Goal: Communication & Community: Share content

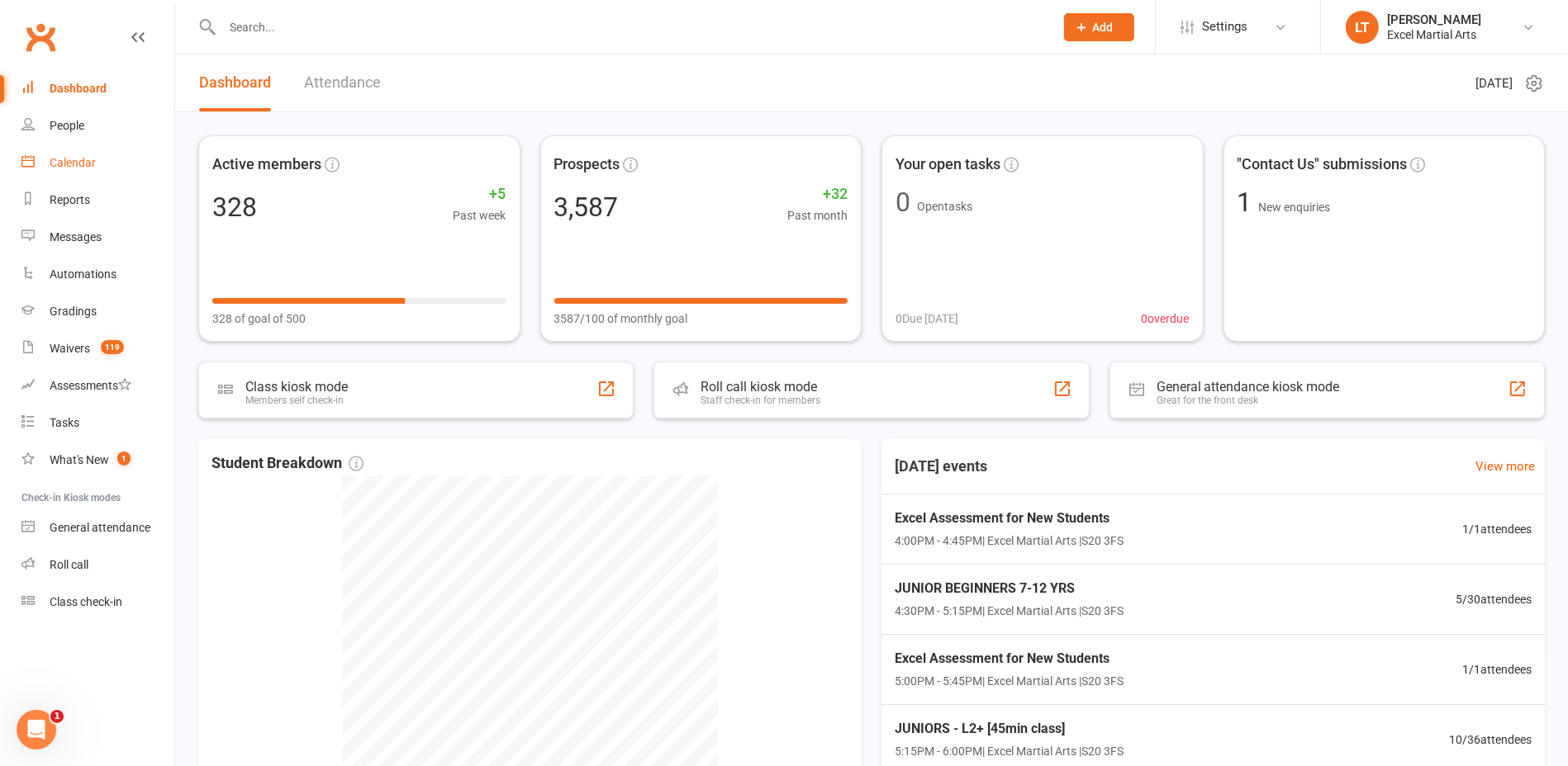
click at [98, 168] on link "Calendar" at bounding box center [97, 163] width 153 height 37
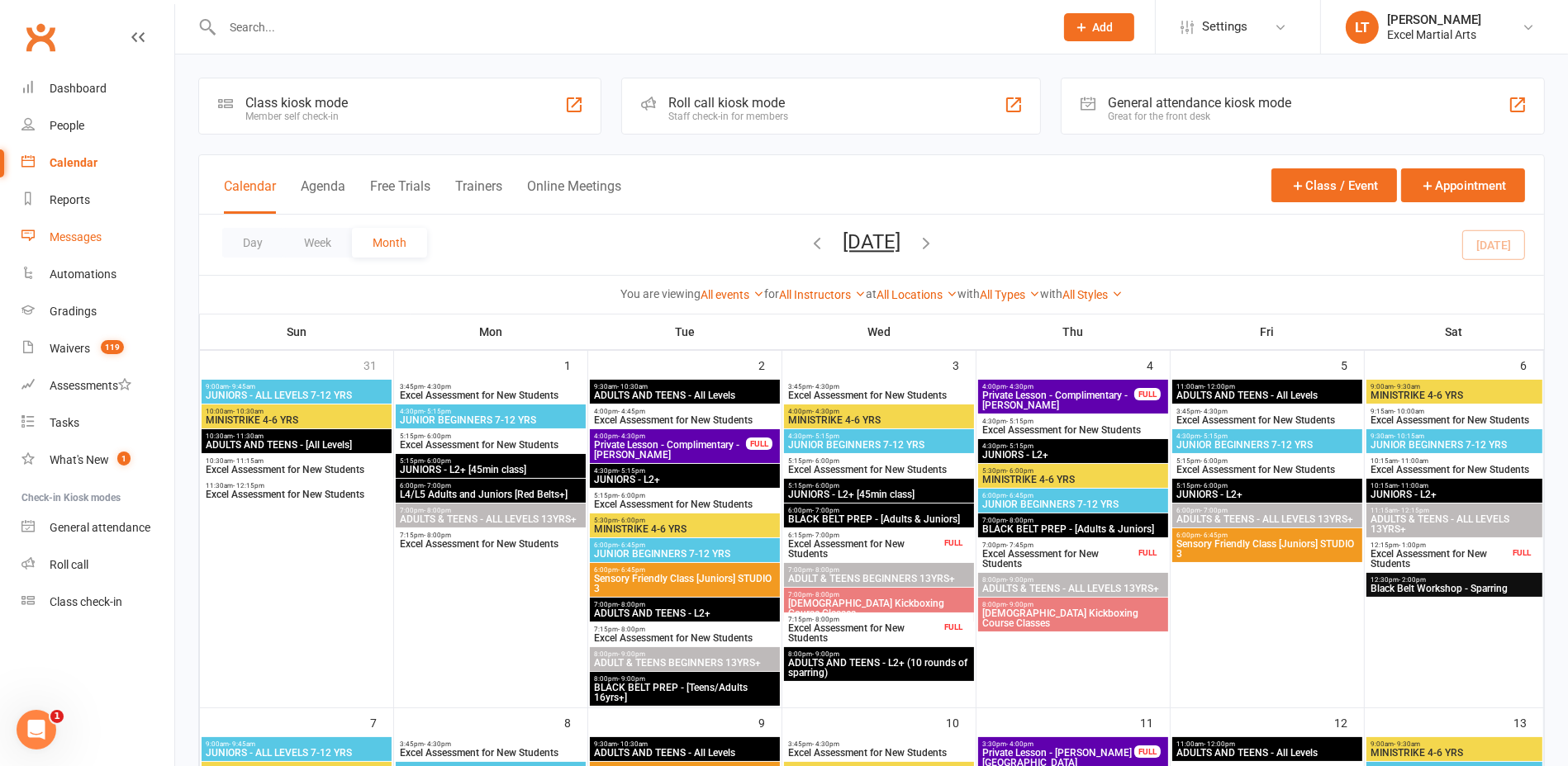
click at [100, 238] on div "Messages" at bounding box center [75, 236] width 52 height 13
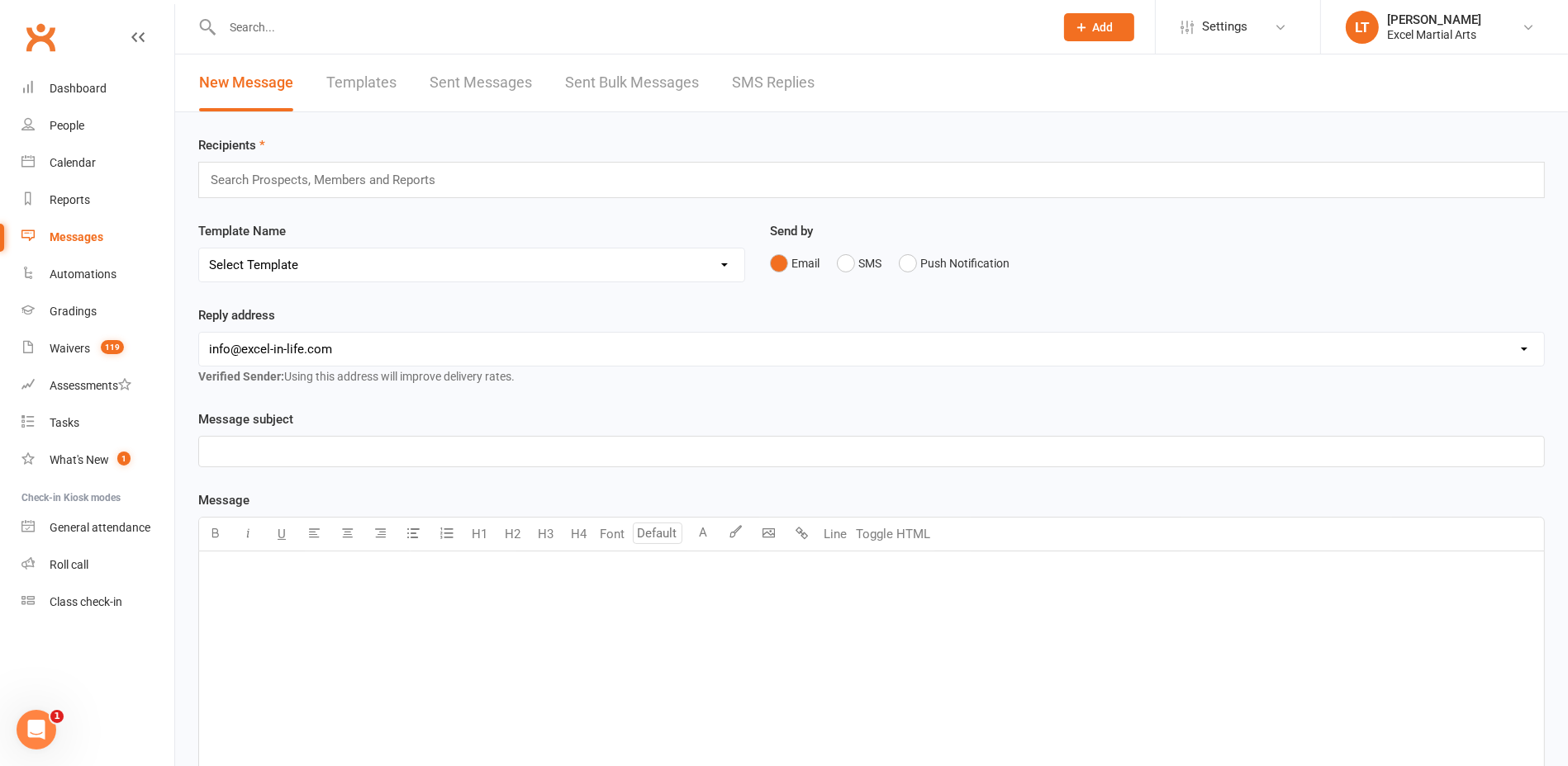
click at [777, 98] on link "SMS Replies" at bounding box center [773, 83] width 83 height 57
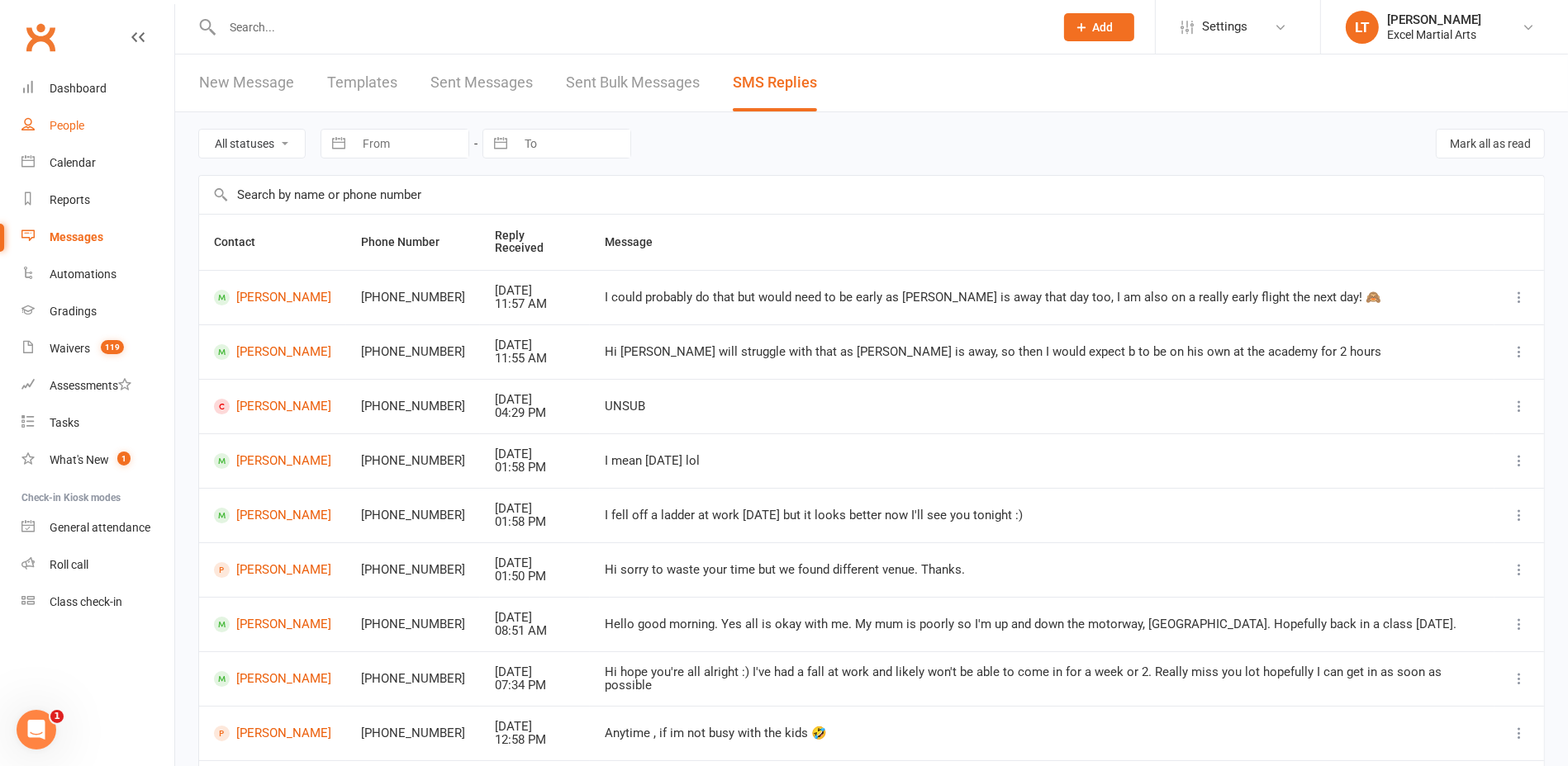
click at [70, 115] on link "People" at bounding box center [97, 126] width 153 height 37
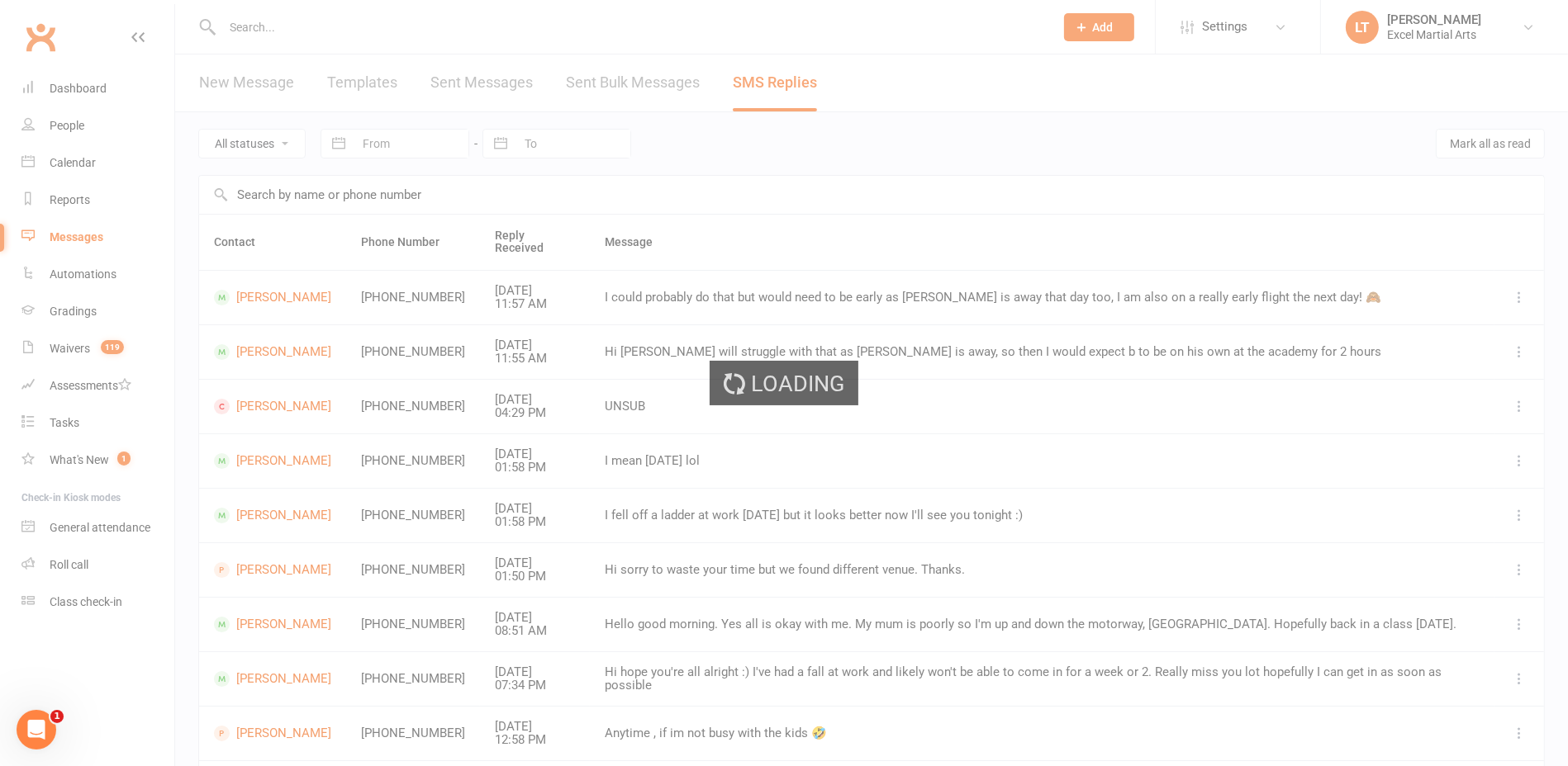
select select "100"
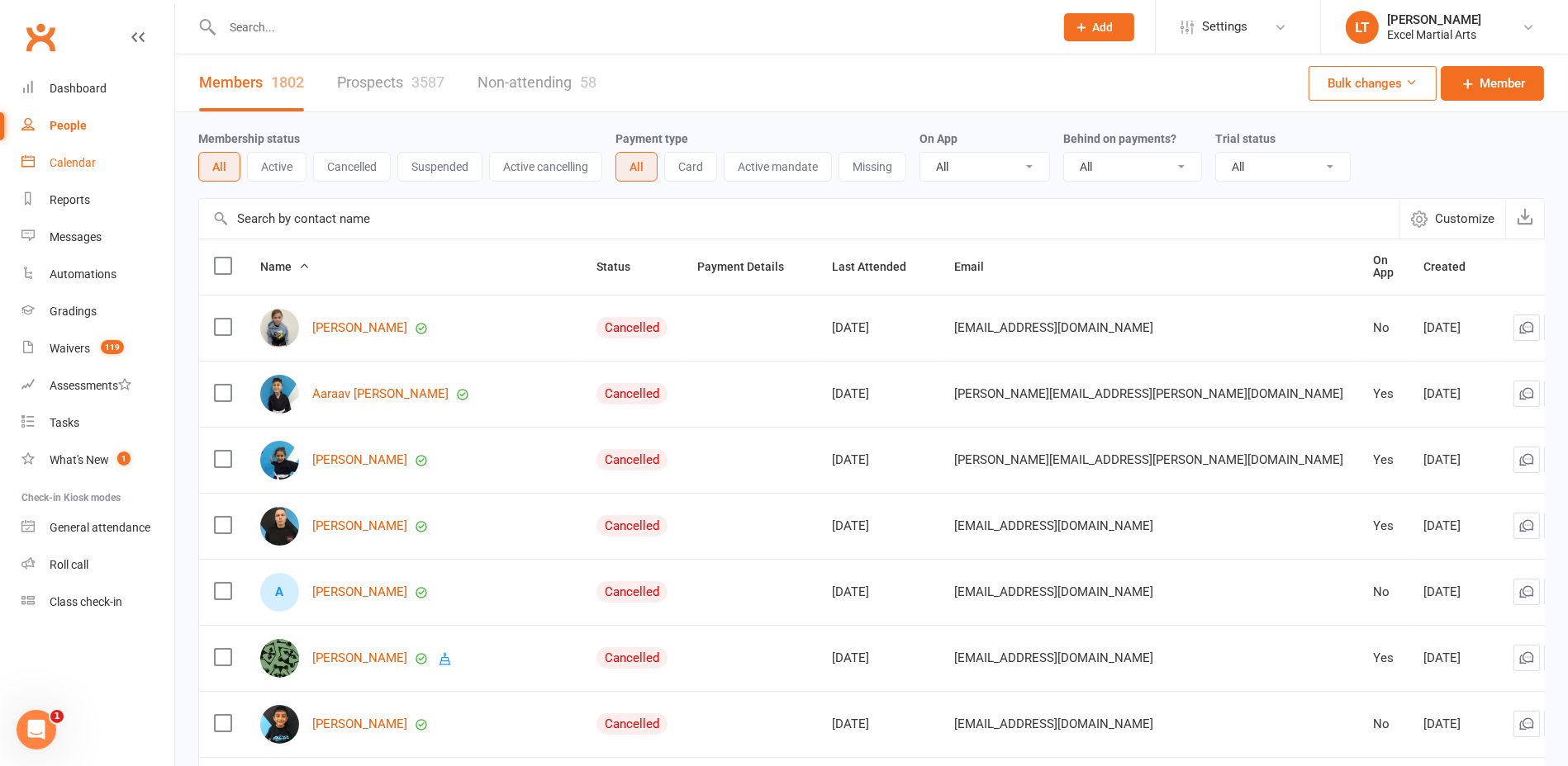
click at [54, 146] on link "Calendar" at bounding box center [97, 163] width 153 height 37
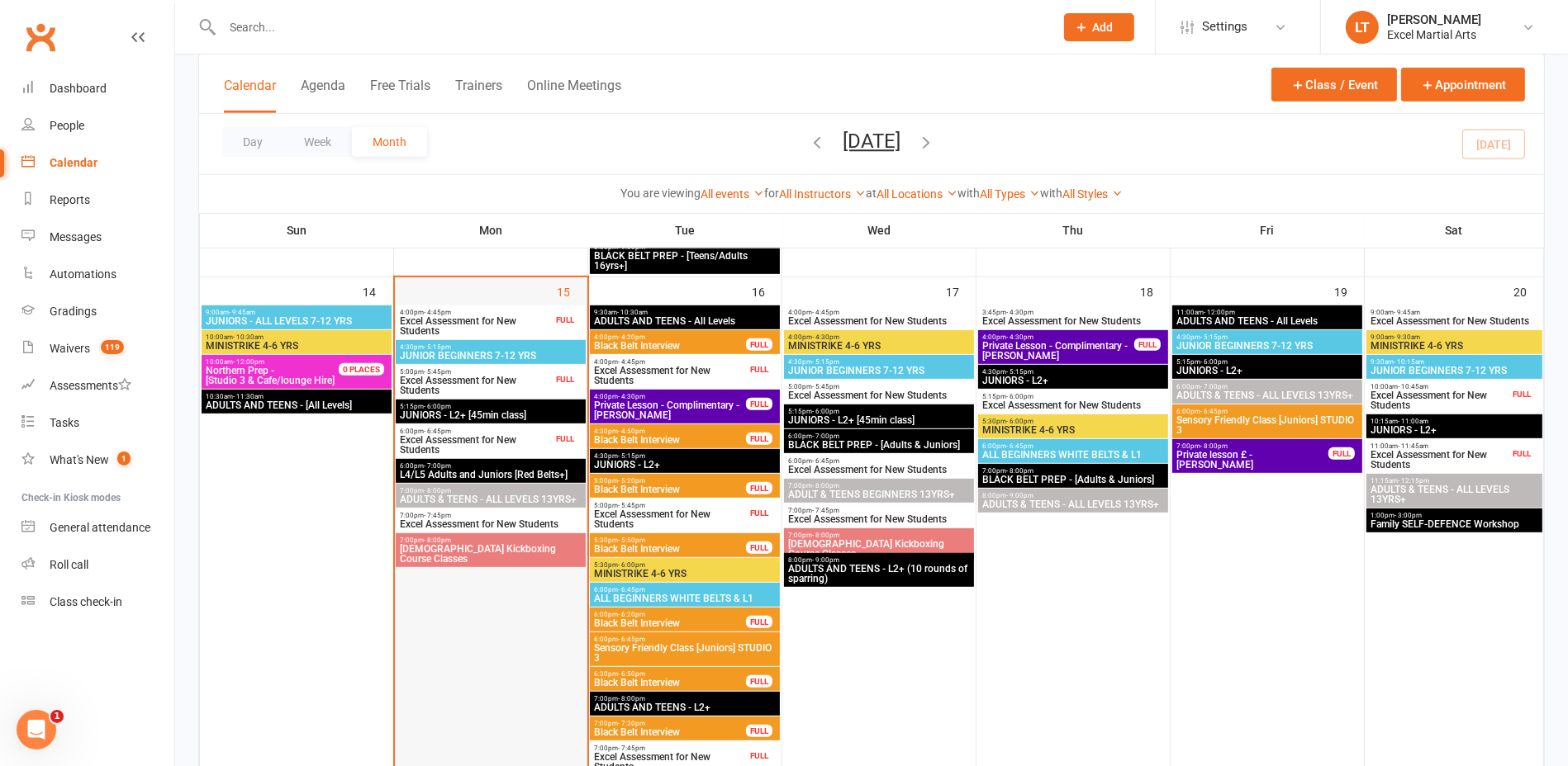
scroll to position [929, 0]
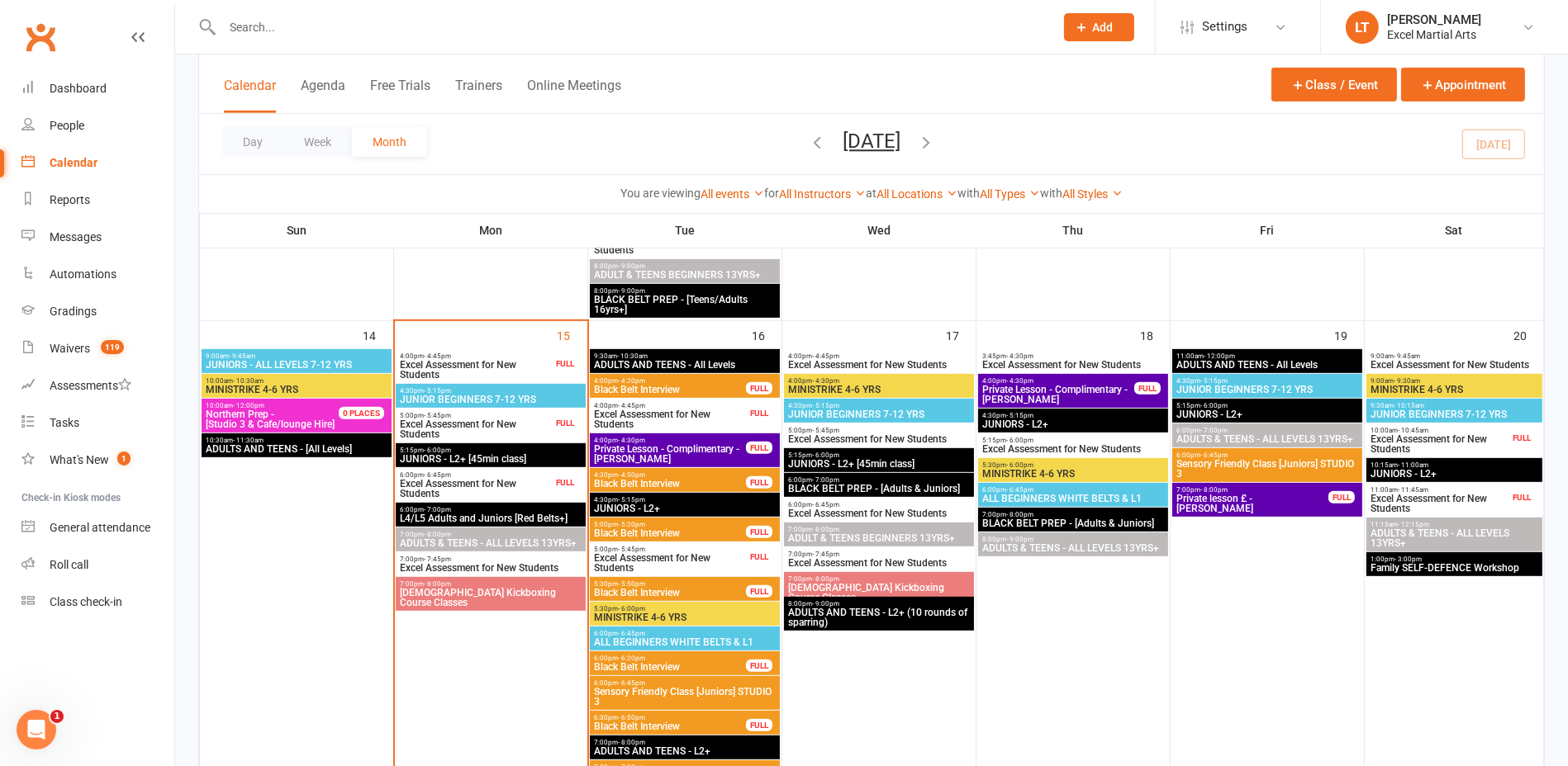
click at [491, 357] on span "4:00pm - 4:45pm" at bounding box center [476, 356] width 153 height 7
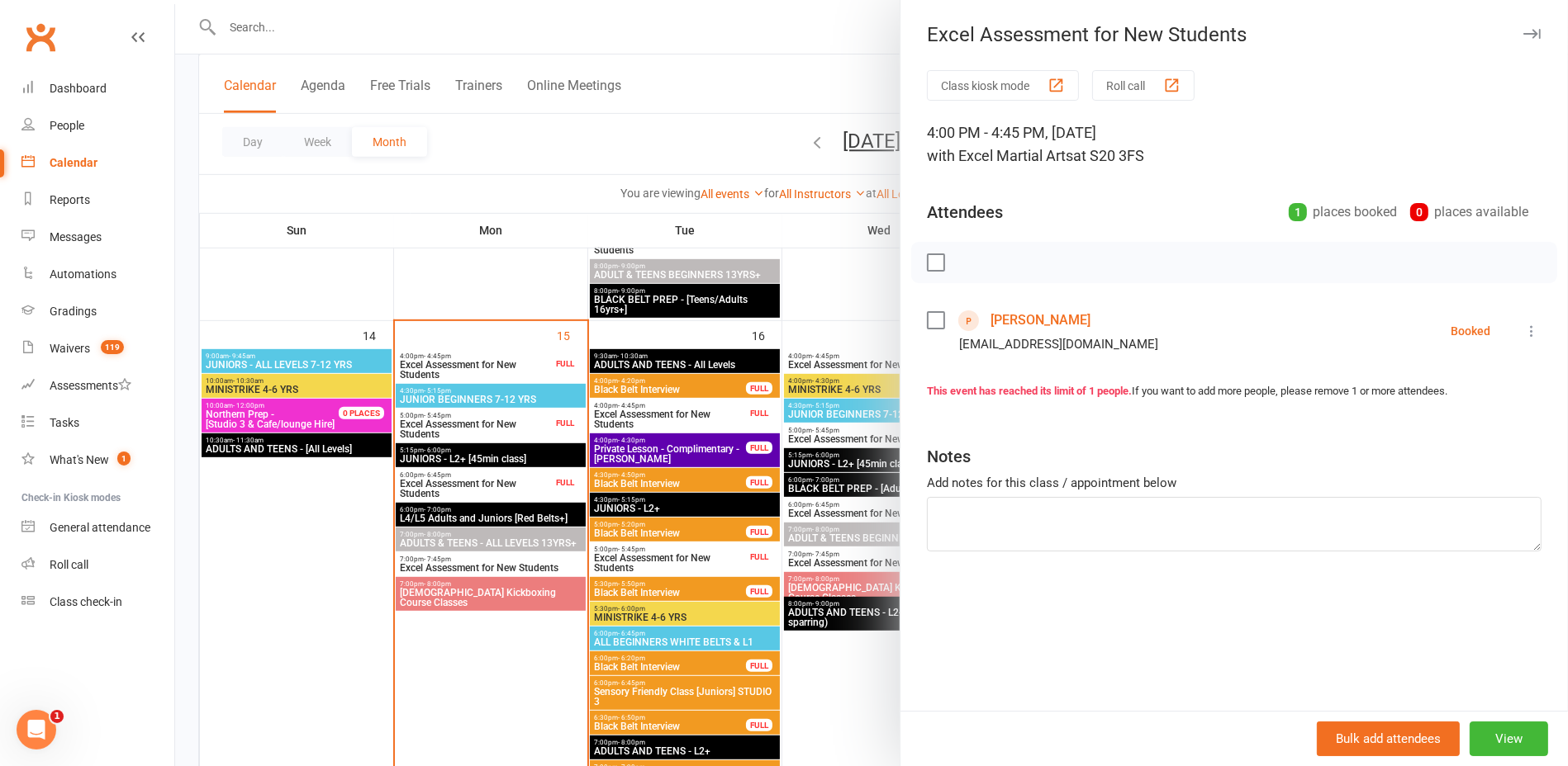
click at [393, 294] on div at bounding box center [872, 383] width 1393 height 766
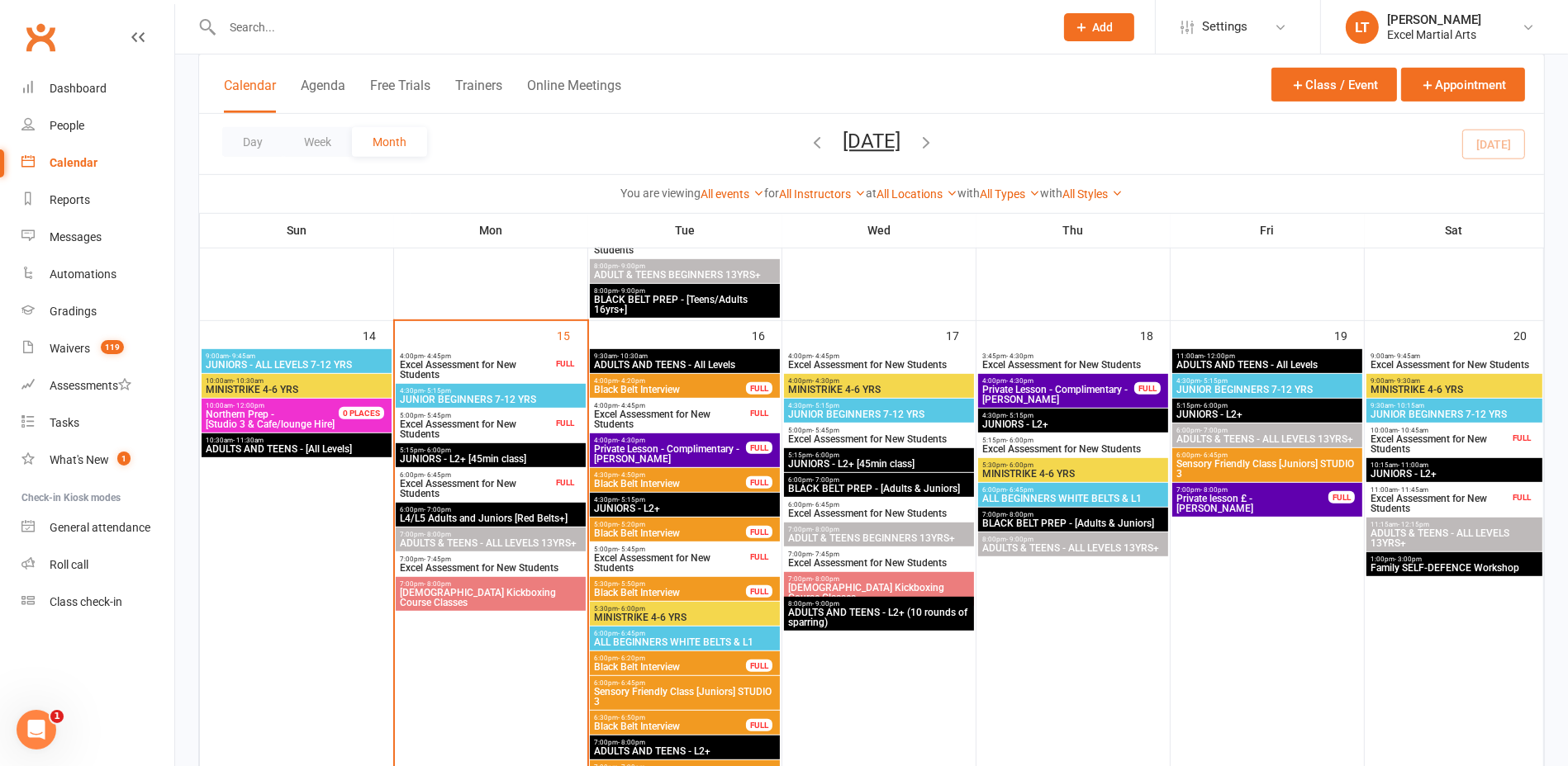
click at [452, 428] on span "Excel Assessment for New Students" at bounding box center [476, 429] width 153 height 19
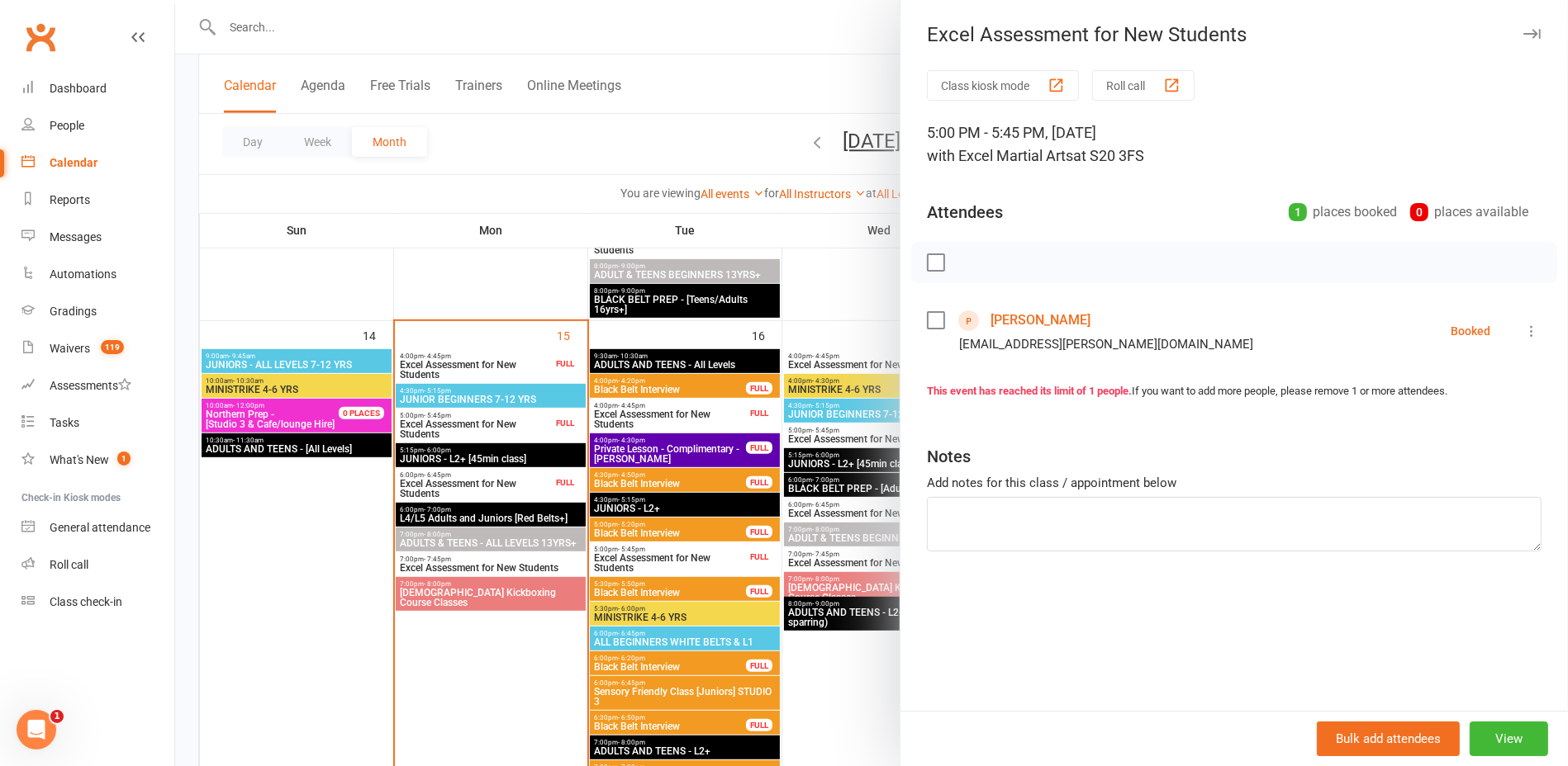
click at [354, 299] on div at bounding box center [872, 383] width 1393 height 766
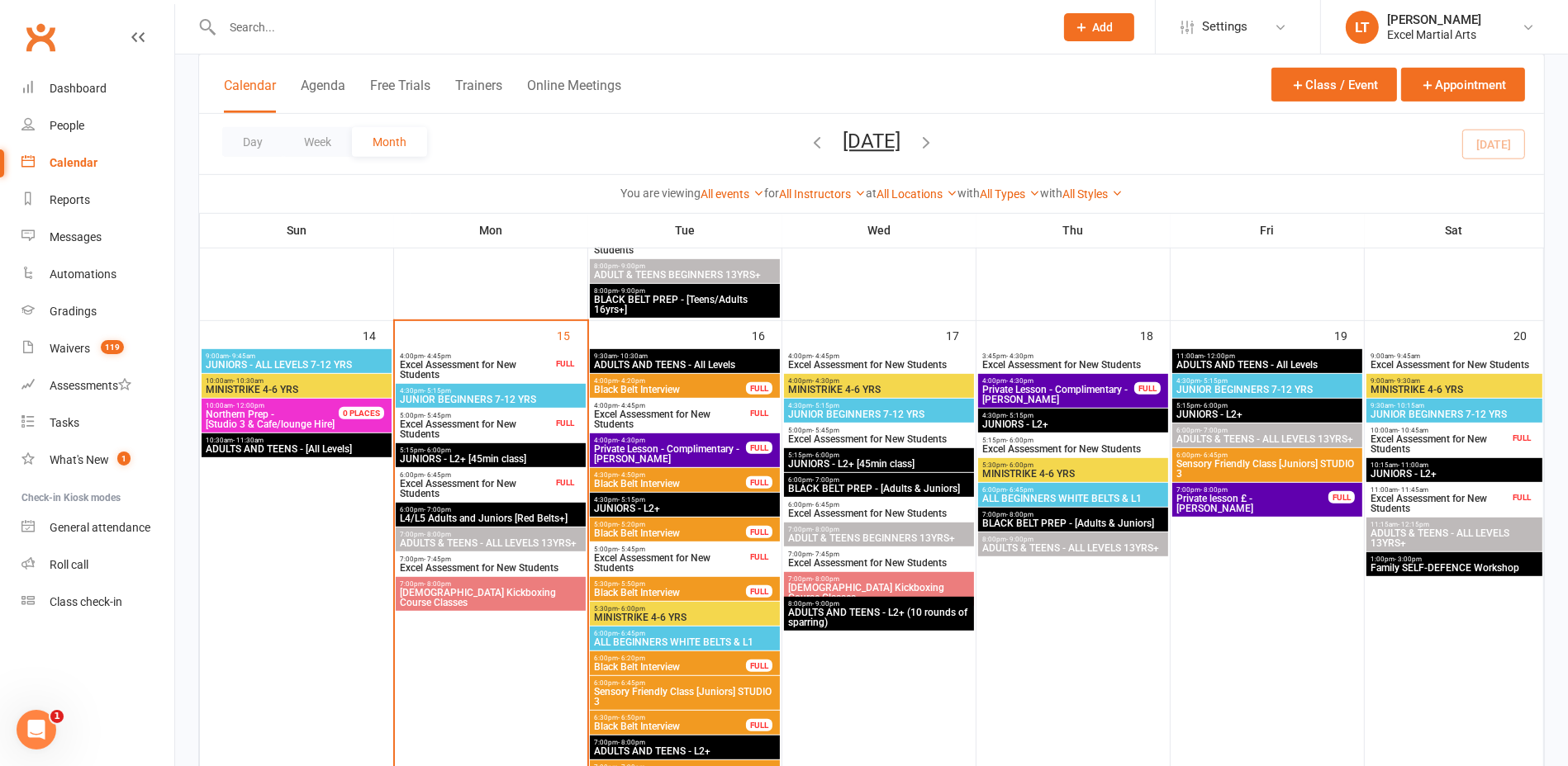
click at [454, 479] on span "Excel Assessment for New Students" at bounding box center [476, 488] width 153 height 19
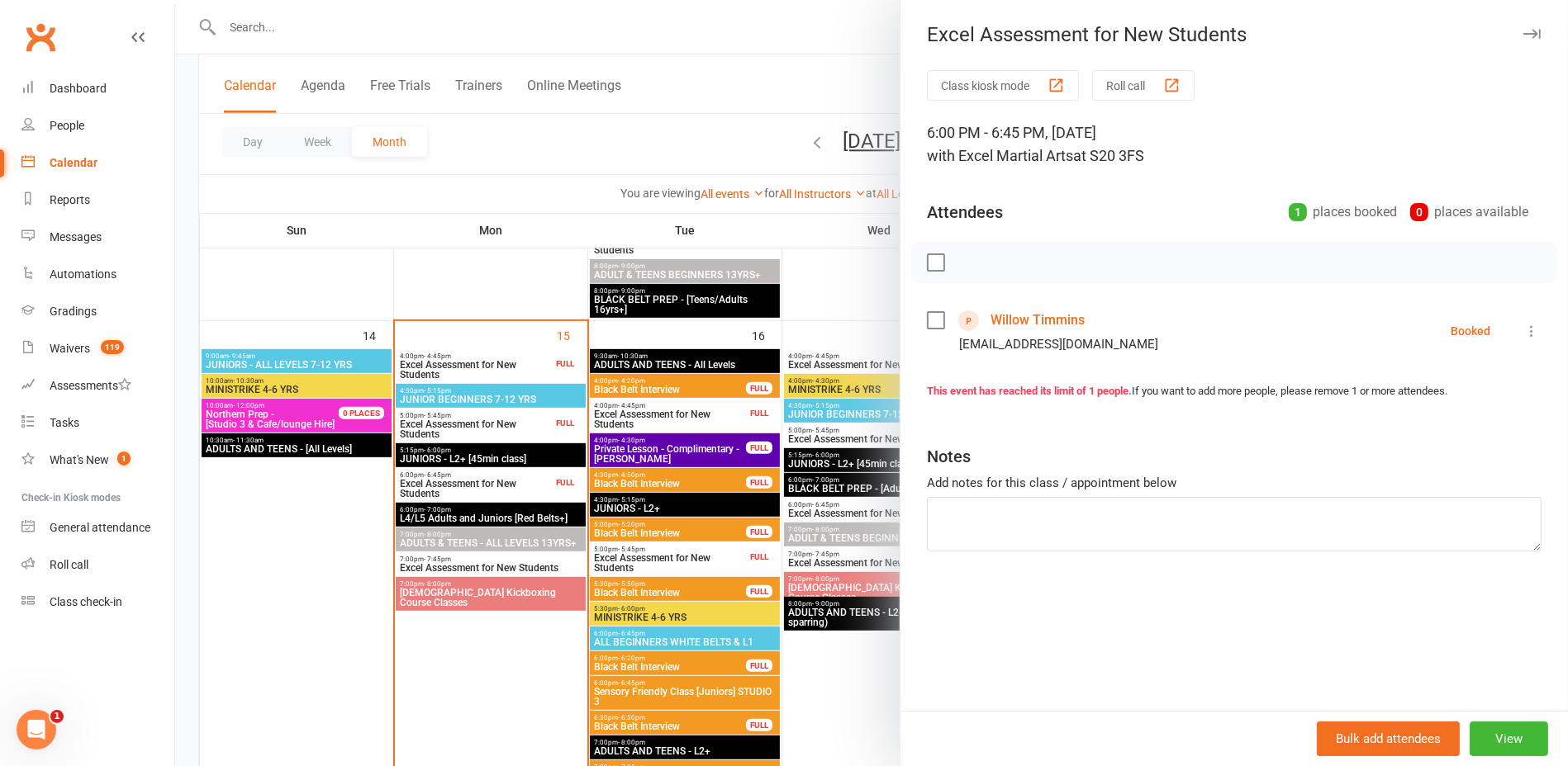
click at [1066, 320] on link "Willow Timmins" at bounding box center [1037, 321] width 94 height 26
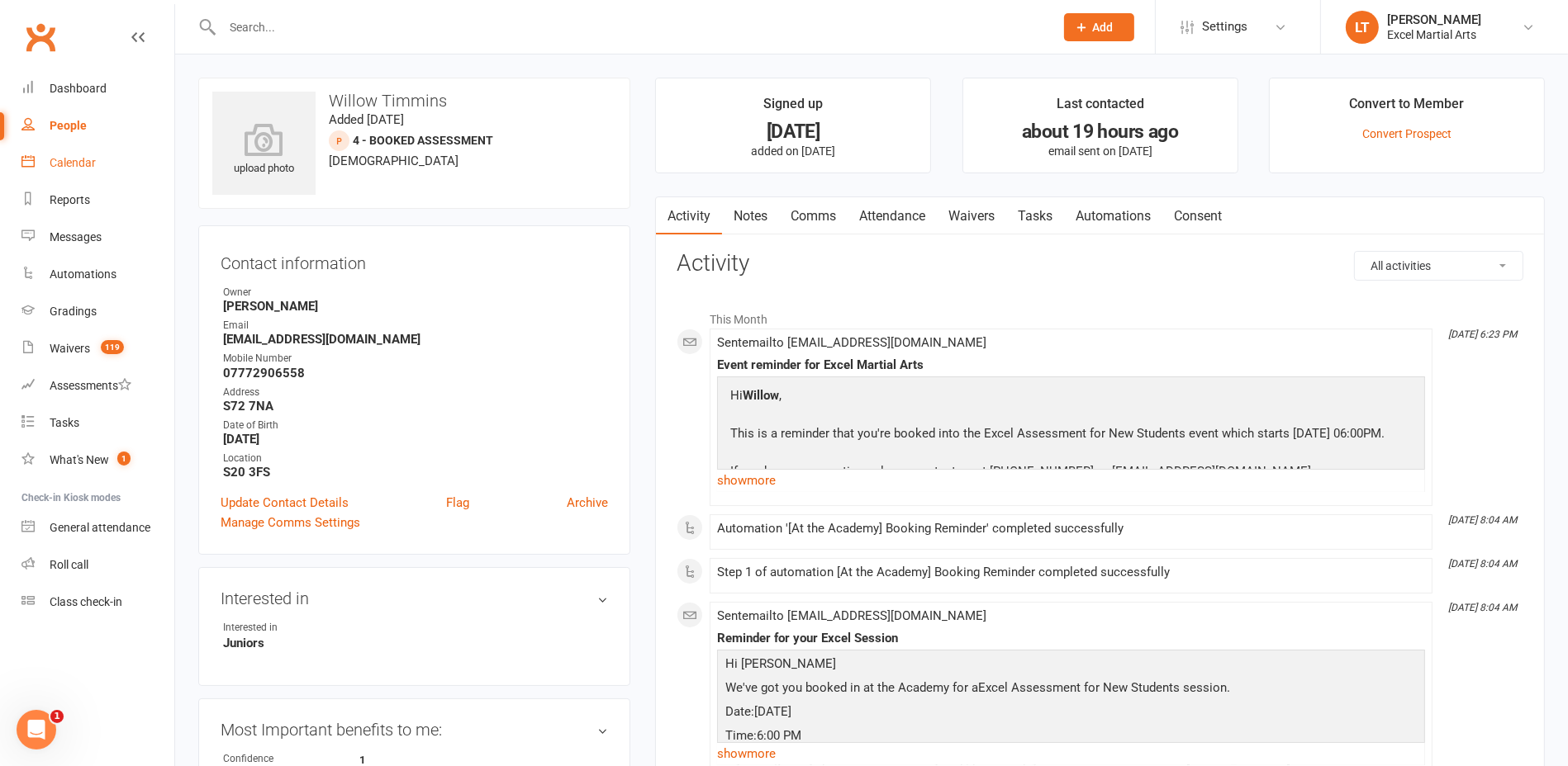
click at [83, 164] on div "Calendar" at bounding box center [72, 162] width 46 height 13
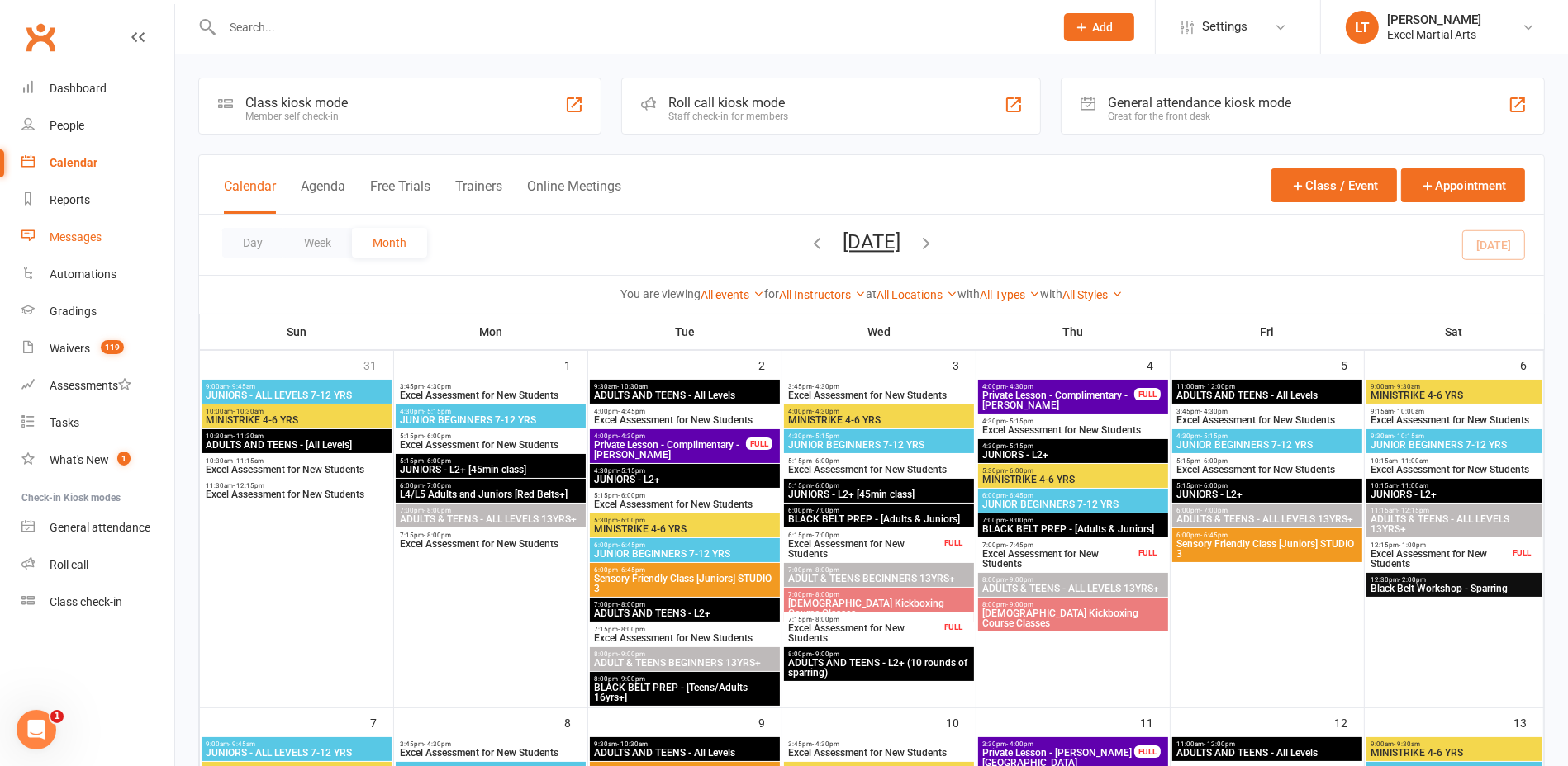
click at [90, 234] on div "Messages" at bounding box center [75, 236] width 52 height 13
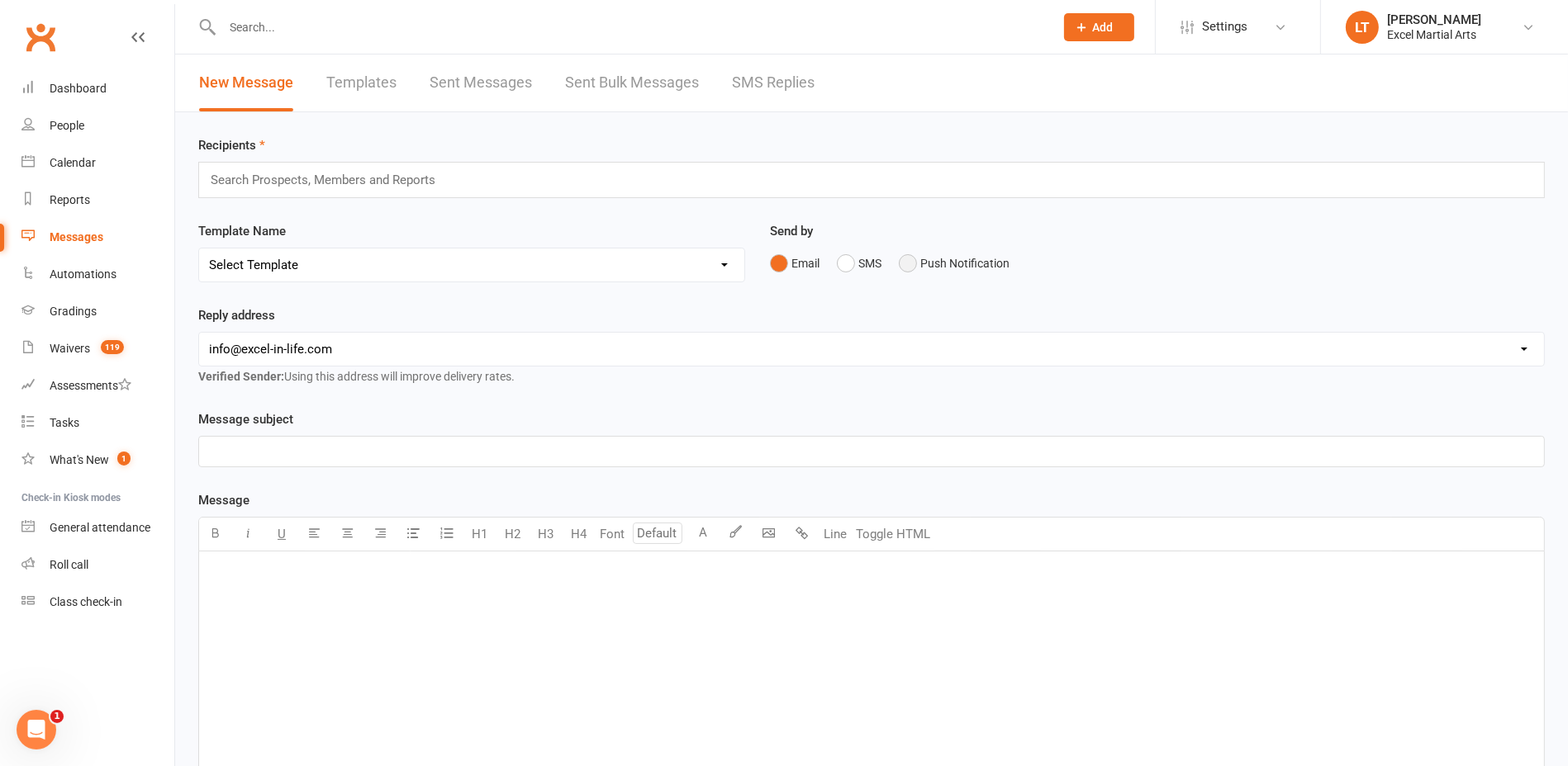
click at [931, 253] on button "Push Notification" at bounding box center [954, 264] width 111 height 32
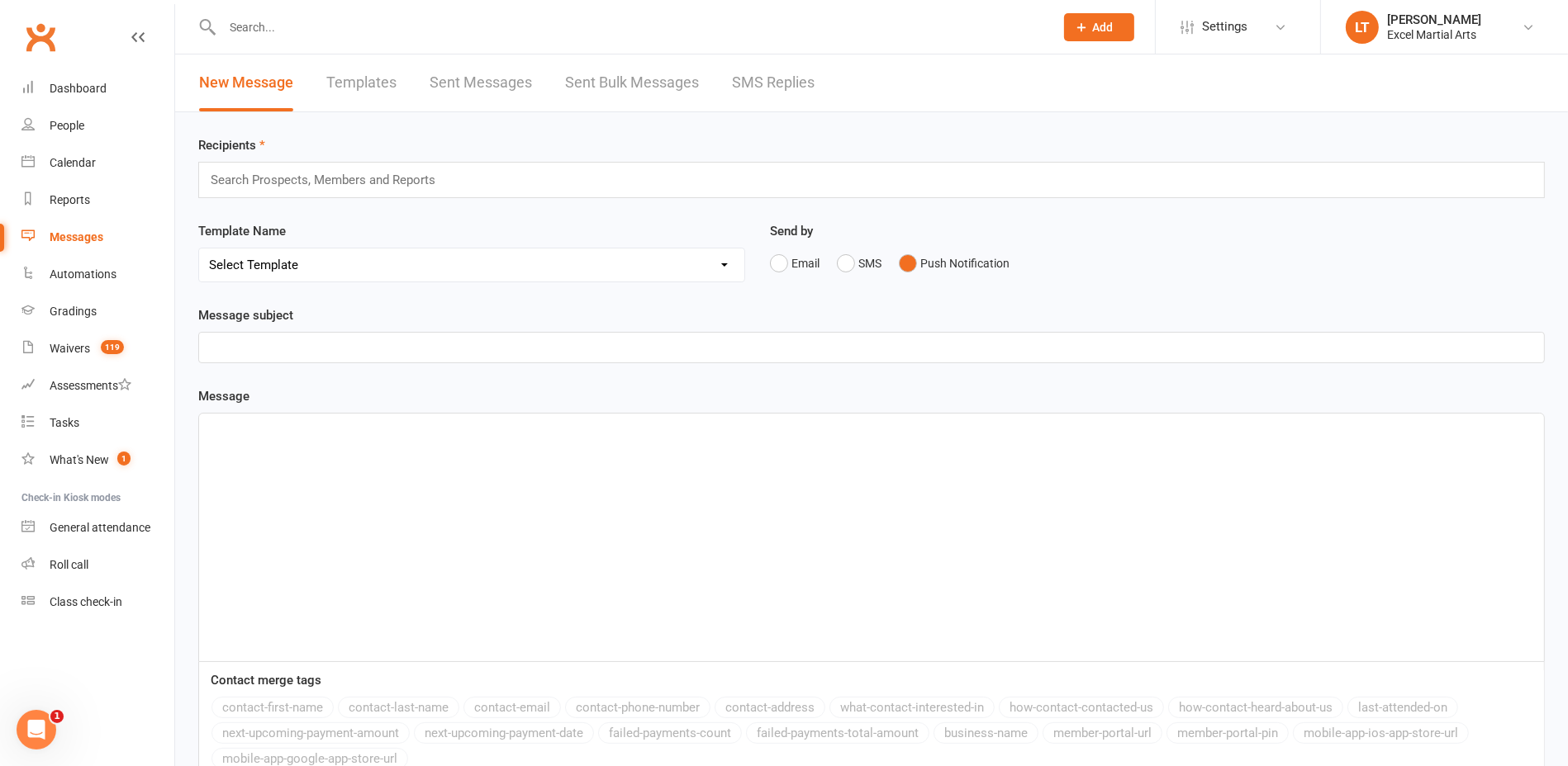
click at [728, 355] on p "﻿" at bounding box center [871, 347] width 1325 height 19
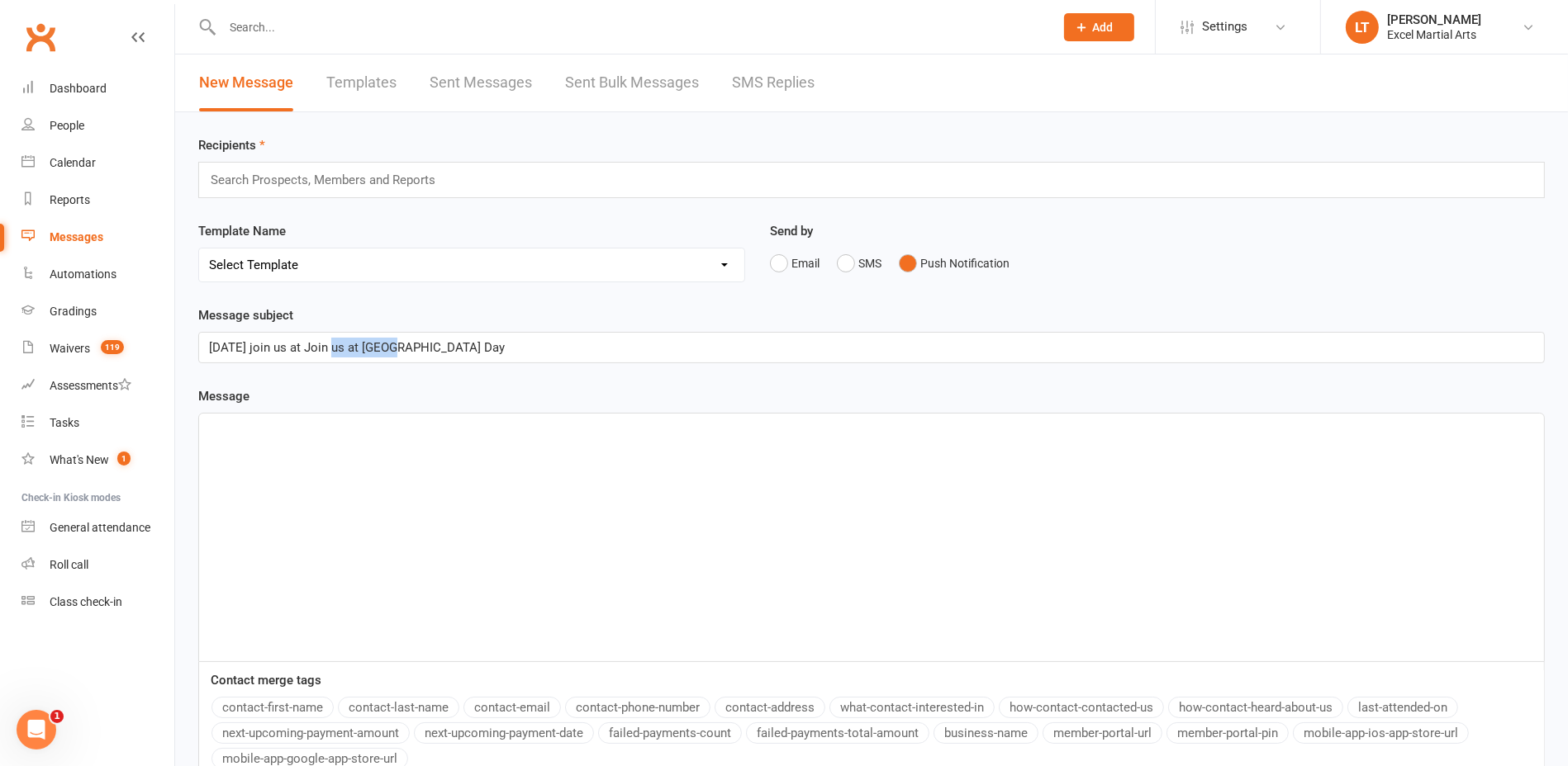
drag, startPoint x: 387, startPoint y: 345, endPoint x: 334, endPoint y: 343, distance: 53.0
click at [334, 343] on span "[DATE] join us at Join us at [GEOGRAPHIC_DATA] Day" at bounding box center [356, 347] width 295 height 15
click at [585, 344] on p "[DATE] join us at Gulliver’s Valley Fun Run & Theme Park Day" at bounding box center [871, 347] width 1325 height 19
click at [373, 449] on div "﻿" at bounding box center [871, 537] width 1345 height 248
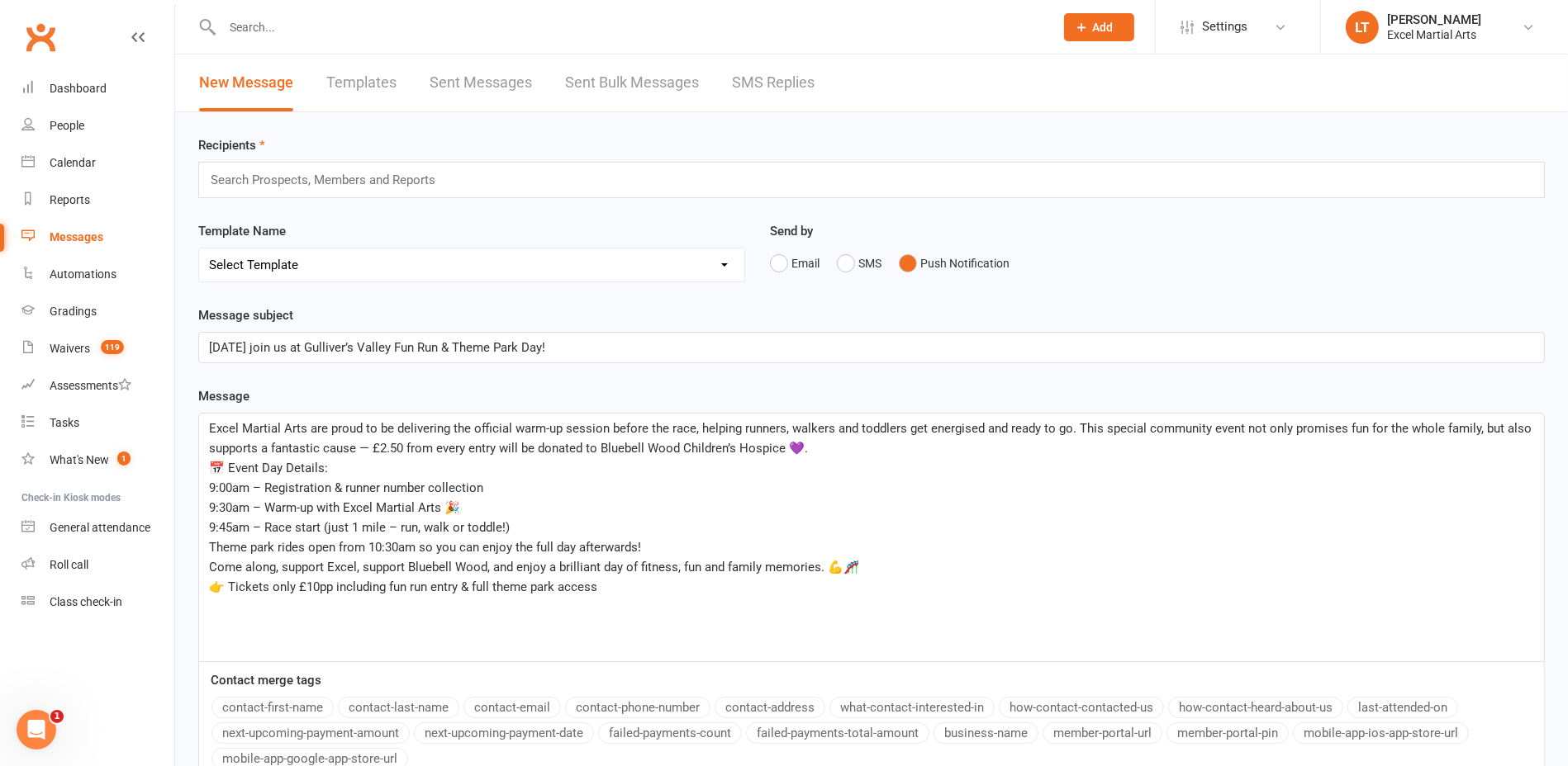
click at [891, 564] on p "Come along, support Excel, support Bluebell Wood, and enjoy a brilliant day of …" at bounding box center [871, 567] width 1325 height 19
click at [885, 444] on p "Excel Martial Arts are proud to be delivering the official warm-up session befo…" at bounding box center [871, 438] width 1325 height 40
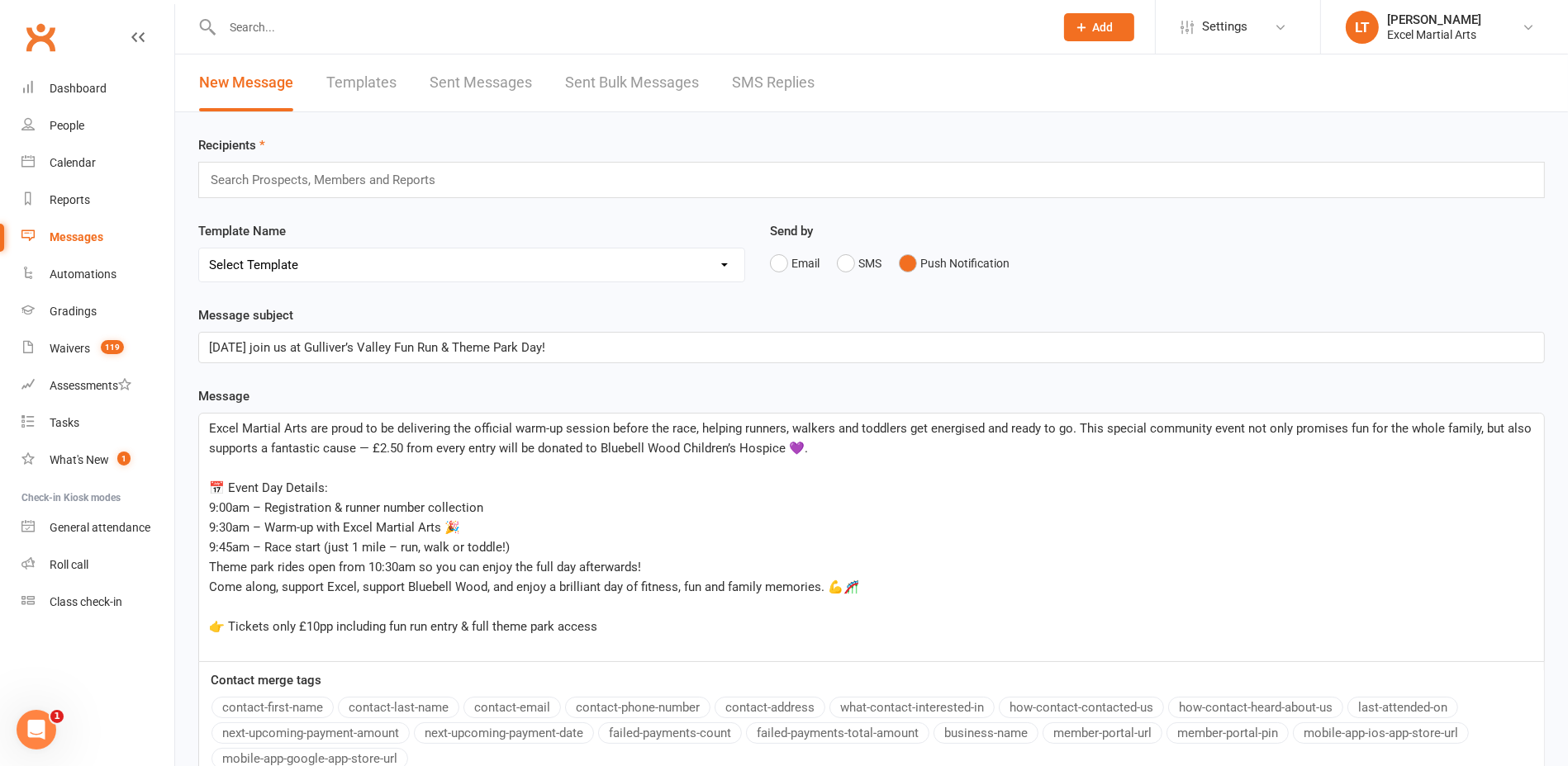
click at [630, 622] on p "👉 Tickets only £10pp including fun run entry & full theme park access" at bounding box center [871, 627] width 1325 height 19
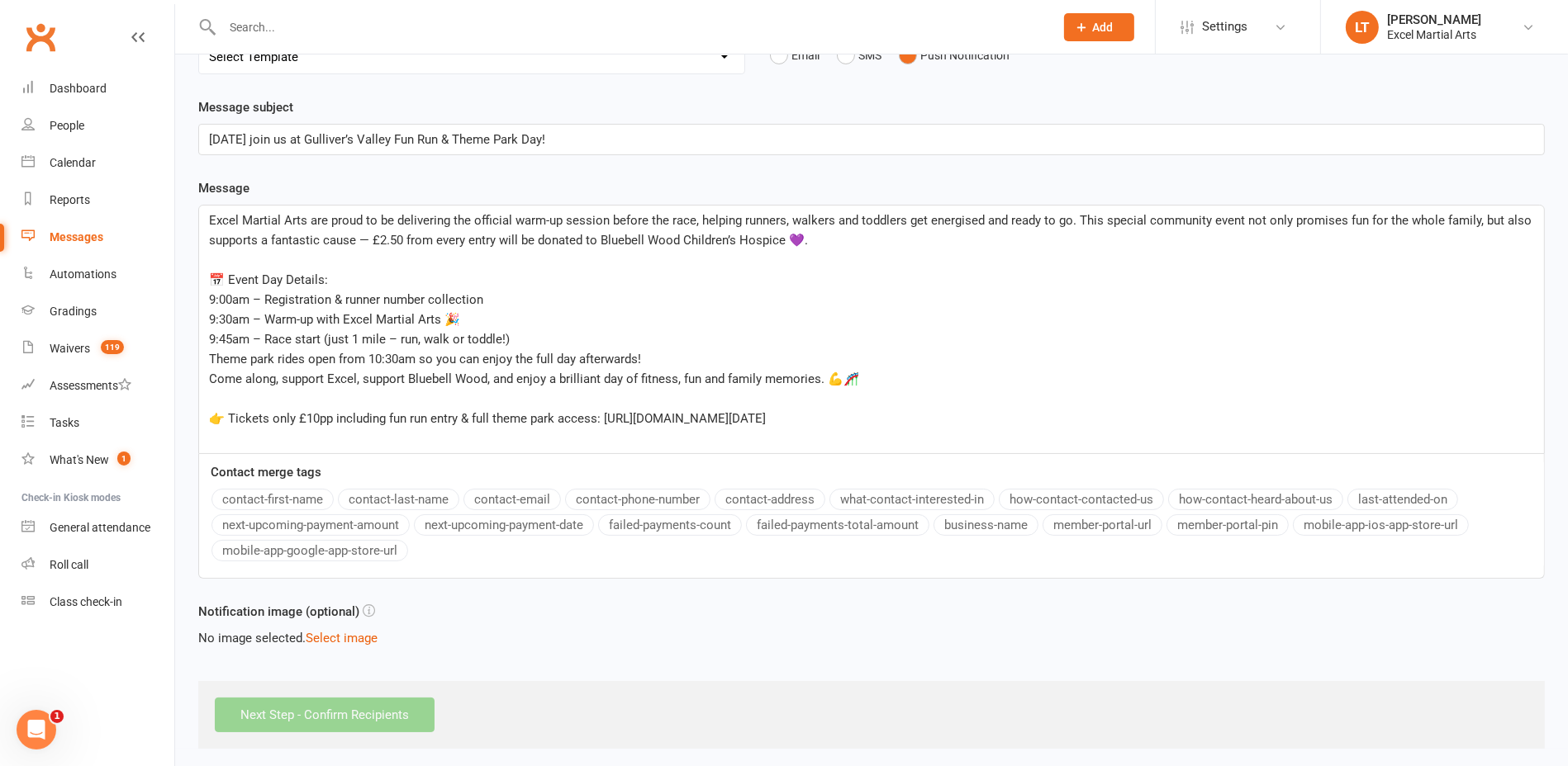
scroll to position [211, 0]
click at [335, 629] on button "Select image" at bounding box center [342, 636] width 72 height 19
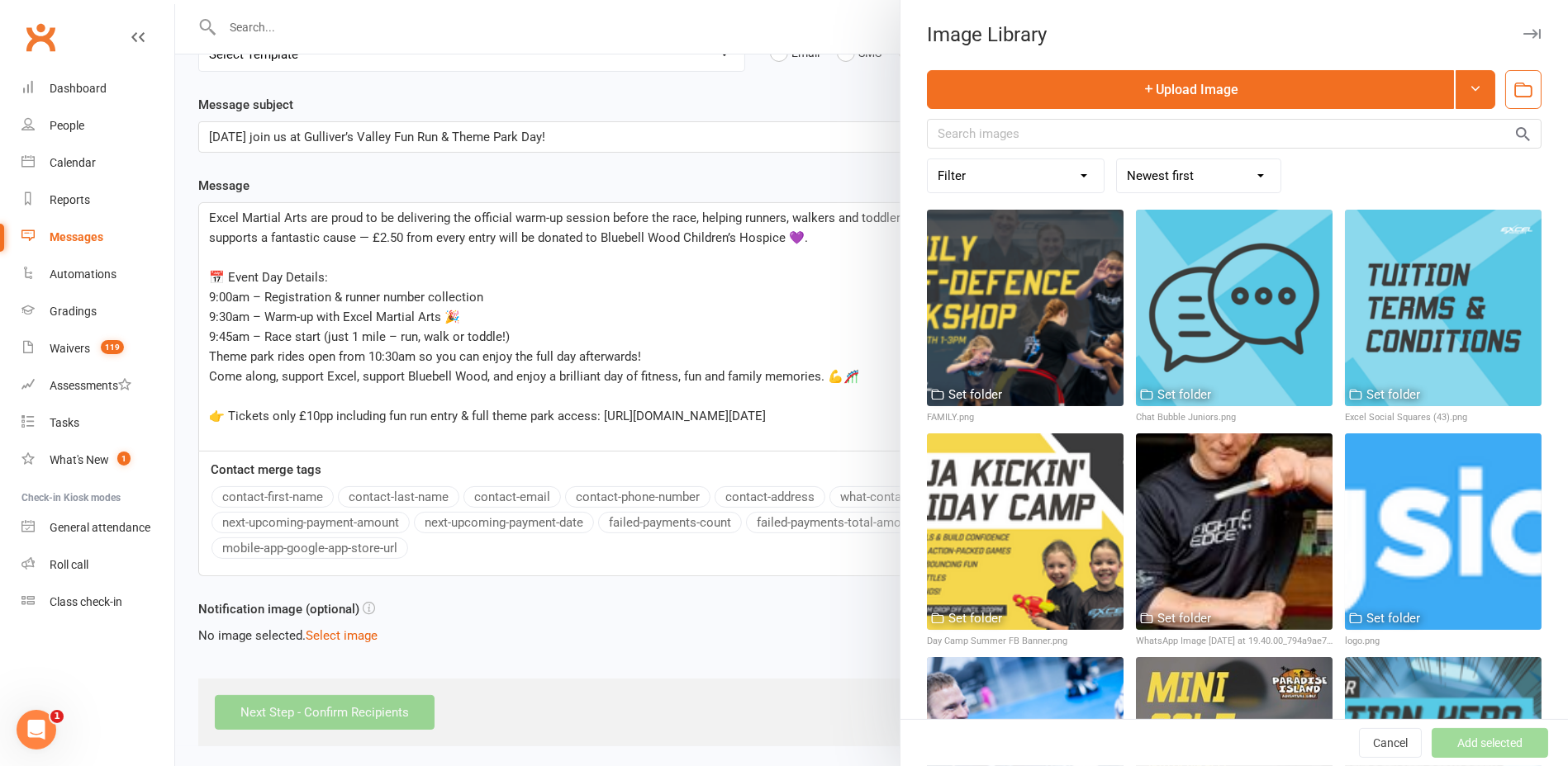
click at [362, 631] on div at bounding box center [872, 383] width 1393 height 766
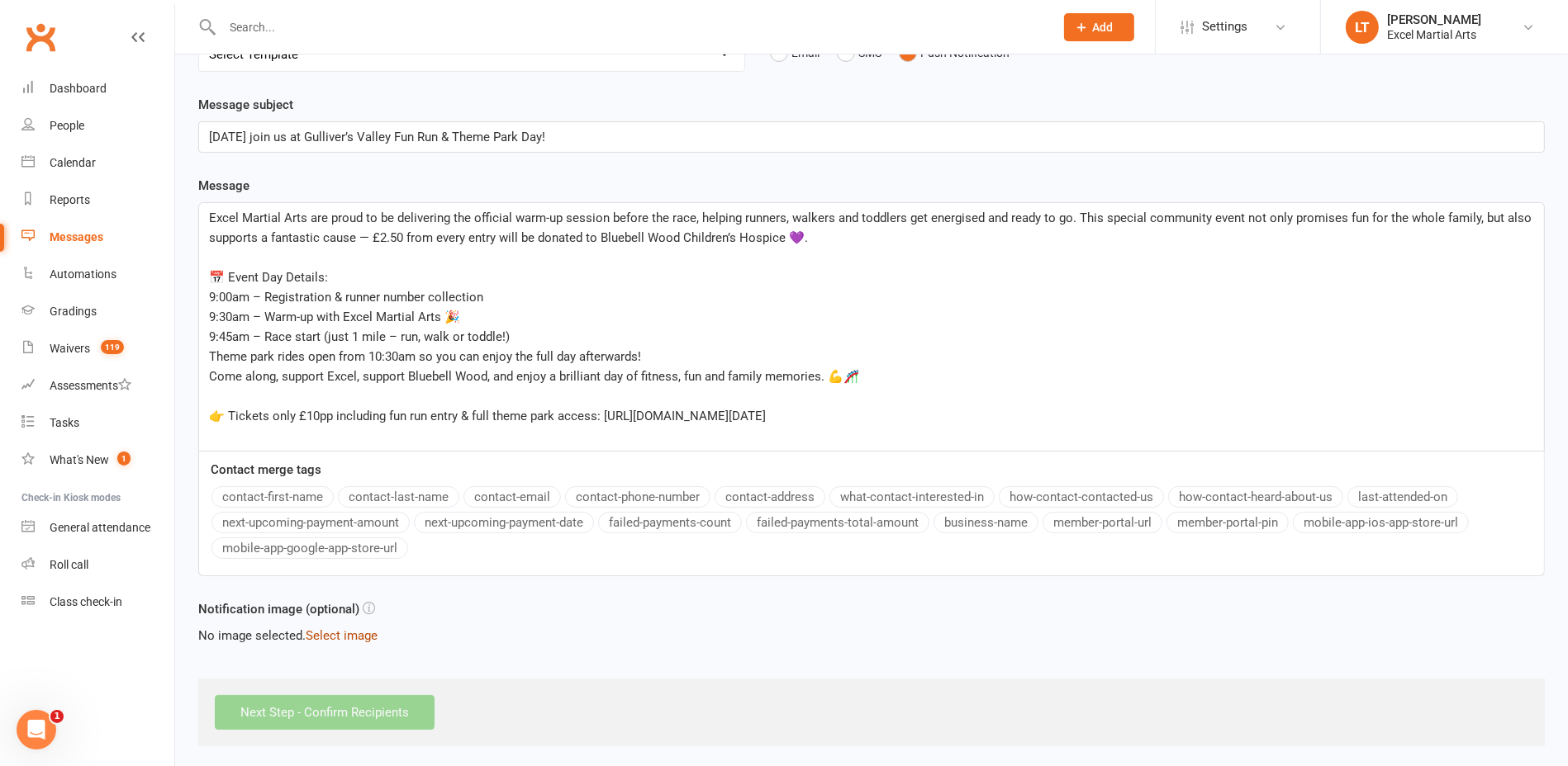
click at [347, 636] on button "Select image" at bounding box center [342, 636] width 72 height 19
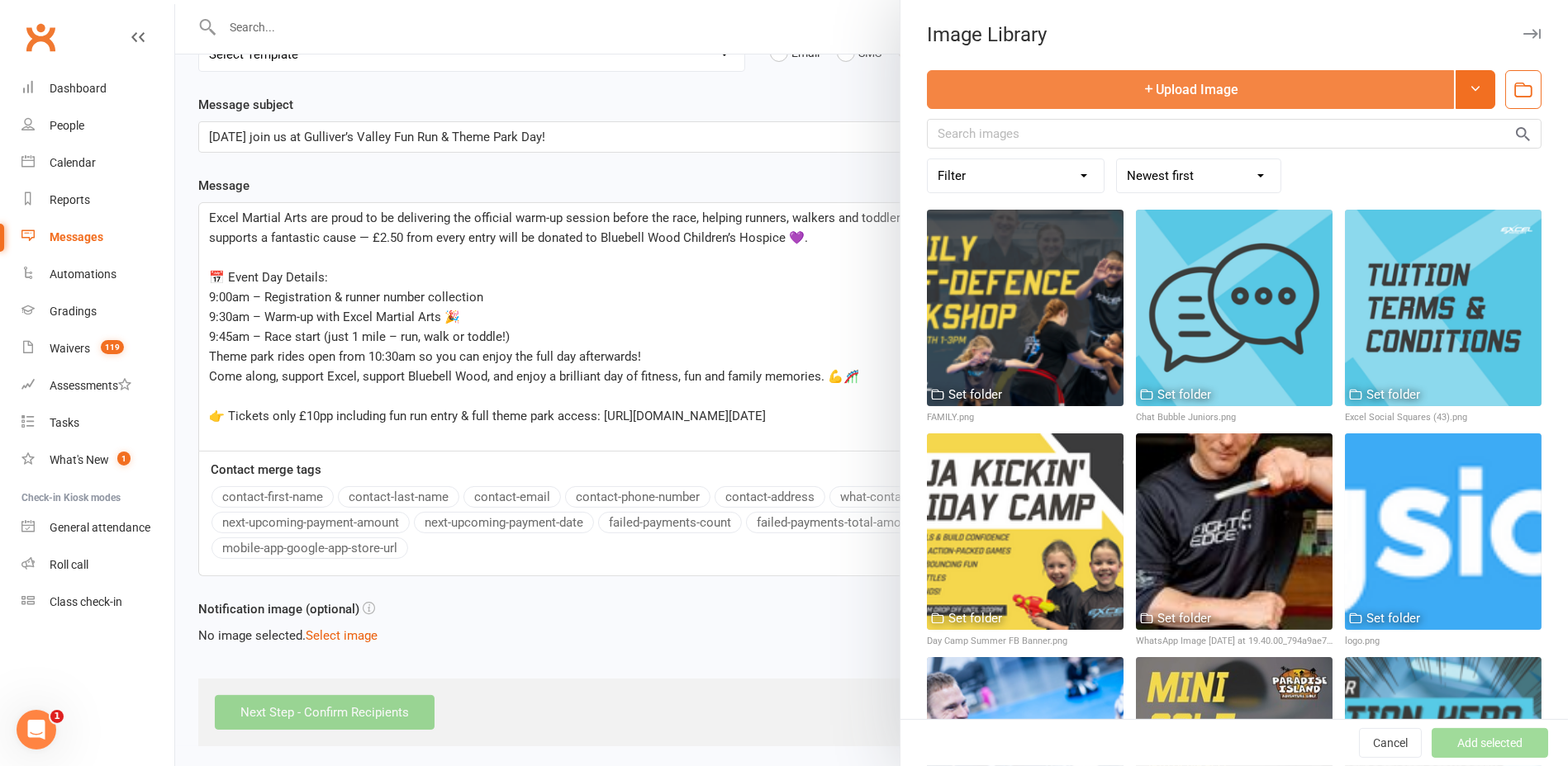
click at [1263, 78] on button "Upload Image" at bounding box center [1191, 90] width 527 height 39
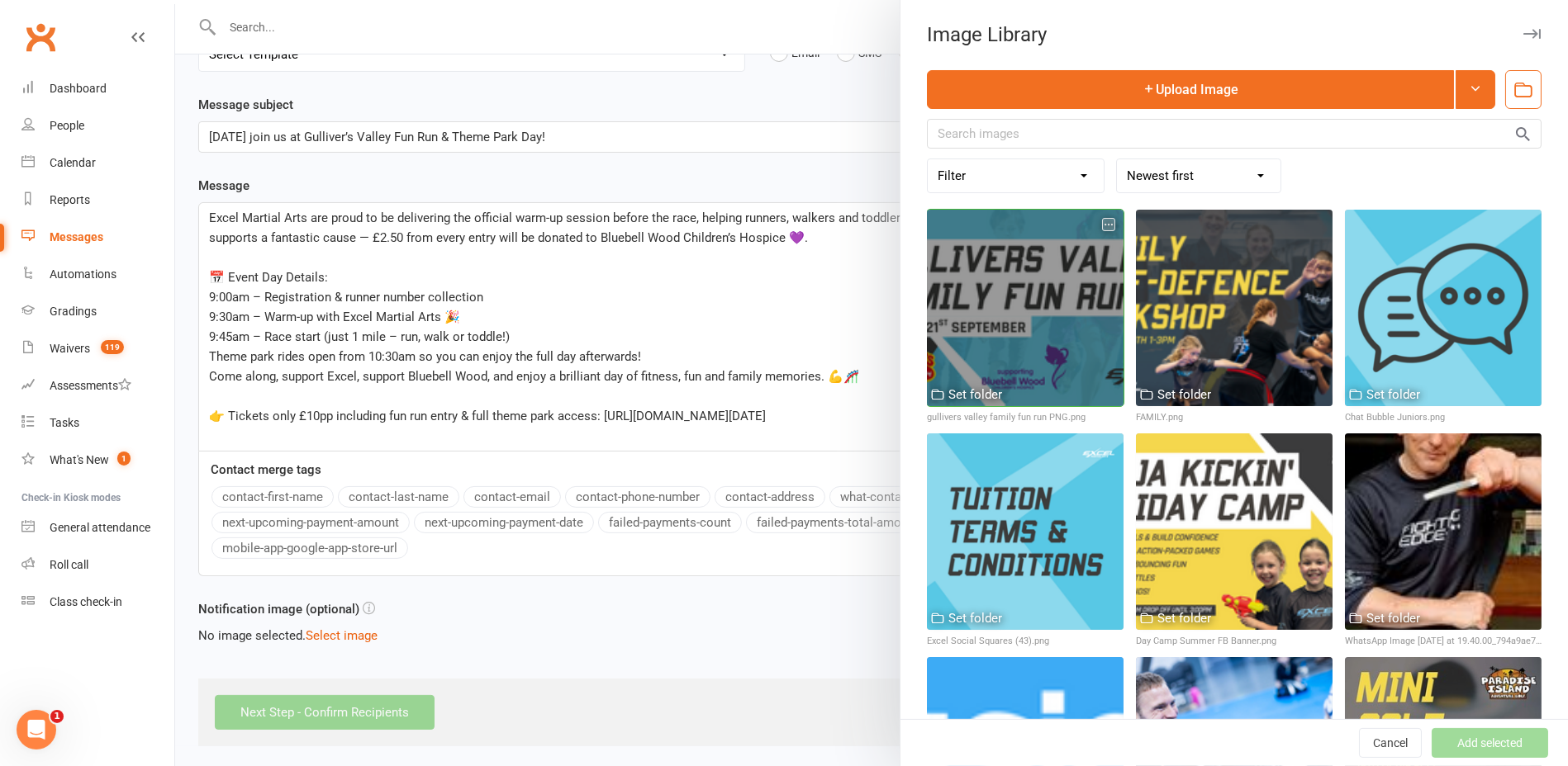
click at [999, 286] on div at bounding box center [1025, 308] width 197 height 197
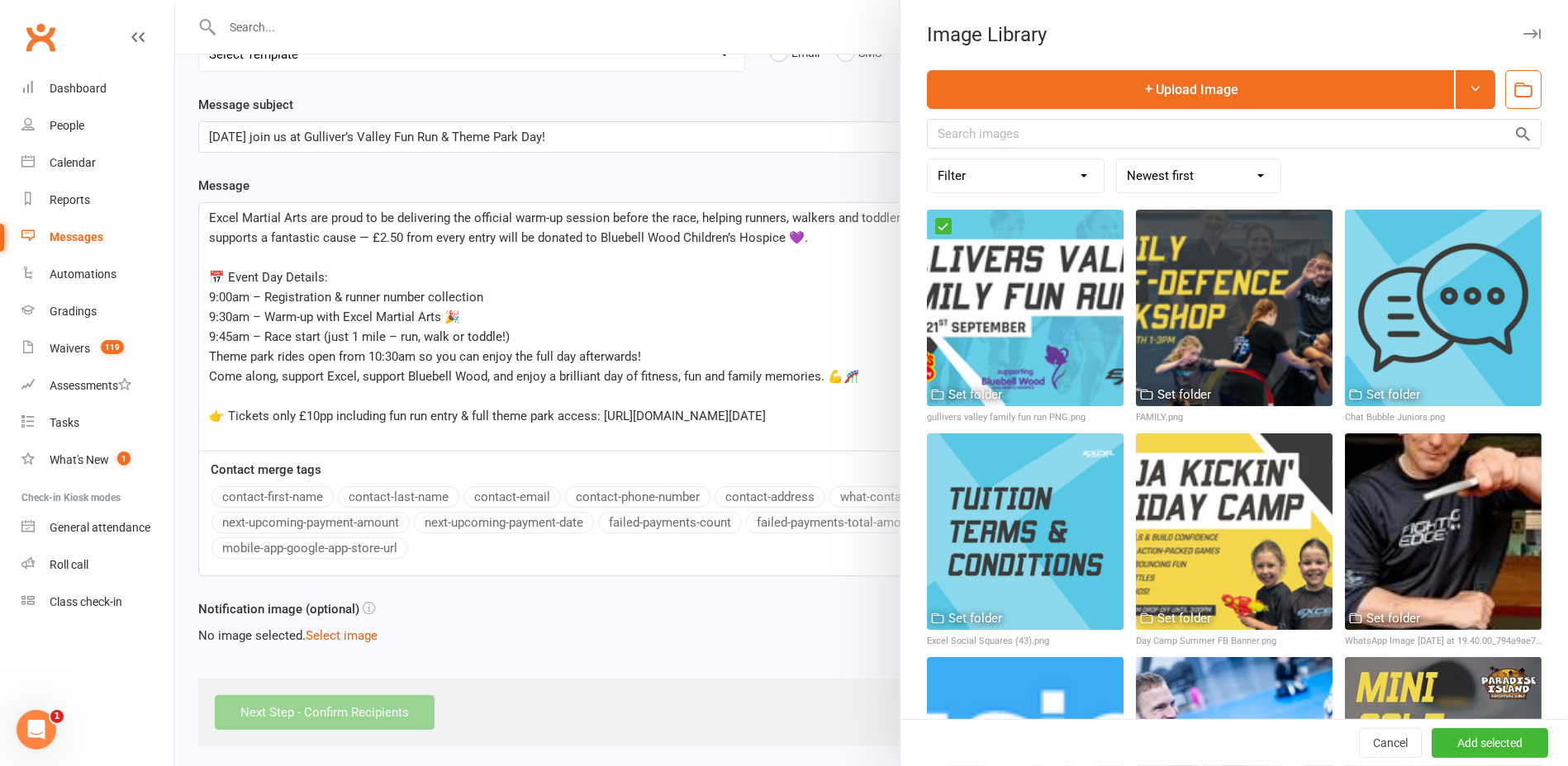
click at [1454, 759] on div "Cancel Undo Details Add selected" at bounding box center [1234, 742] width 668 height 47
click at [1460, 753] on button "Add selected" at bounding box center [1490, 743] width 116 height 30
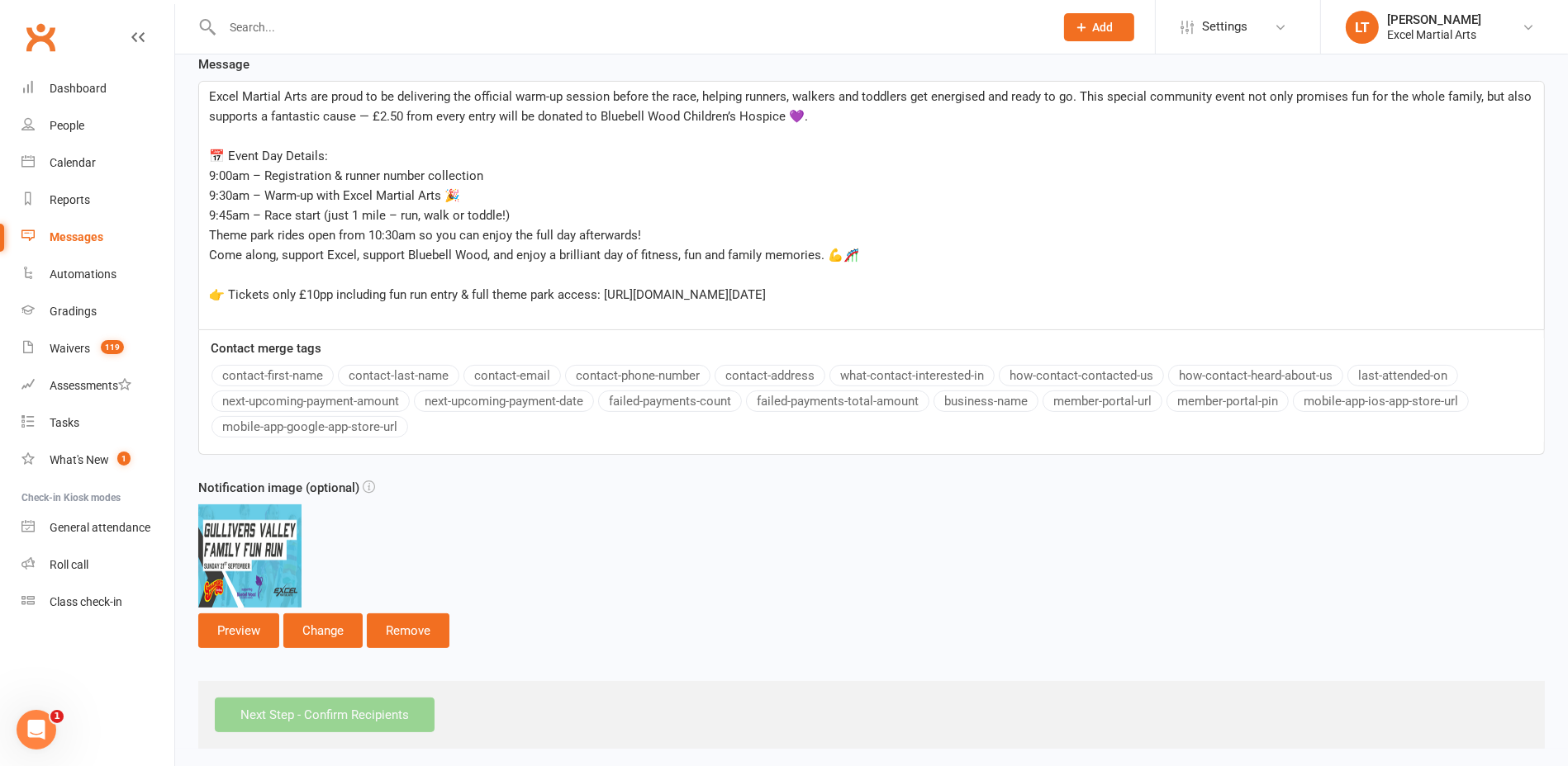
scroll to position [334, 0]
click at [258, 635] on button "Preview" at bounding box center [239, 628] width 81 height 34
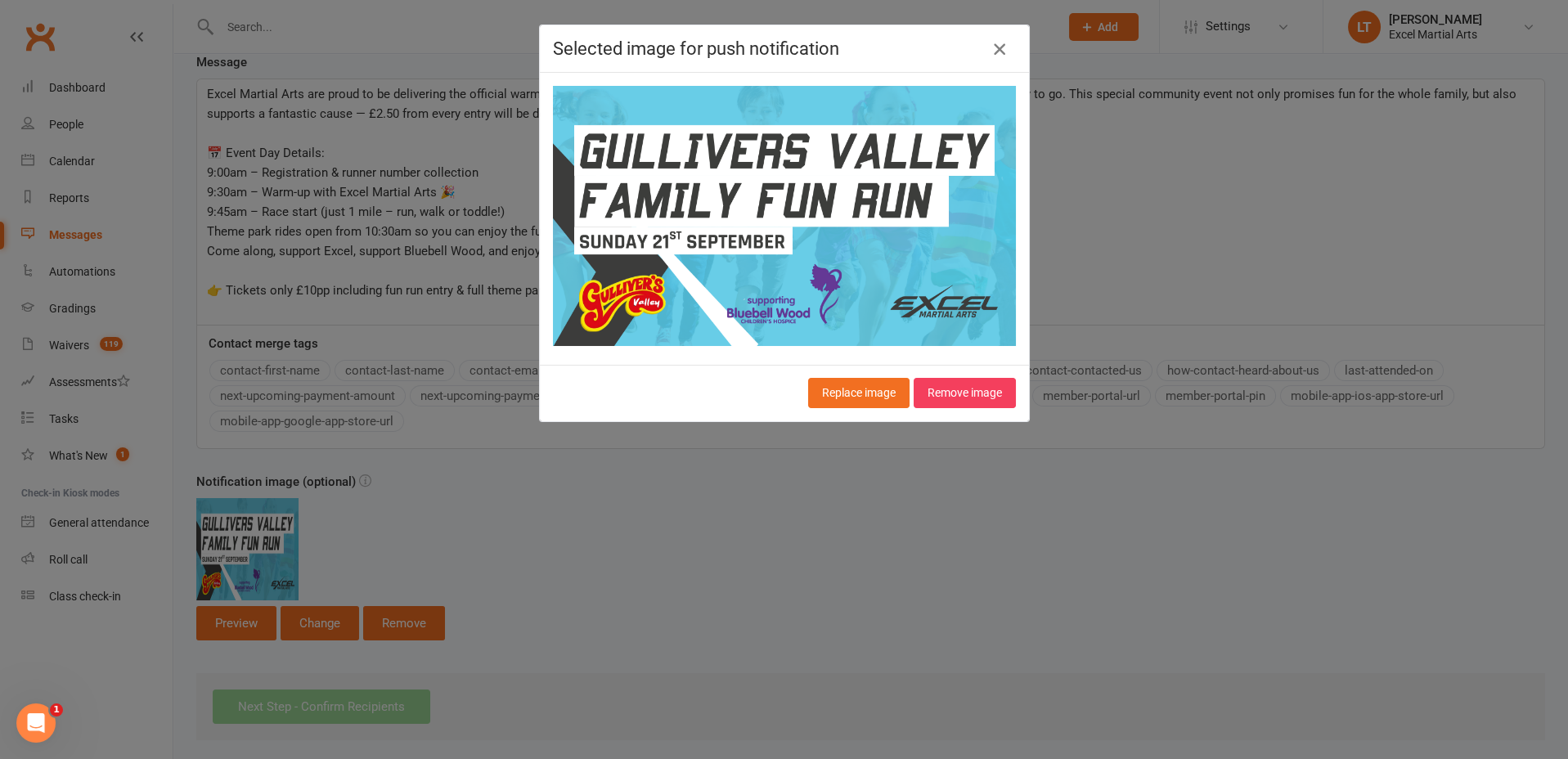
click at [994, 48] on icon "button" at bounding box center [1000, 49] width 19 height 19
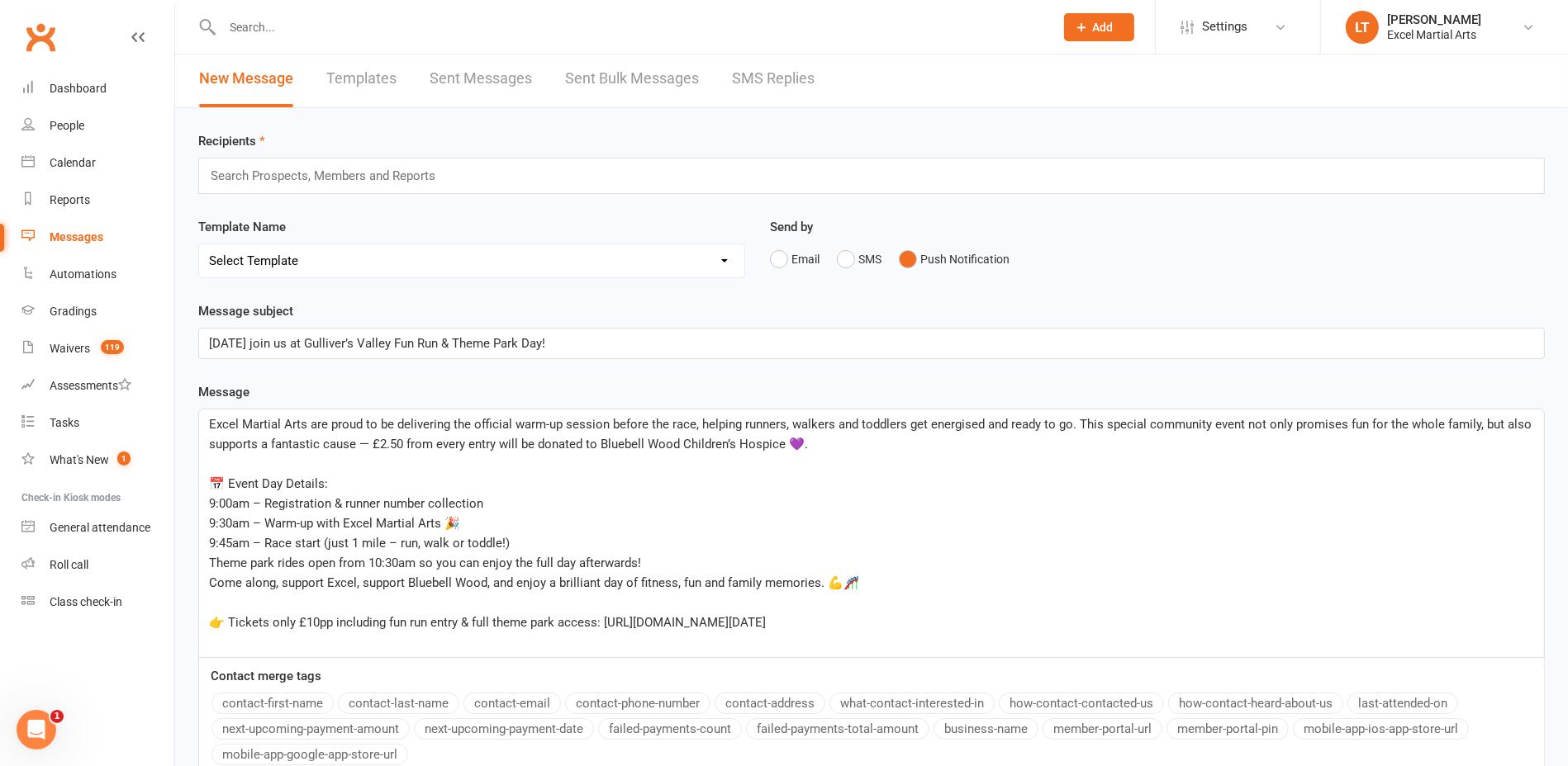
scroll to position [0, 0]
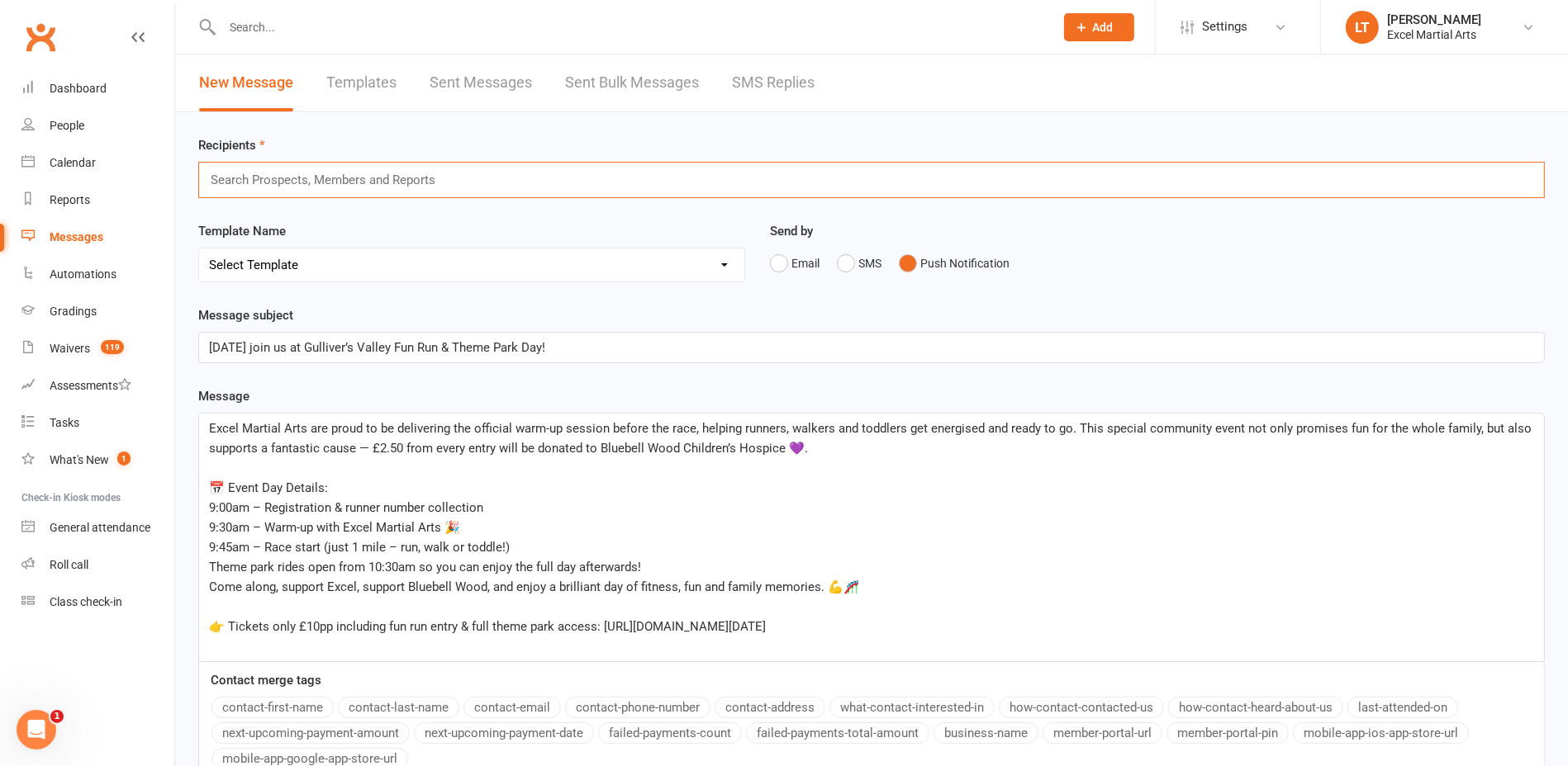
click at [386, 185] on input "text" at bounding box center [330, 180] width 243 height 21
type input "a"
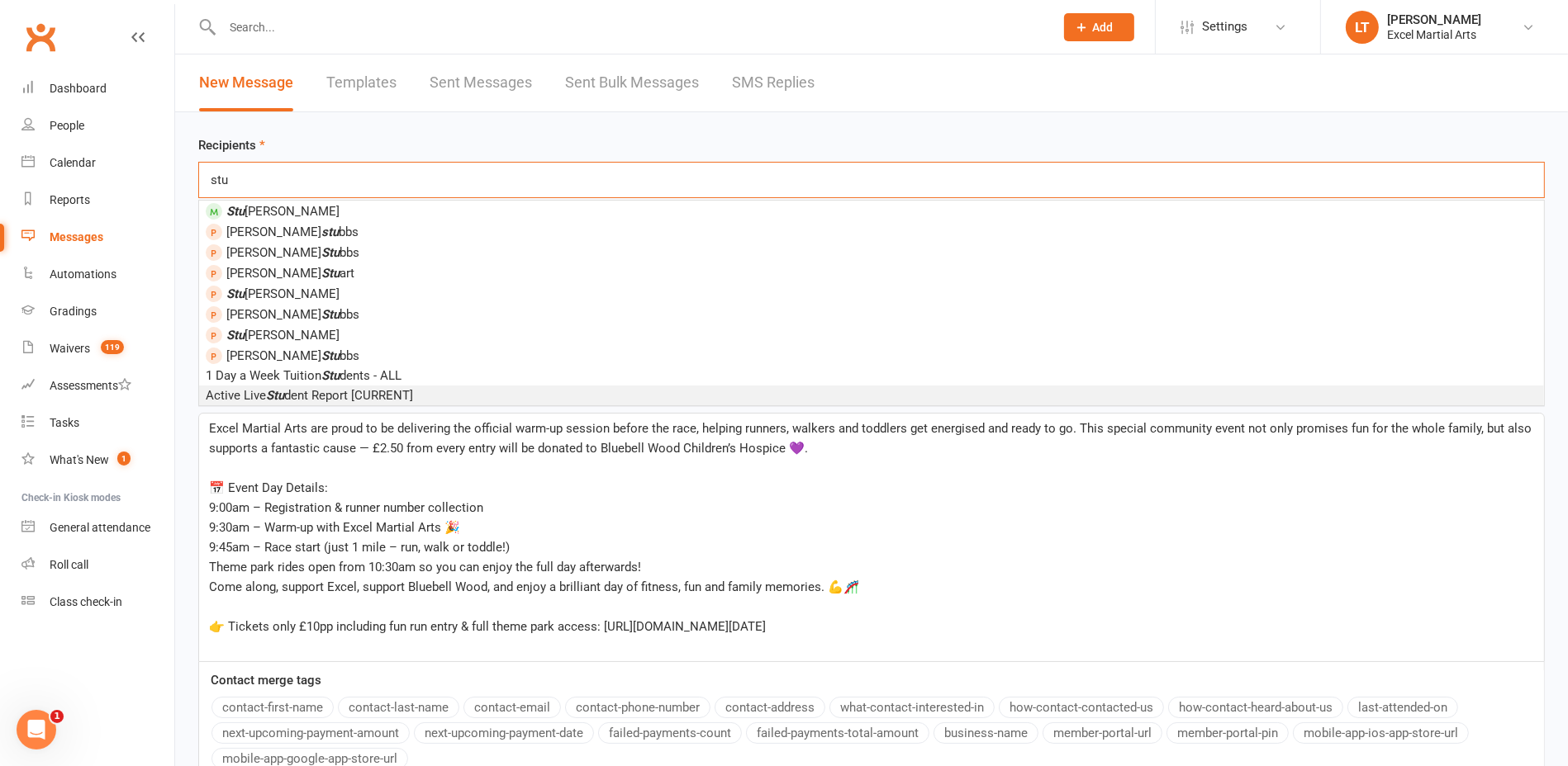
type input "stu"
click at [365, 397] on span "Active Live [PERSON_NAME] Report [CURRENT]" at bounding box center [309, 395] width 207 height 15
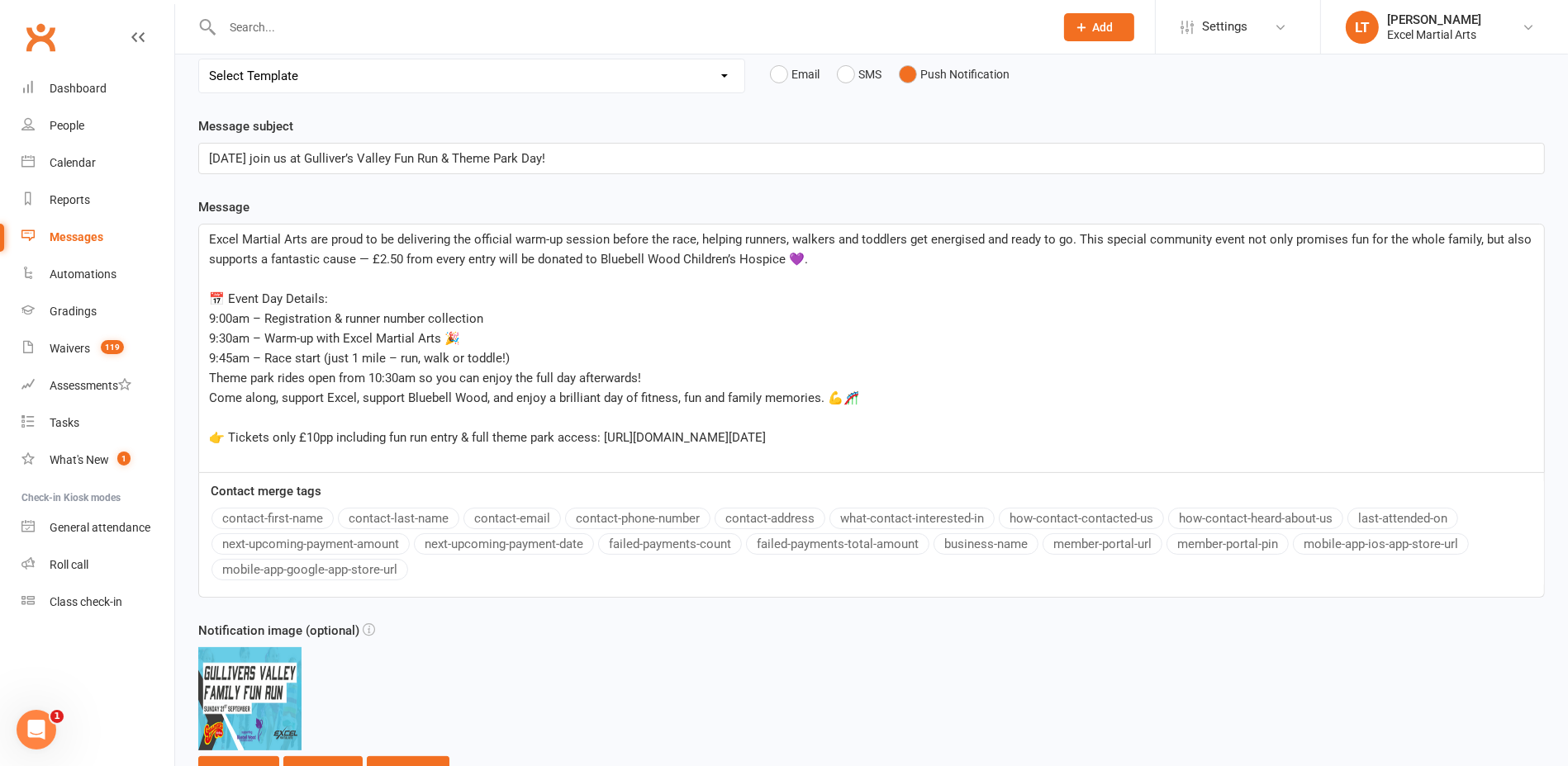
scroll to position [338, 0]
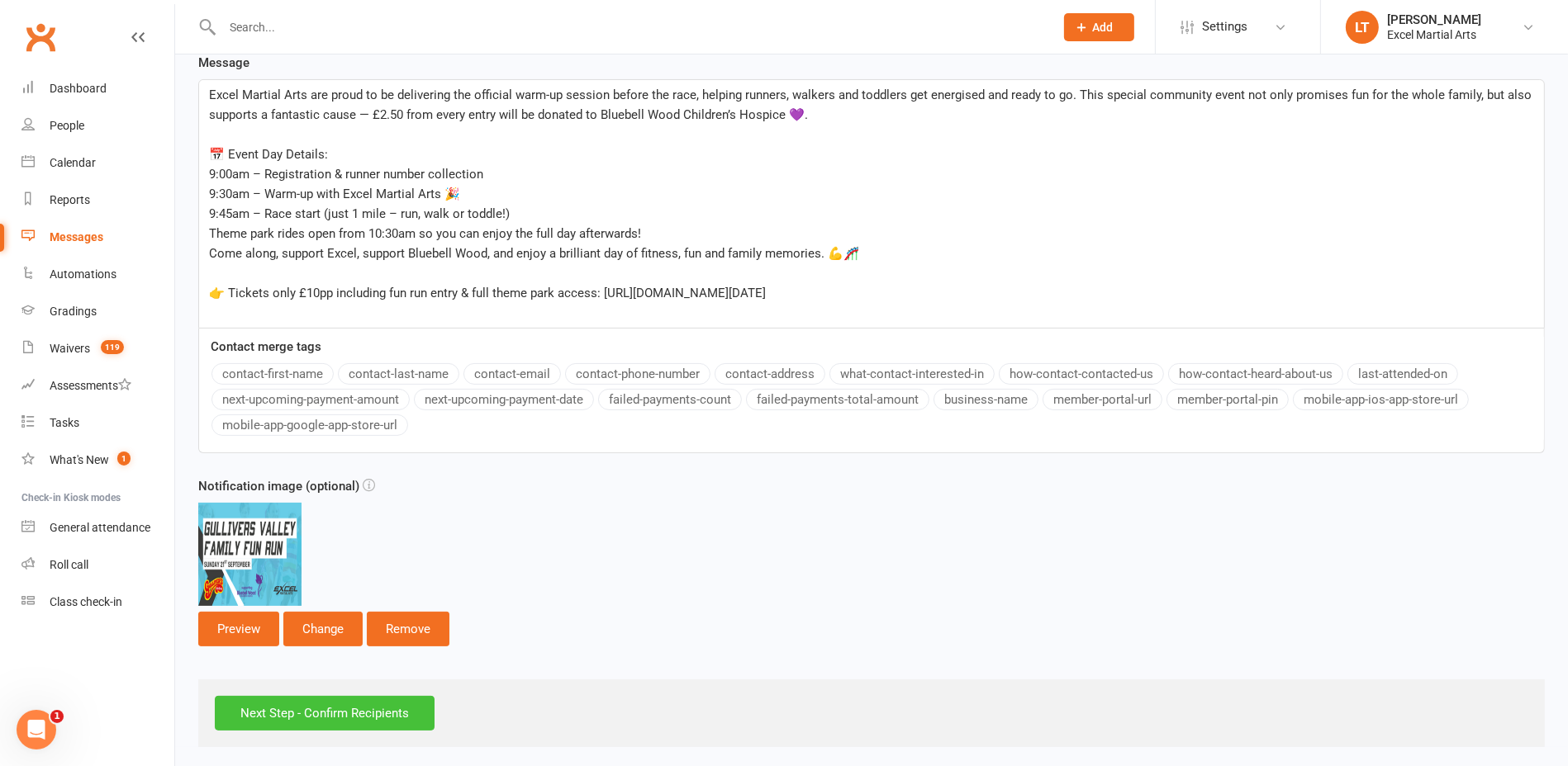
click at [381, 710] on input "Next Step - Confirm Recipients" at bounding box center [325, 713] width 220 height 34
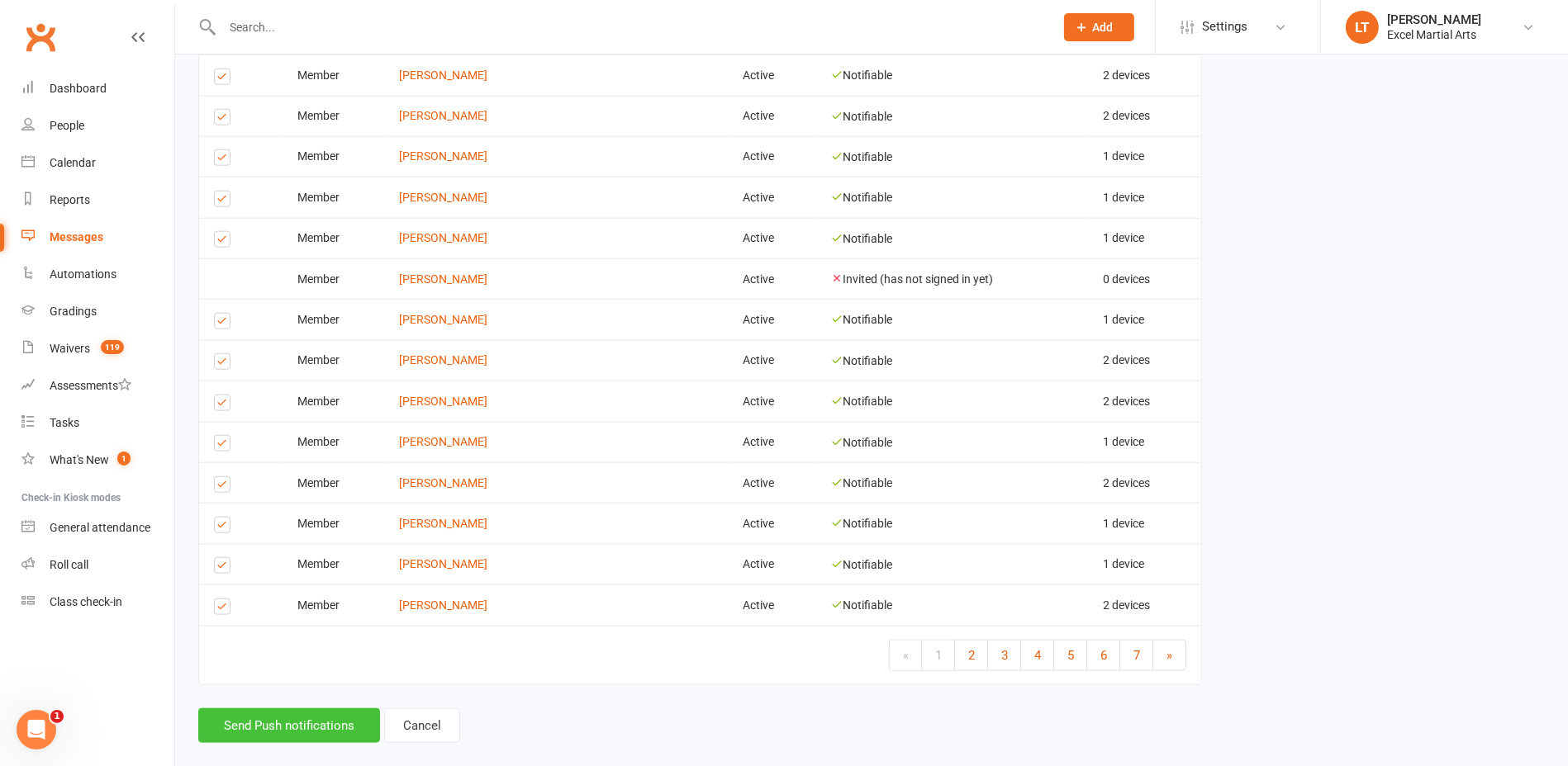
click at [337, 709] on button "Send Push notifications" at bounding box center [289, 725] width 182 height 34
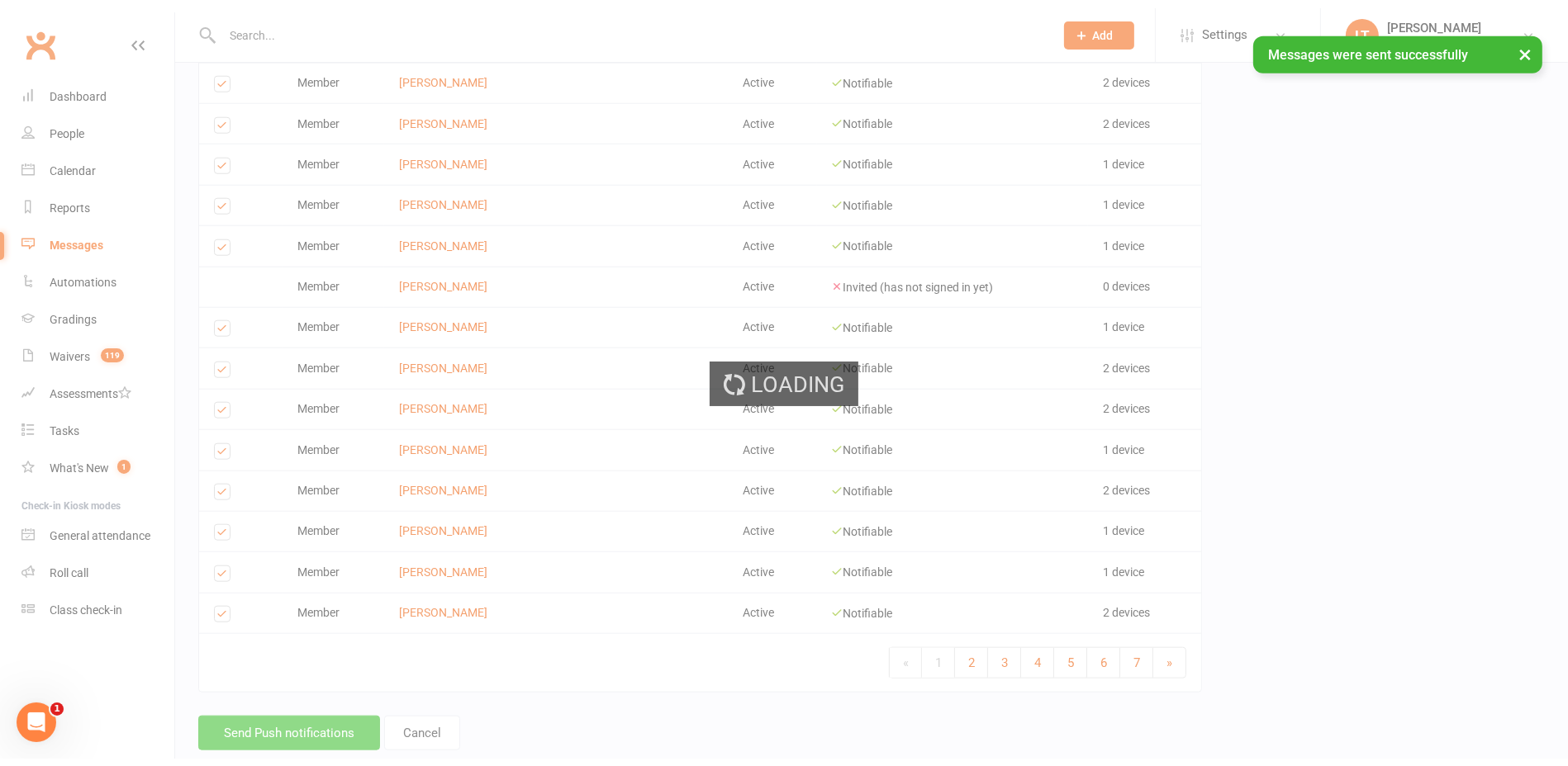
scroll to position [2105, 0]
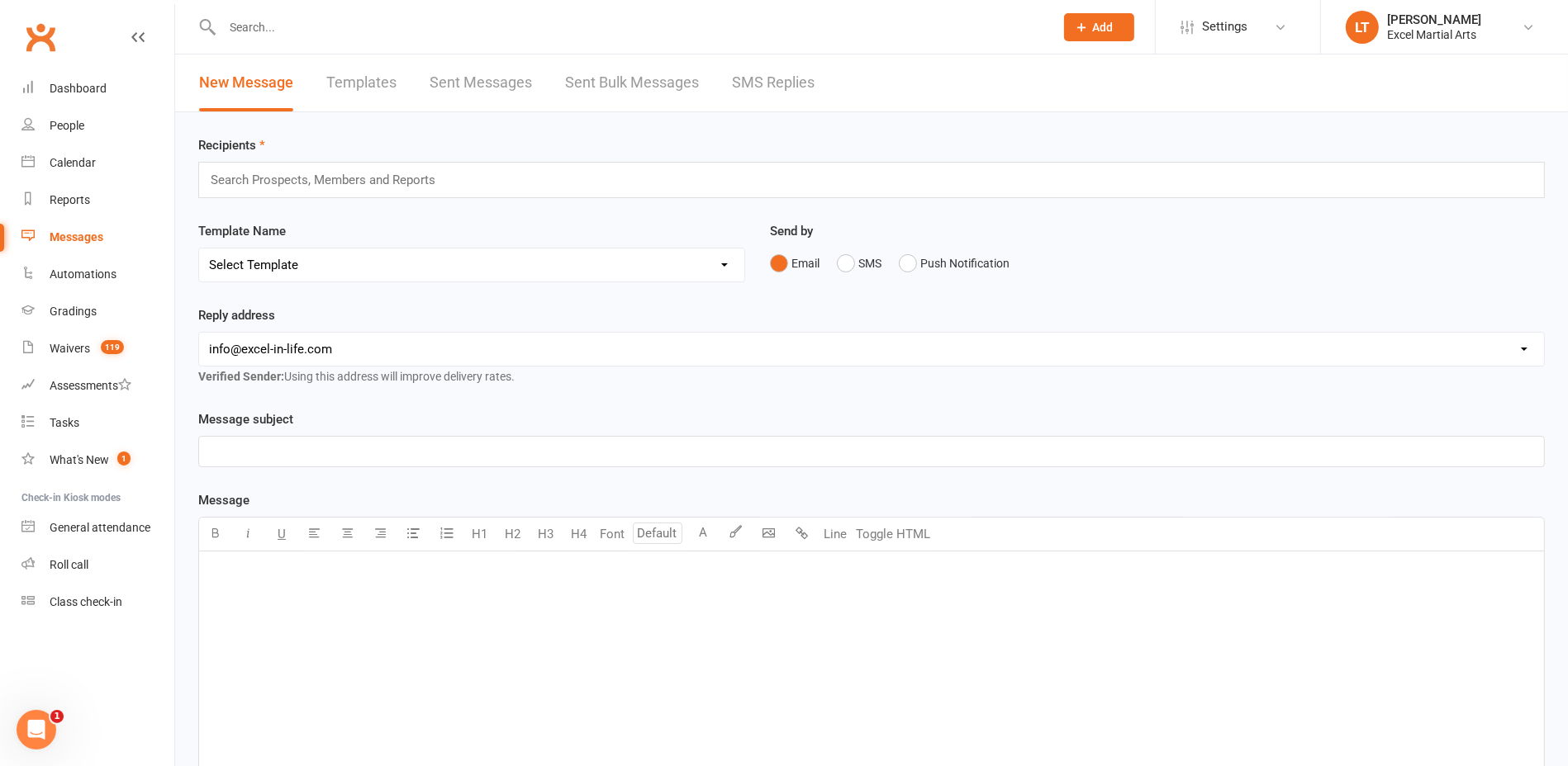
click at [497, 75] on link "Sent Messages" at bounding box center [481, 83] width 102 height 57
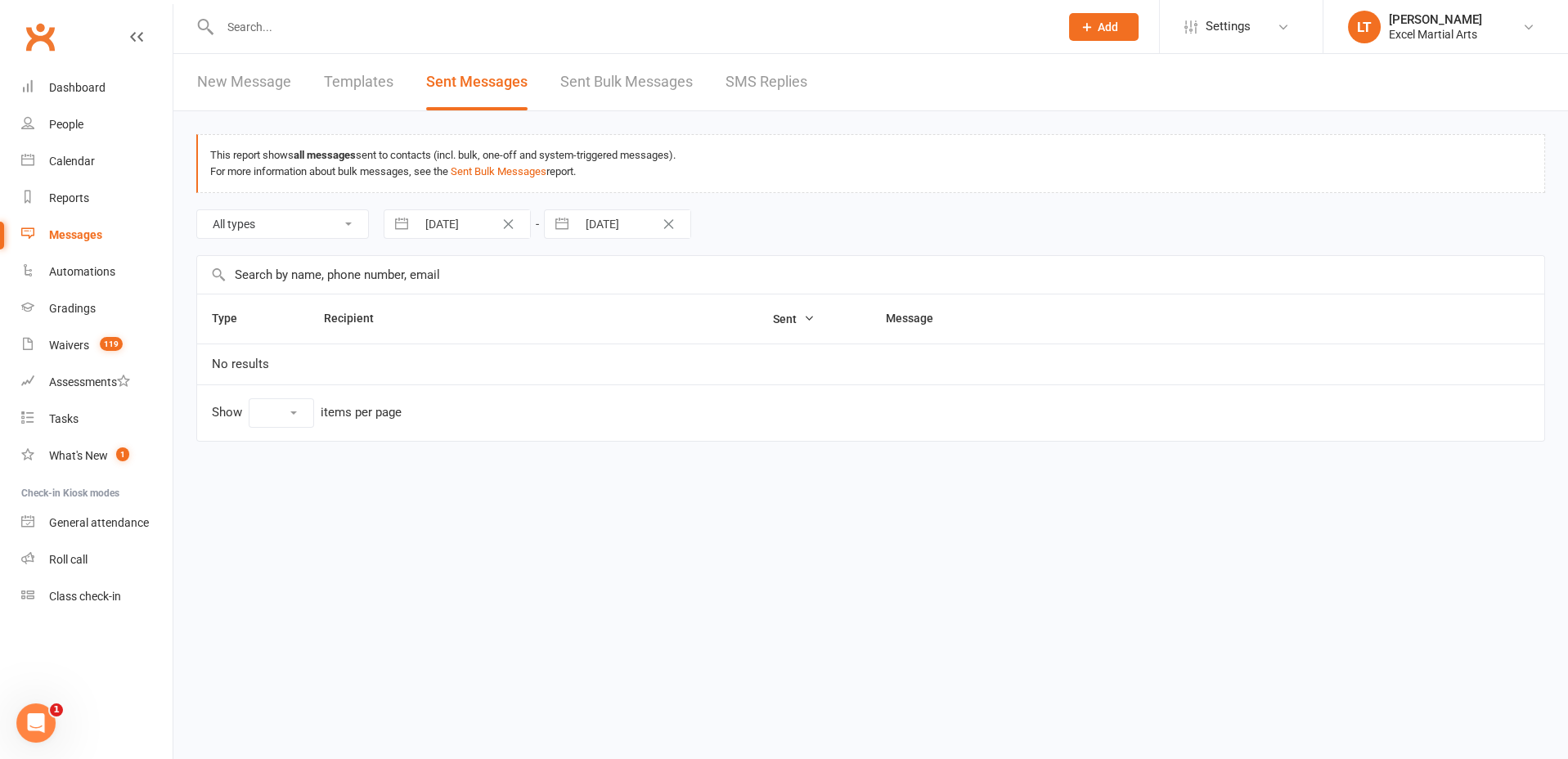
select select "10"
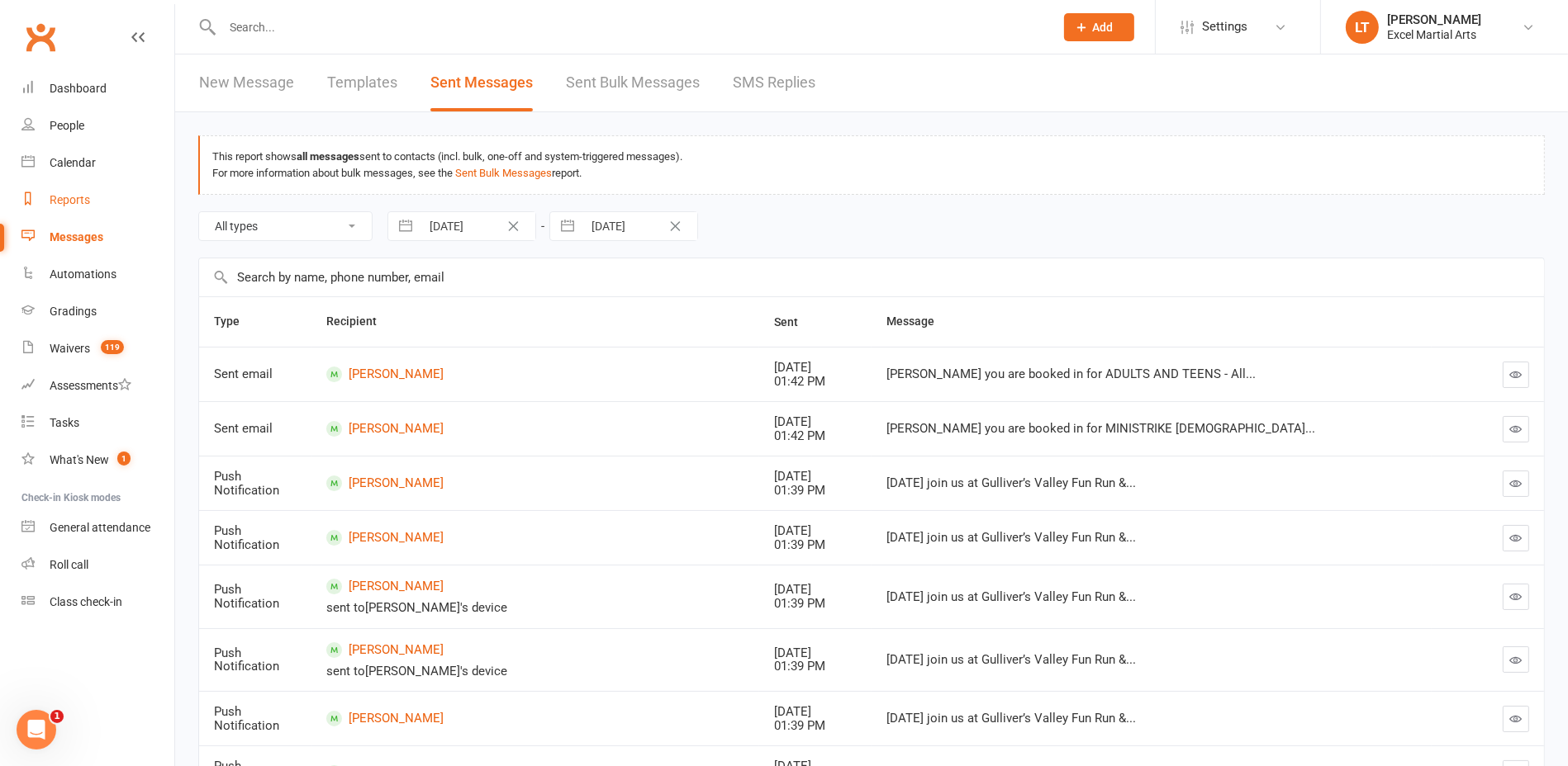
click at [95, 182] on link "Reports" at bounding box center [97, 200] width 153 height 37
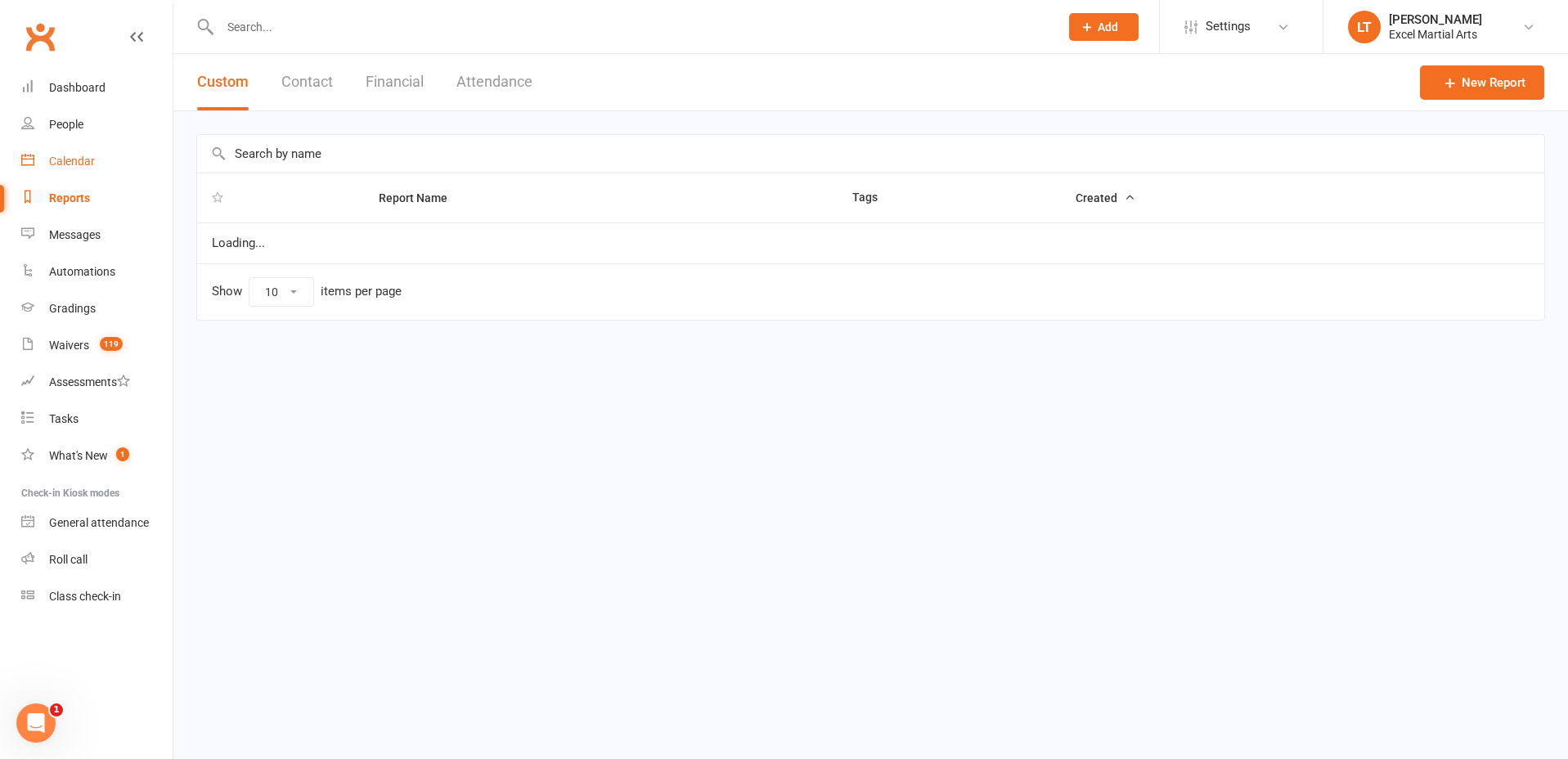
click at [94, 168] on link "Calendar" at bounding box center [96, 162] width 151 height 37
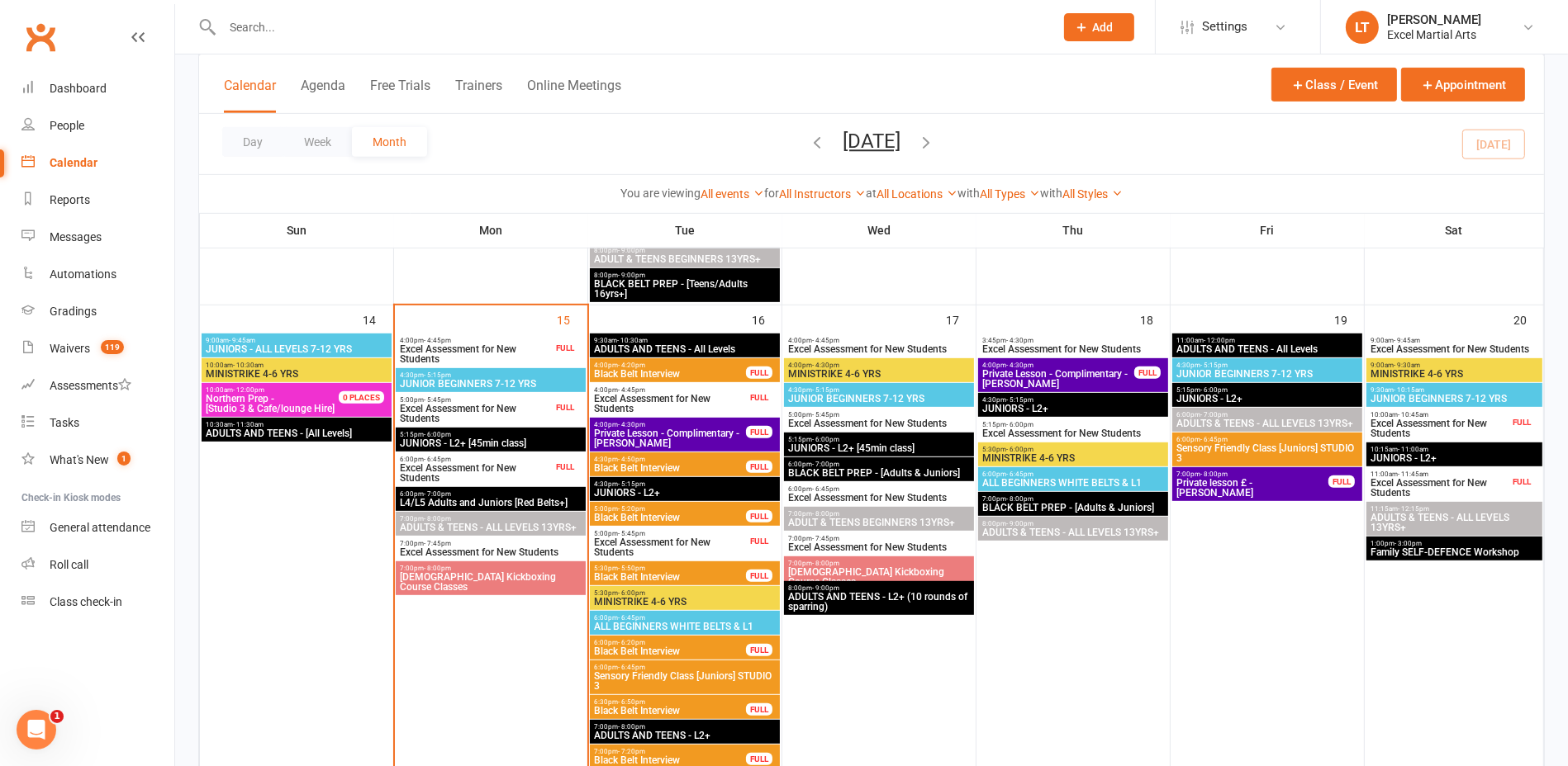
scroll to position [929, 0]
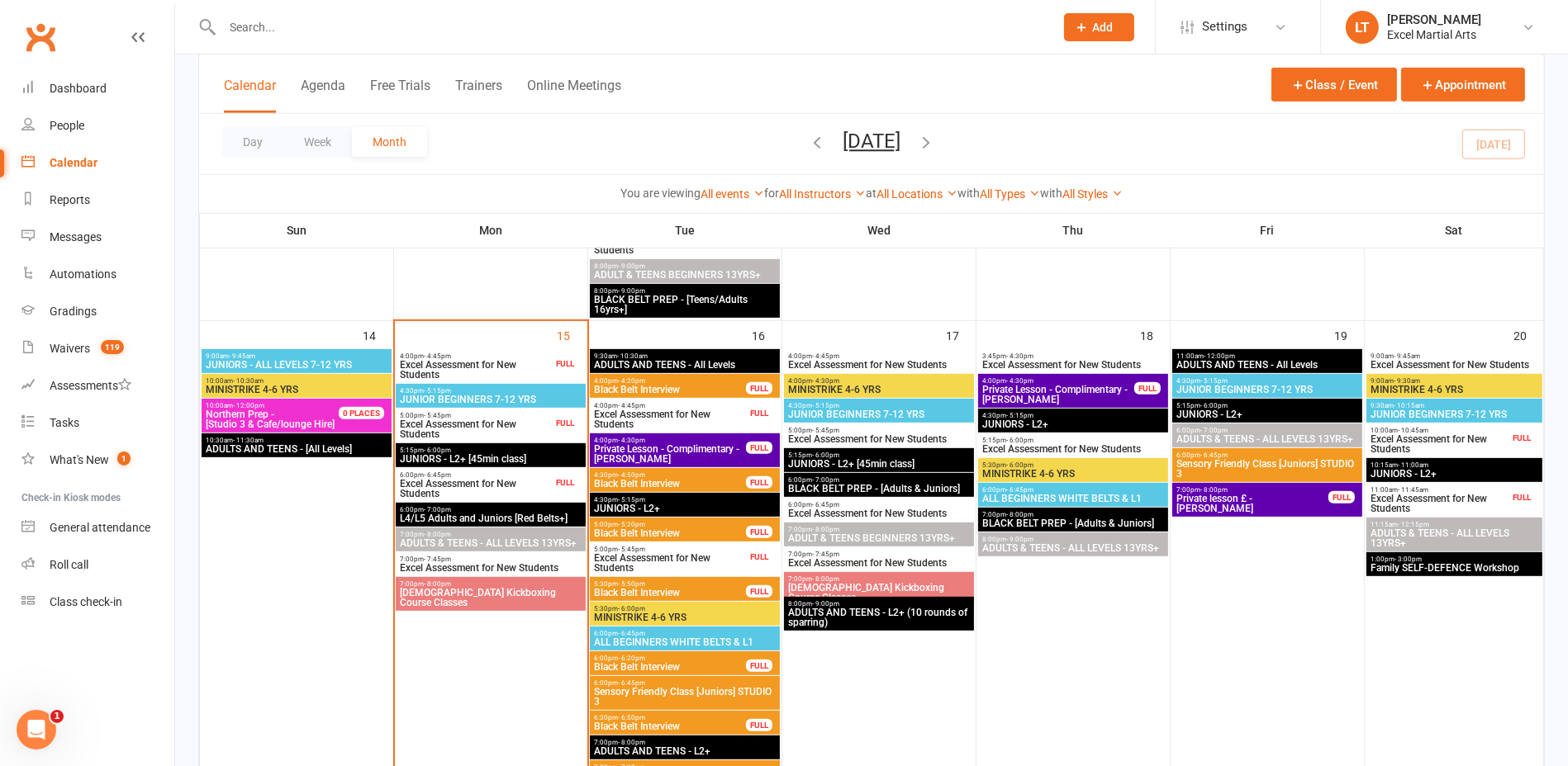
click at [519, 395] on span "JUNIOR BEGINNERS 7-12 YRS" at bounding box center [491, 399] width 183 height 10
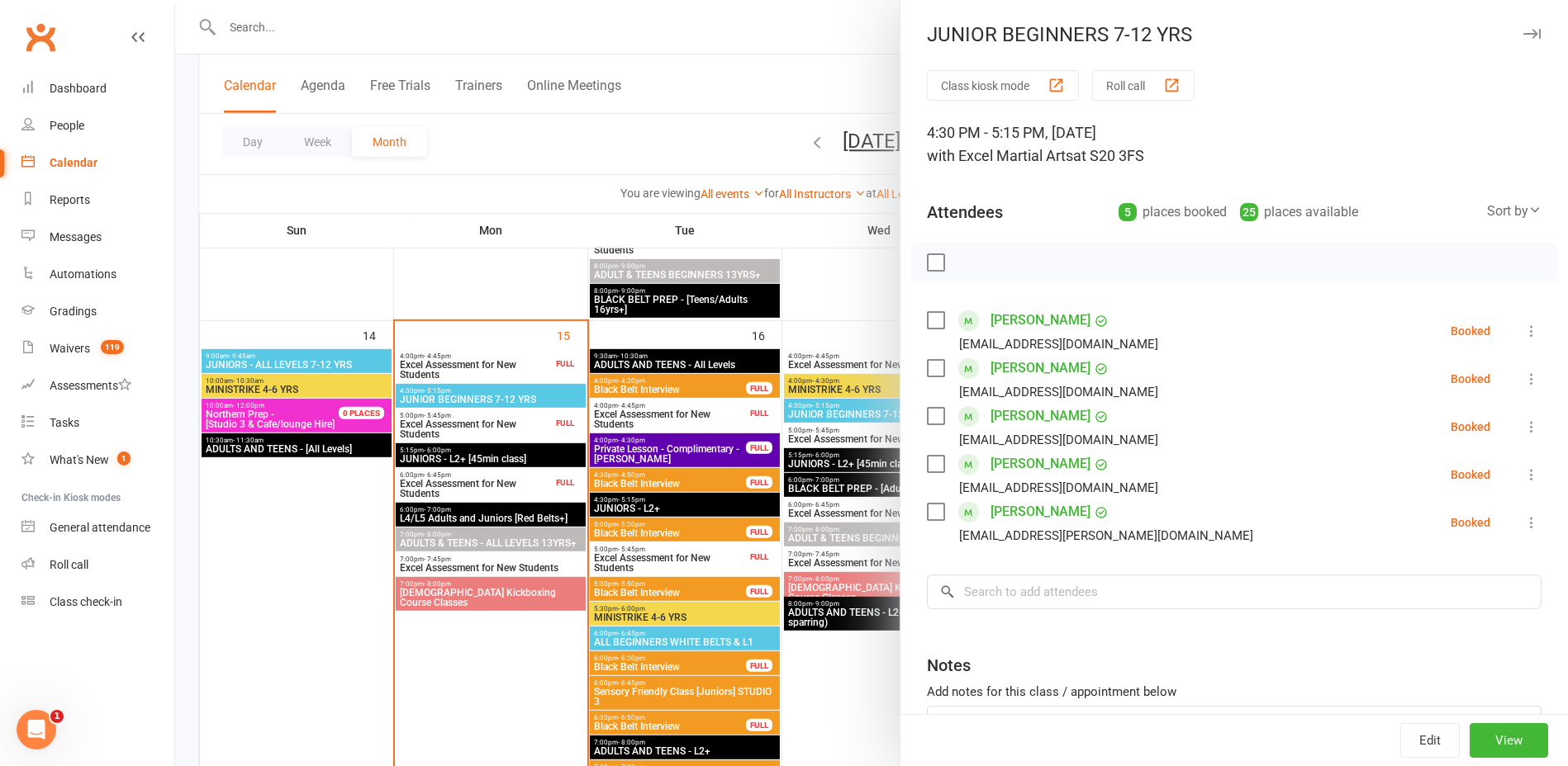
click at [467, 273] on div at bounding box center [872, 383] width 1393 height 766
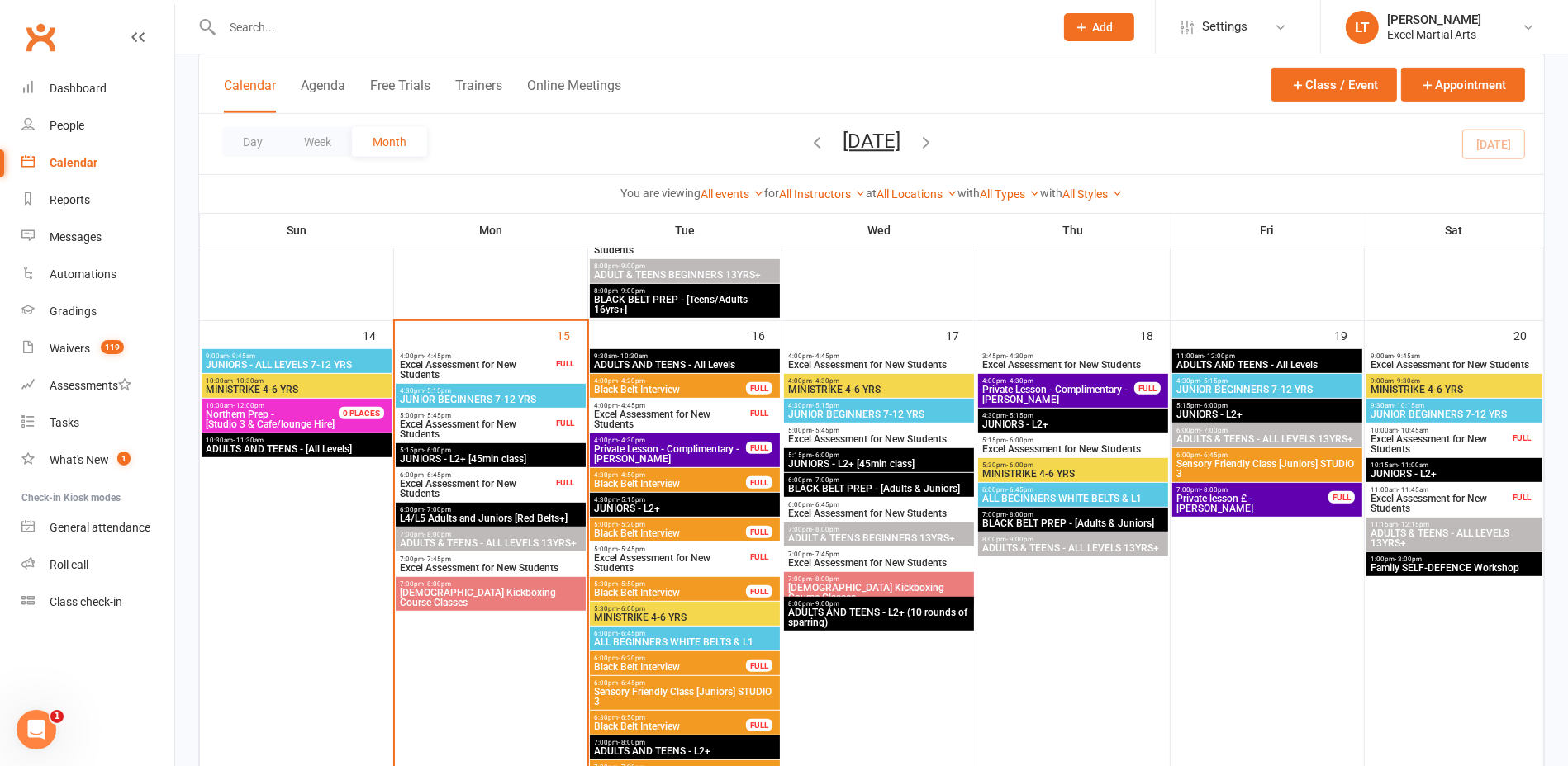
click at [489, 454] on span "JUNIORS - L2+ [45min class]" at bounding box center [491, 458] width 183 height 10
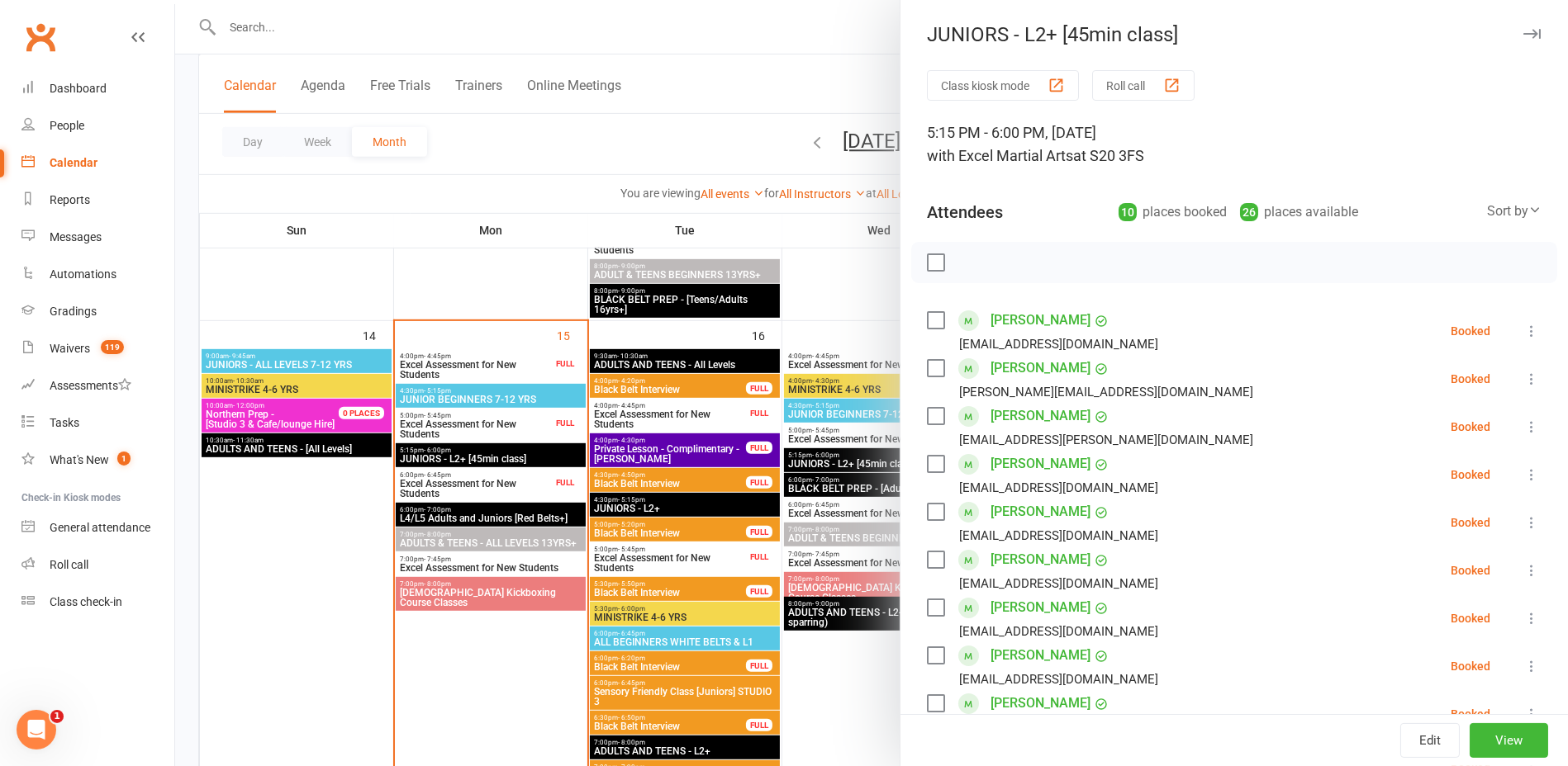
drag, startPoint x: 1047, startPoint y: 450, endPoint x: 1054, endPoint y: 458, distance: 10.6
drag, startPoint x: 1054, startPoint y: 458, endPoint x: 936, endPoint y: 393, distance: 134.7
click at [936, 393] on div "[PERSON_NAME][EMAIL_ADDRESS][DOMAIN_NAME]" at bounding box center [1094, 392] width 333 height 21
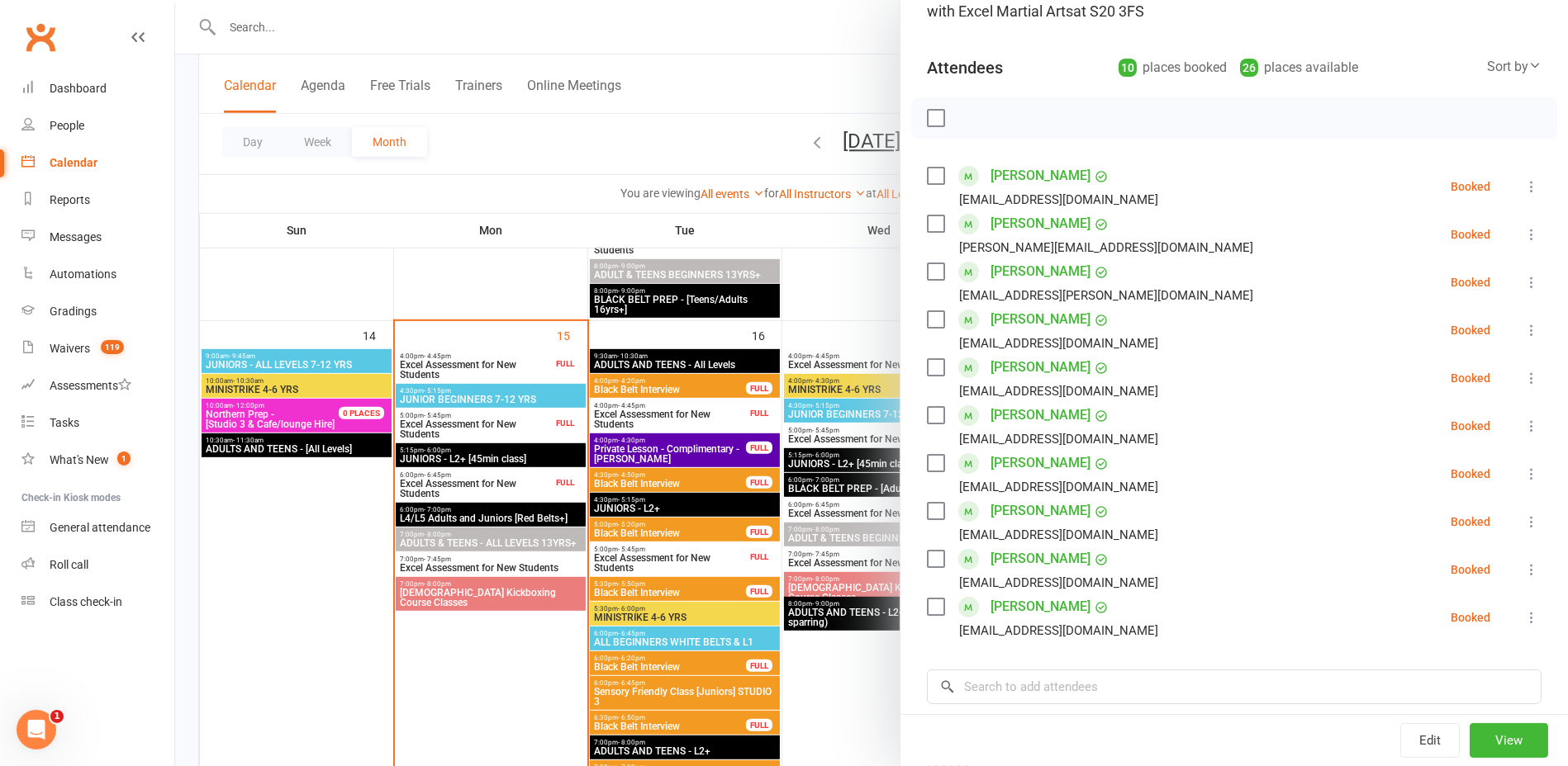
scroll to position [309, 0]
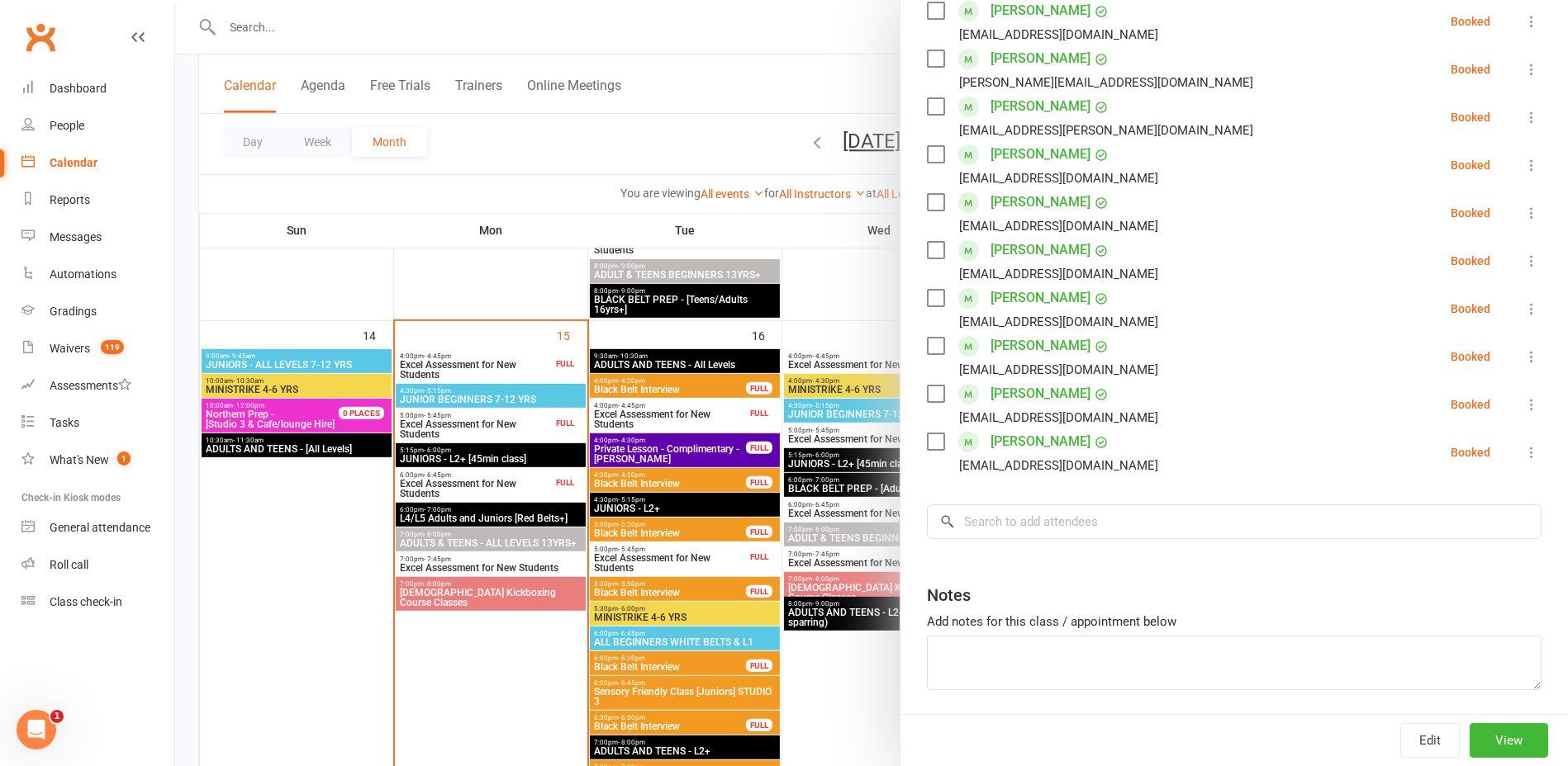
drag, startPoint x: 518, startPoint y: 123, endPoint x: 420, endPoint y: 7, distance: 151.9
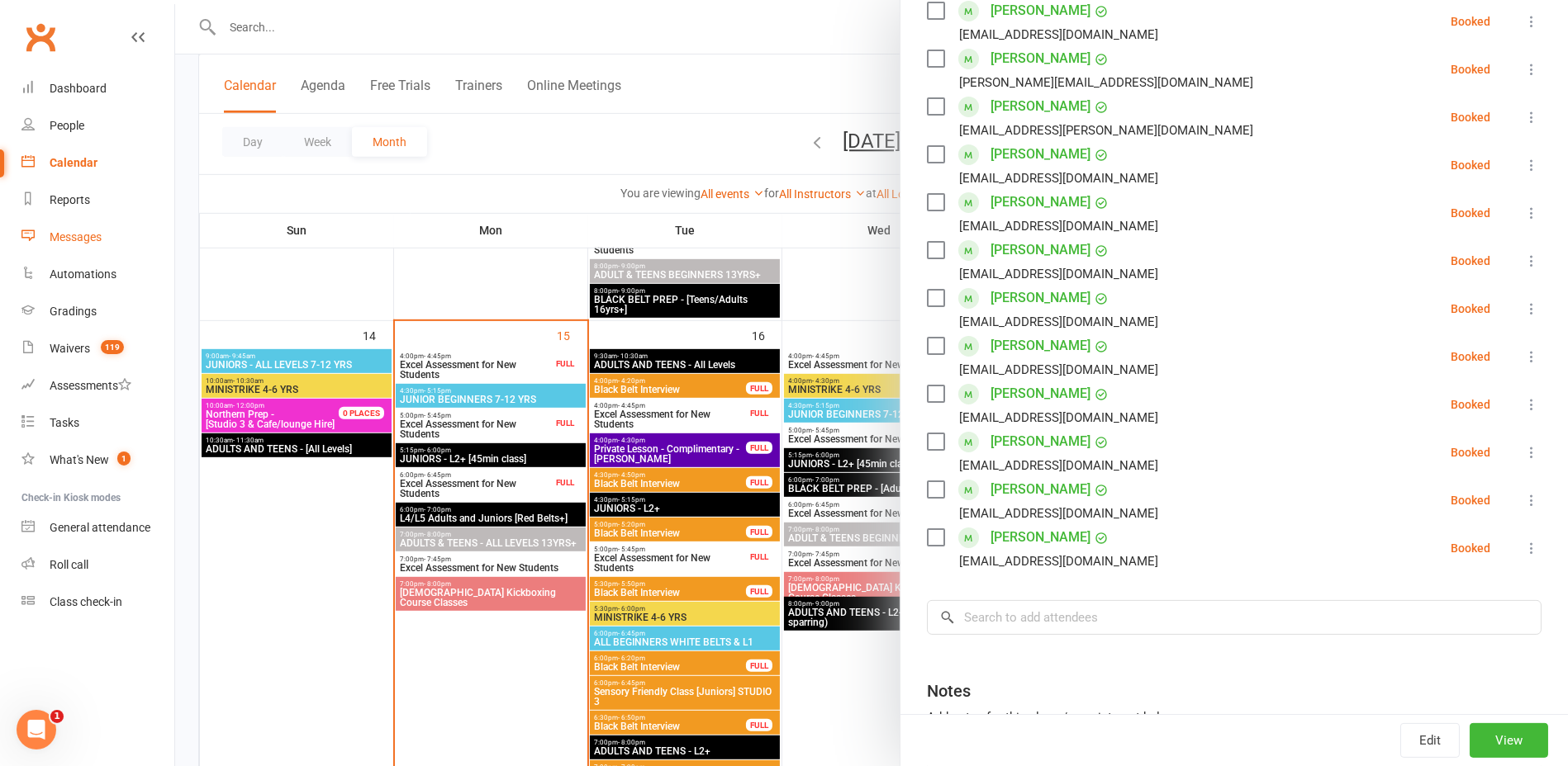
click at [101, 250] on link "Messages" at bounding box center [97, 237] width 153 height 37
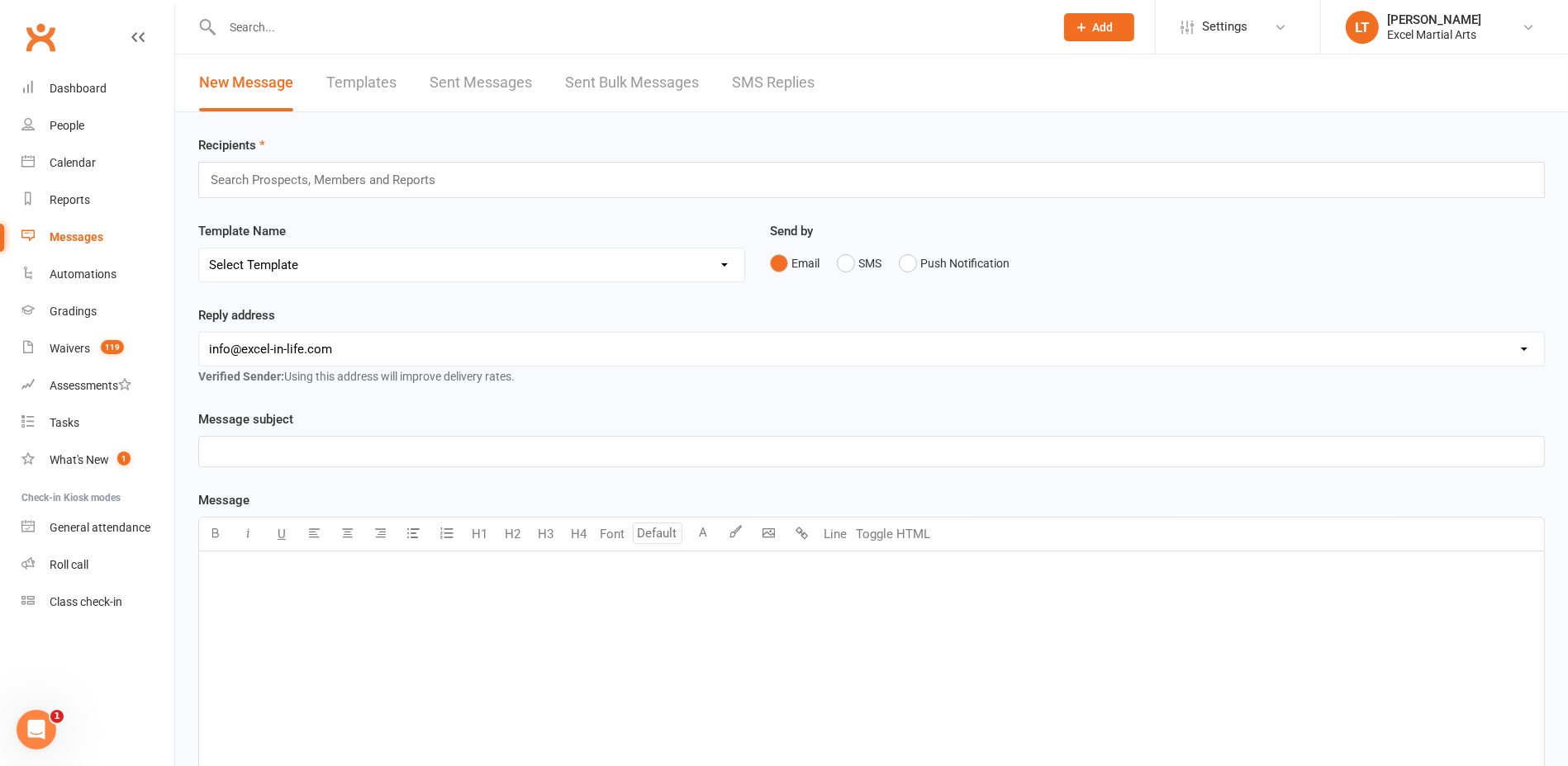
click at [795, 84] on link "SMS Replies" at bounding box center [773, 83] width 83 height 57
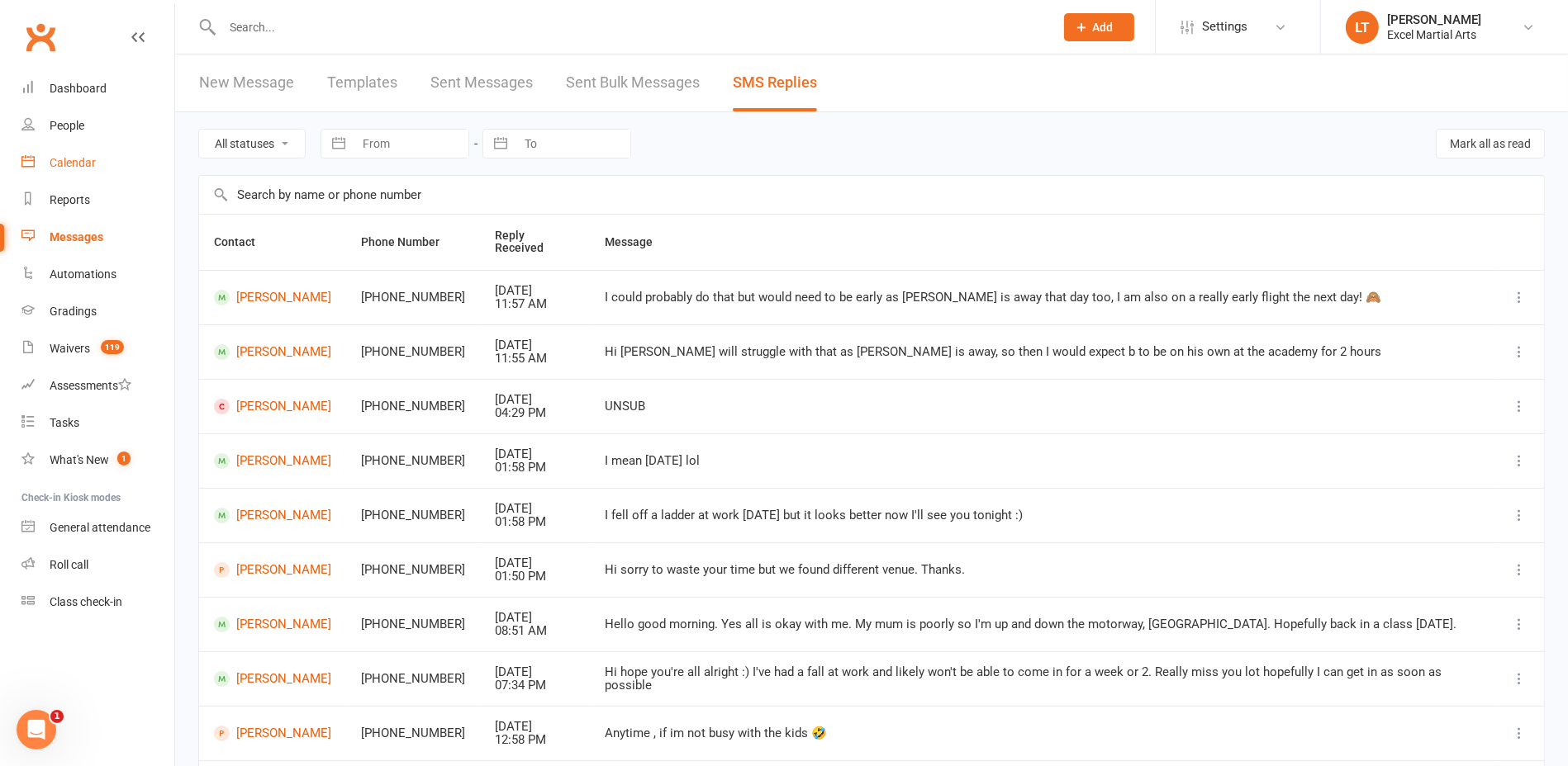
click at [84, 162] on div "Calendar" at bounding box center [72, 162] width 46 height 13
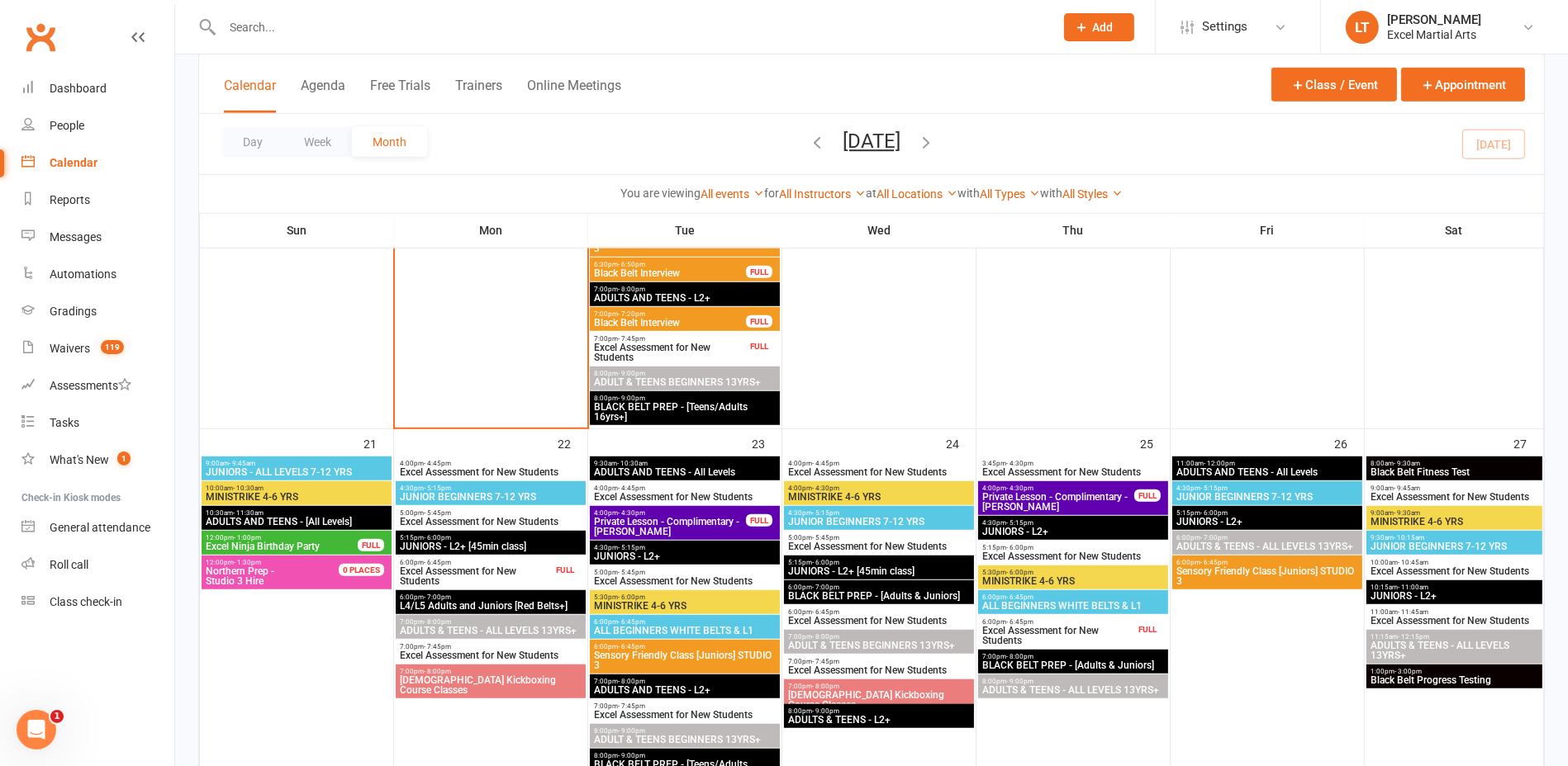
scroll to position [1549, 0]
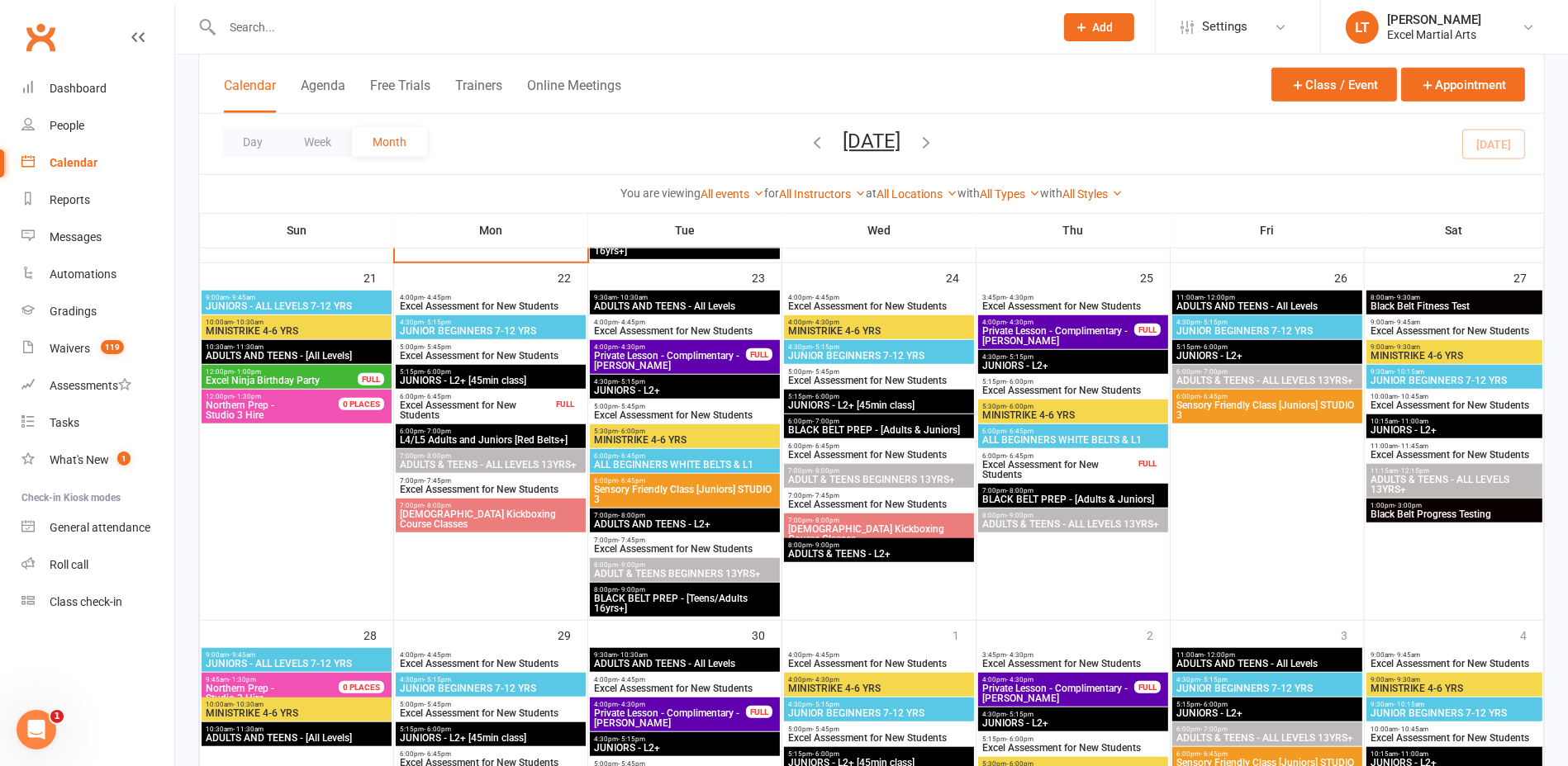
click at [1448, 506] on span "1:00pm - 3:00pm" at bounding box center [1454, 506] width 169 height 7
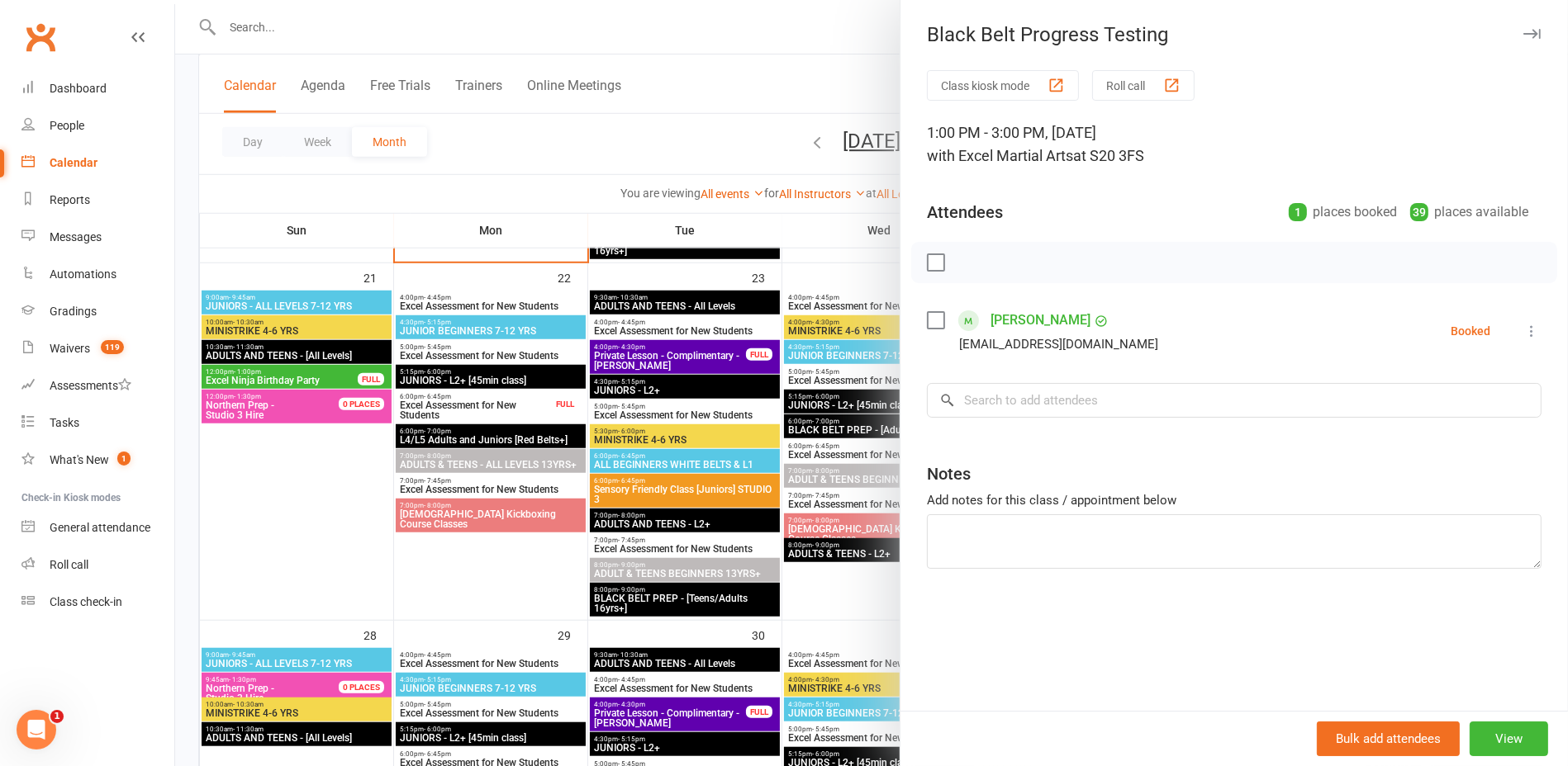
click at [900, 264] on div "Black Belt Progress Testing Class kiosk mode Roll call 1:00 PM - 3:00 PM, [DATE…" at bounding box center [1234, 383] width 668 height 766
click at [865, 256] on div at bounding box center [872, 383] width 1393 height 766
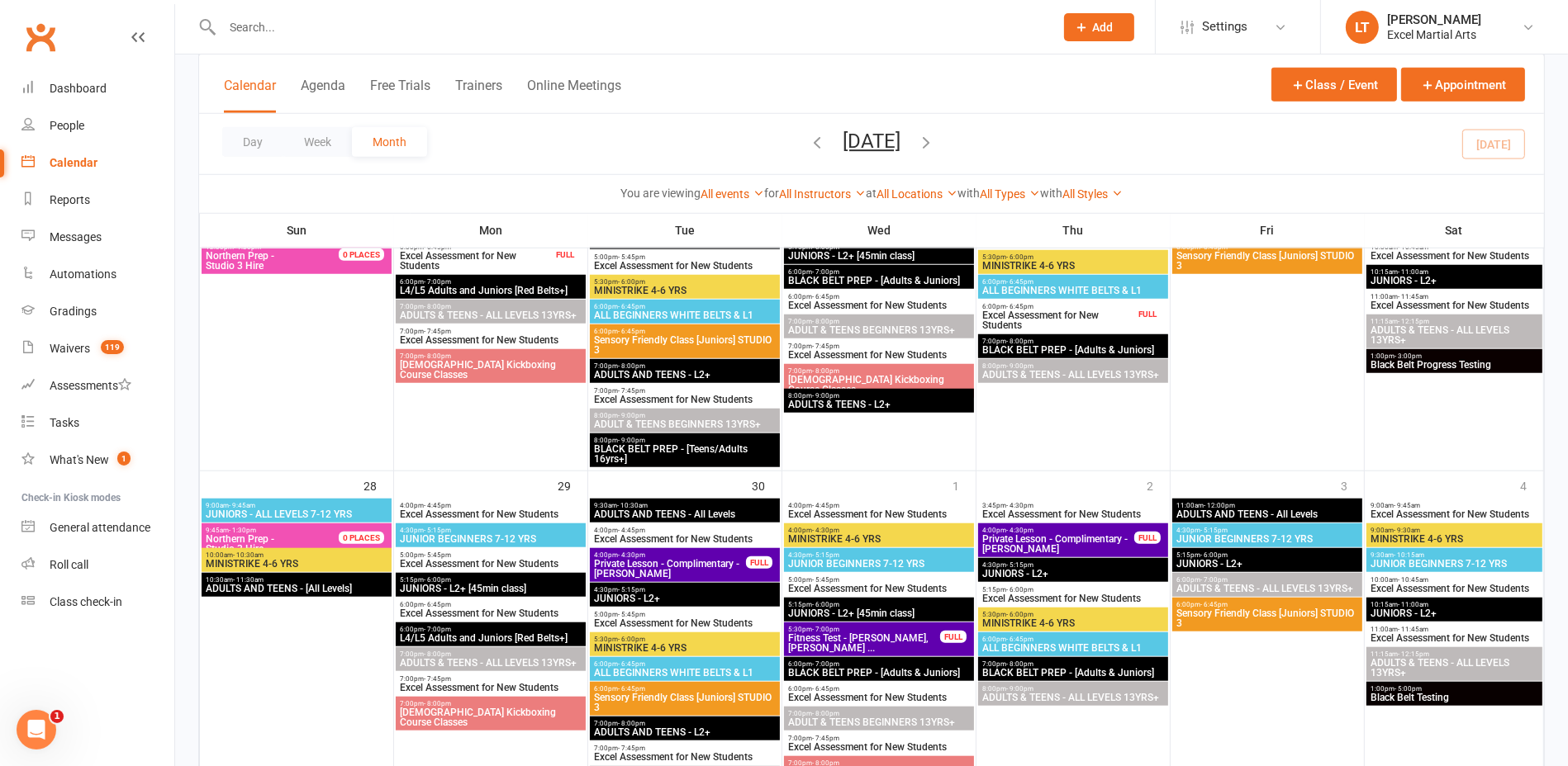
scroll to position [1858, 0]
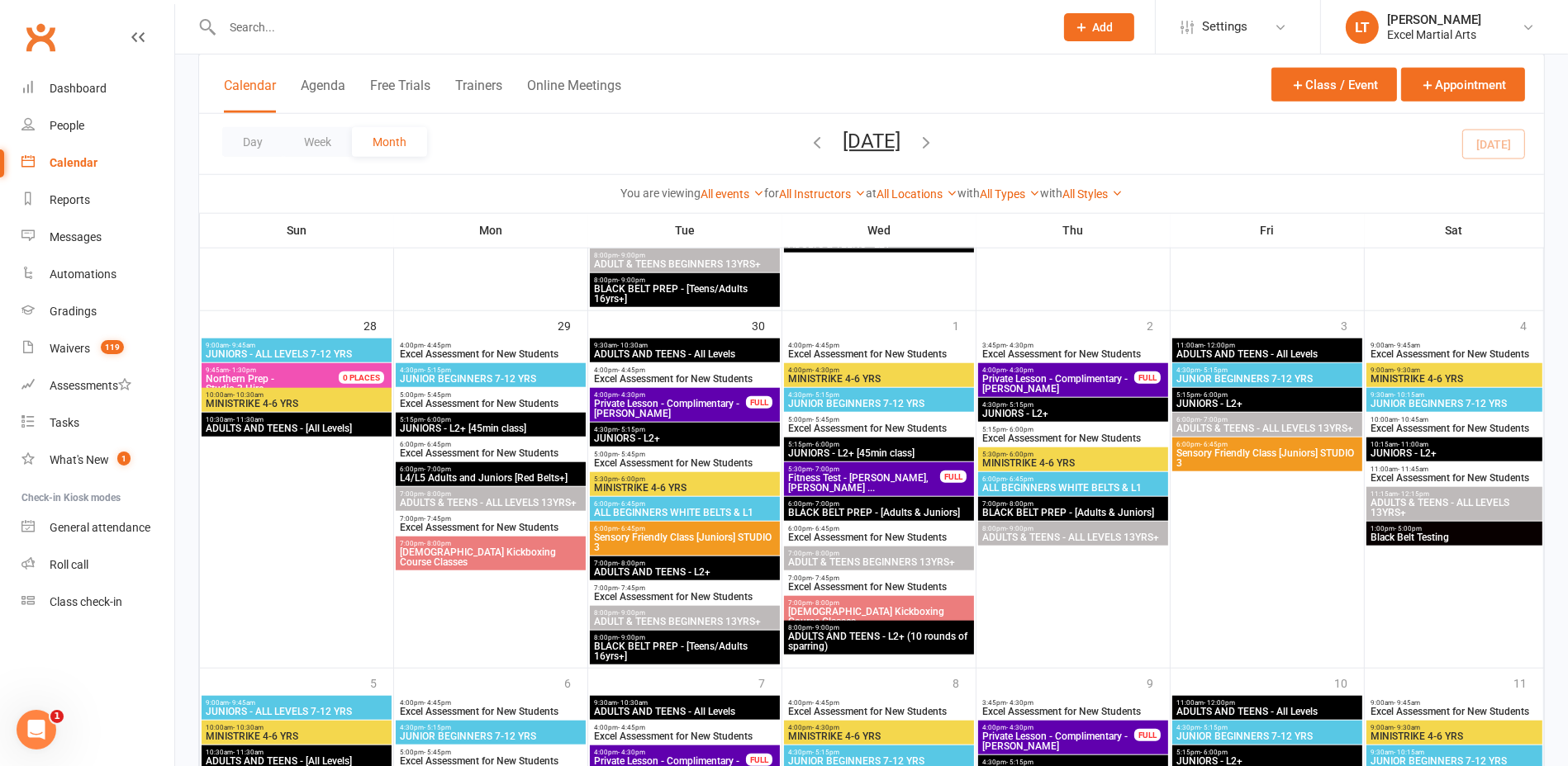
click at [1396, 529] on span "- 5:00pm" at bounding box center [1408, 529] width 27 height 7
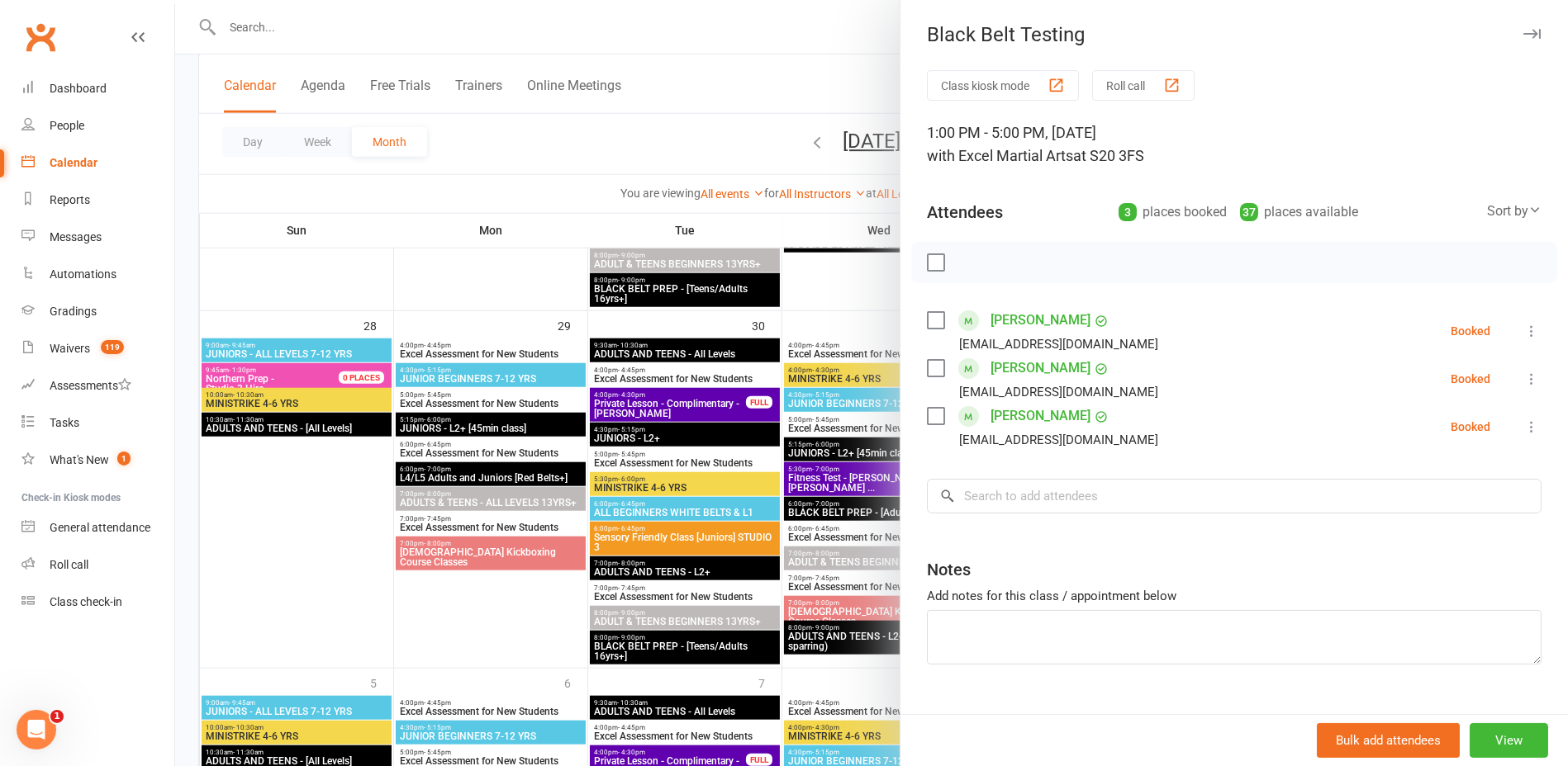
click at [832, 290] on div at bounding box center [872, 383] width 1393 height 766
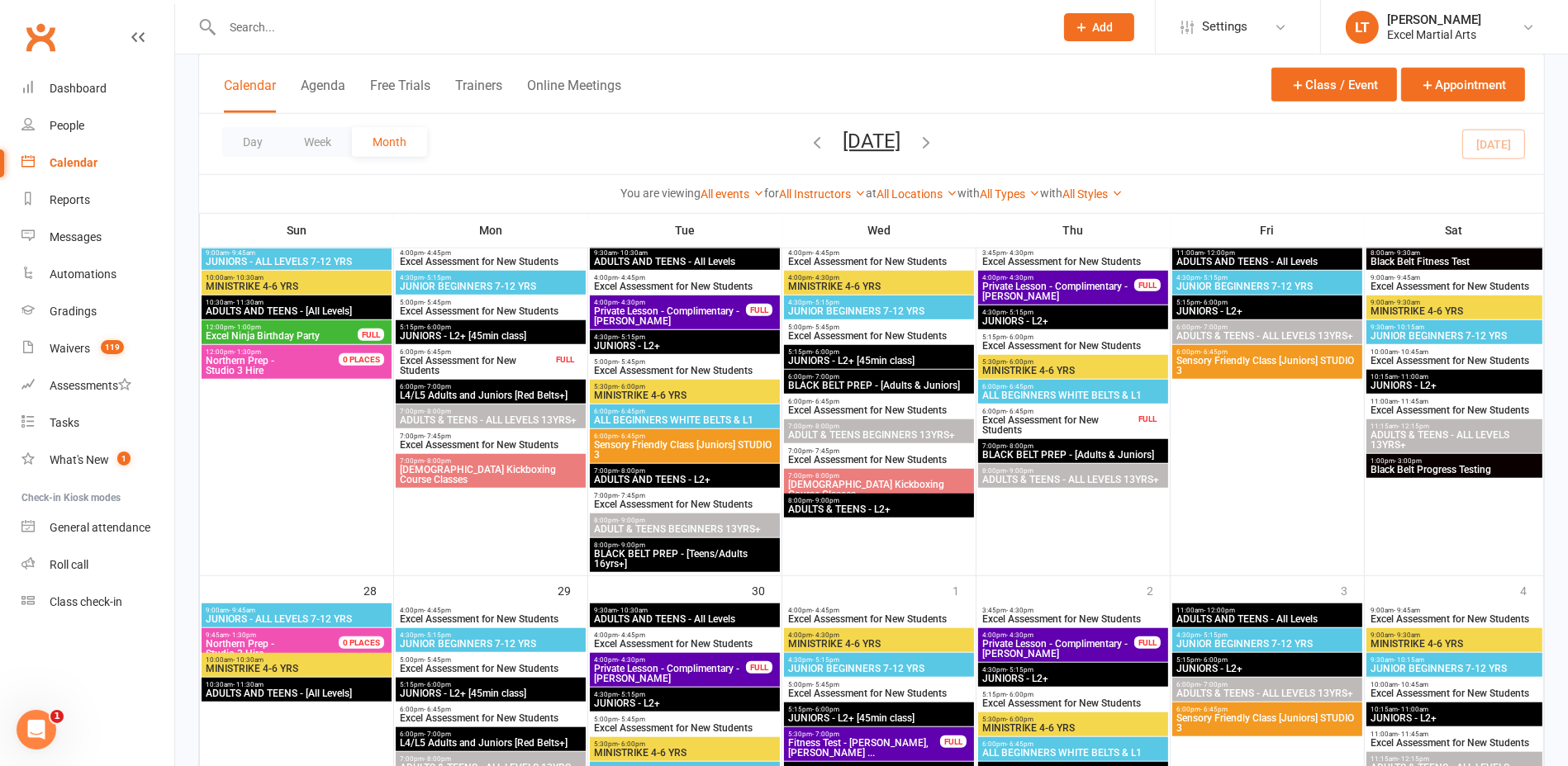
scroll to position [1549, 0]
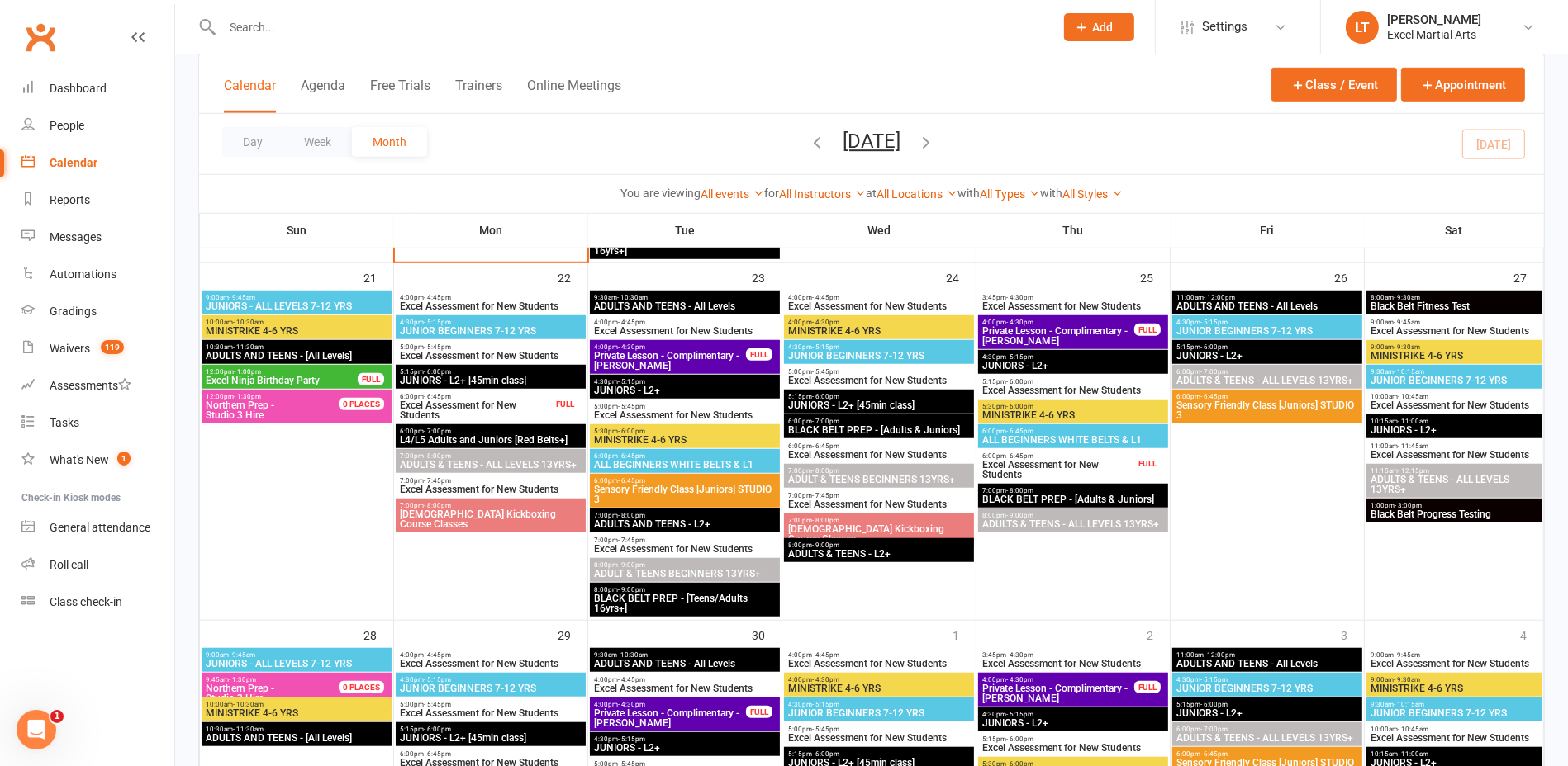
click at [1399, 305] on span "Black Belt Fitness Test" at bounding box center [1454, 306] width 169 height 10
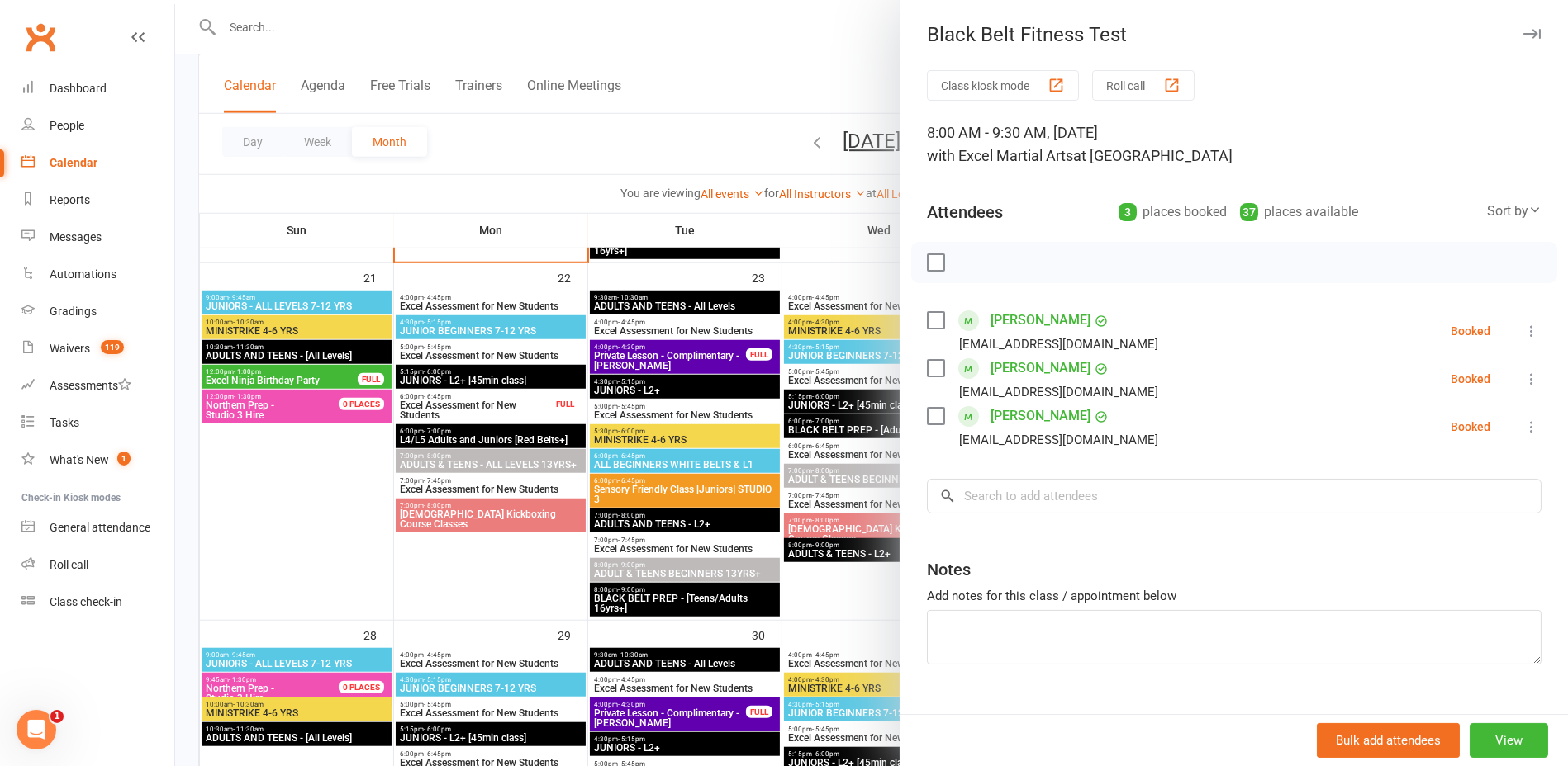
click at [857, 285] on div at bounding box center [872, 383] width 1393 height 766
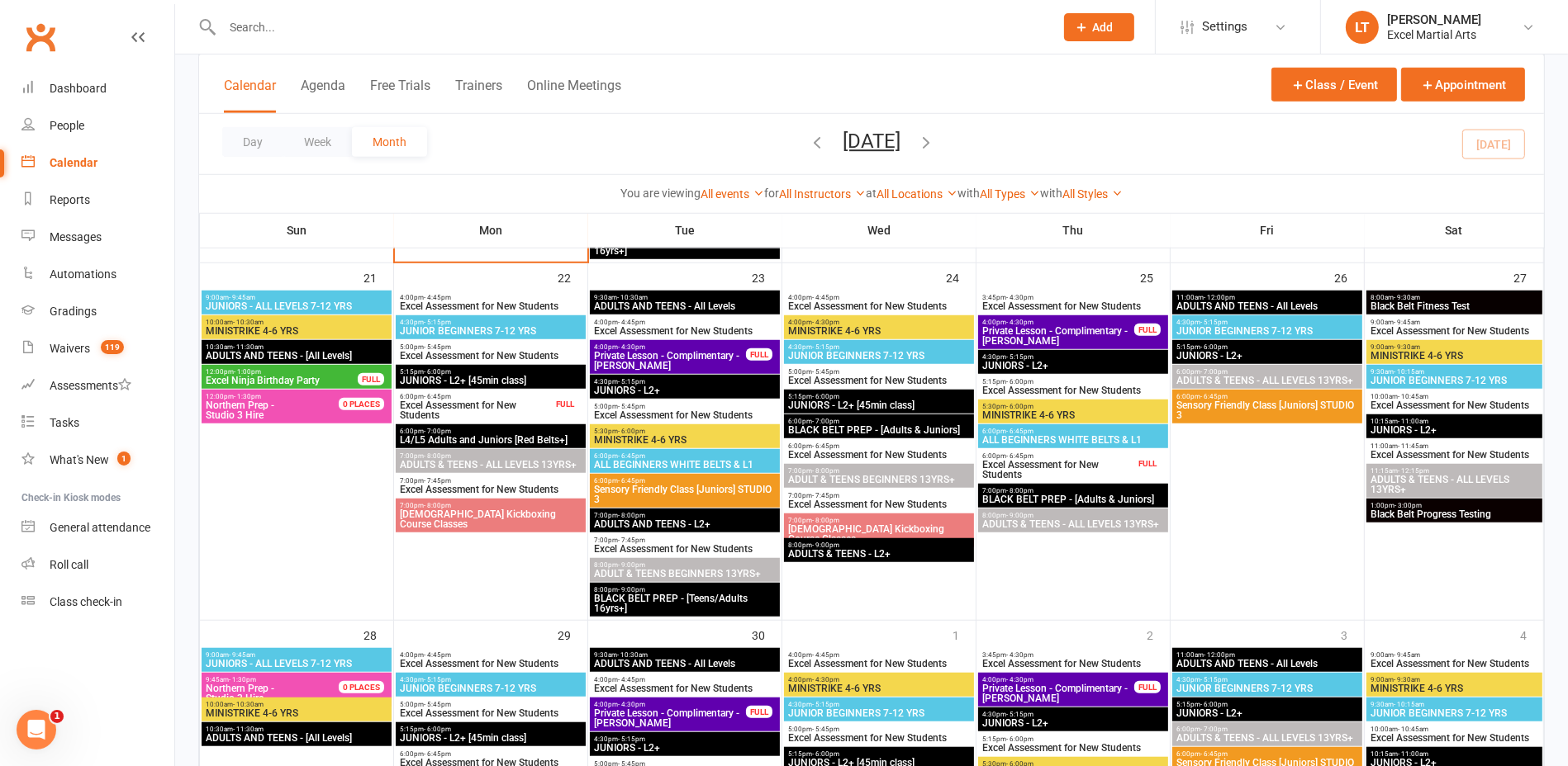
click at [1221, 304] on span "ADULTS AND TEENS - All Levels" at bounding box center [1267, 306] width 183 height 10
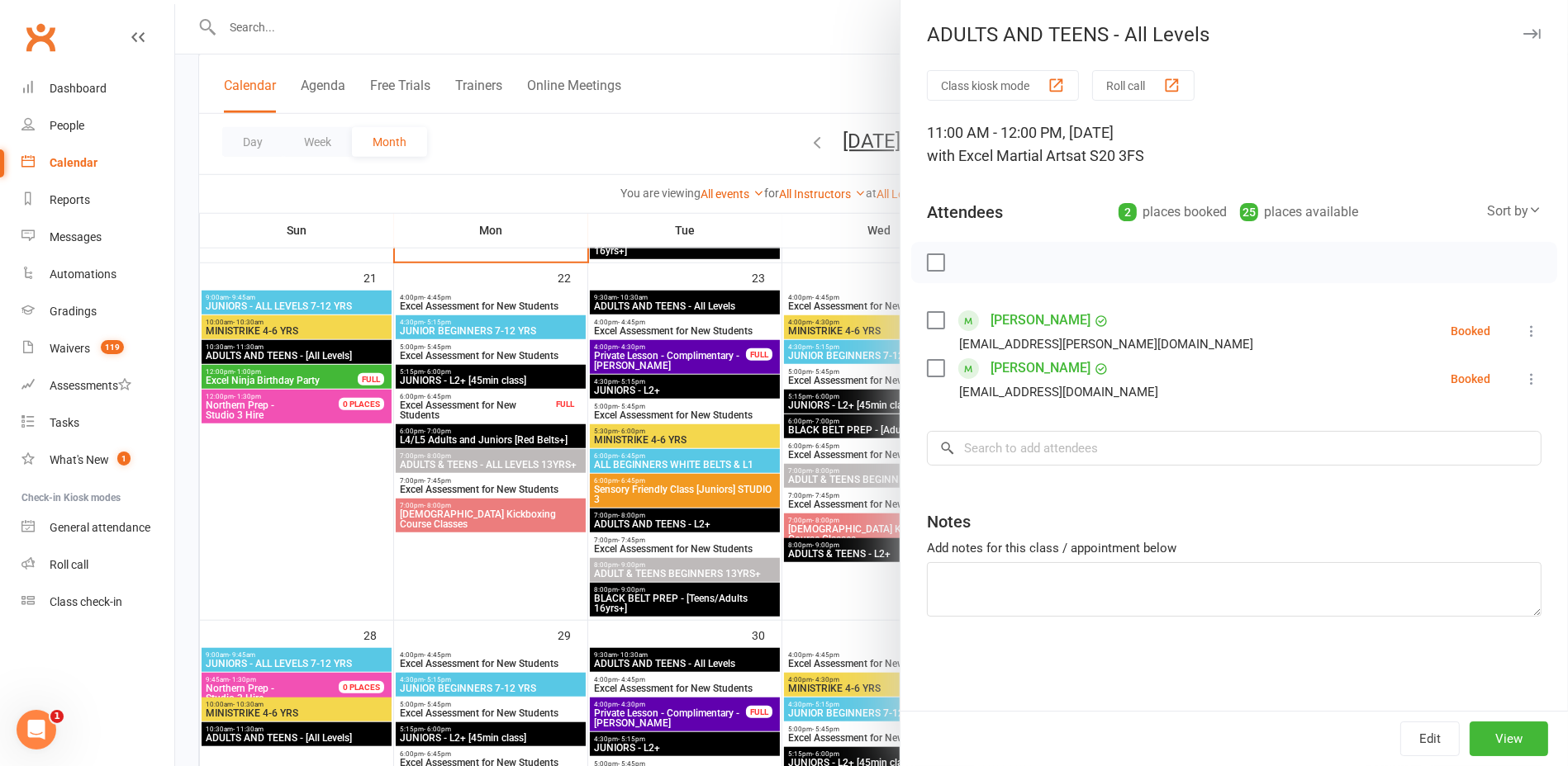
click at [832, 265] on div at bounding box center [872, 383] width 1393 height 766
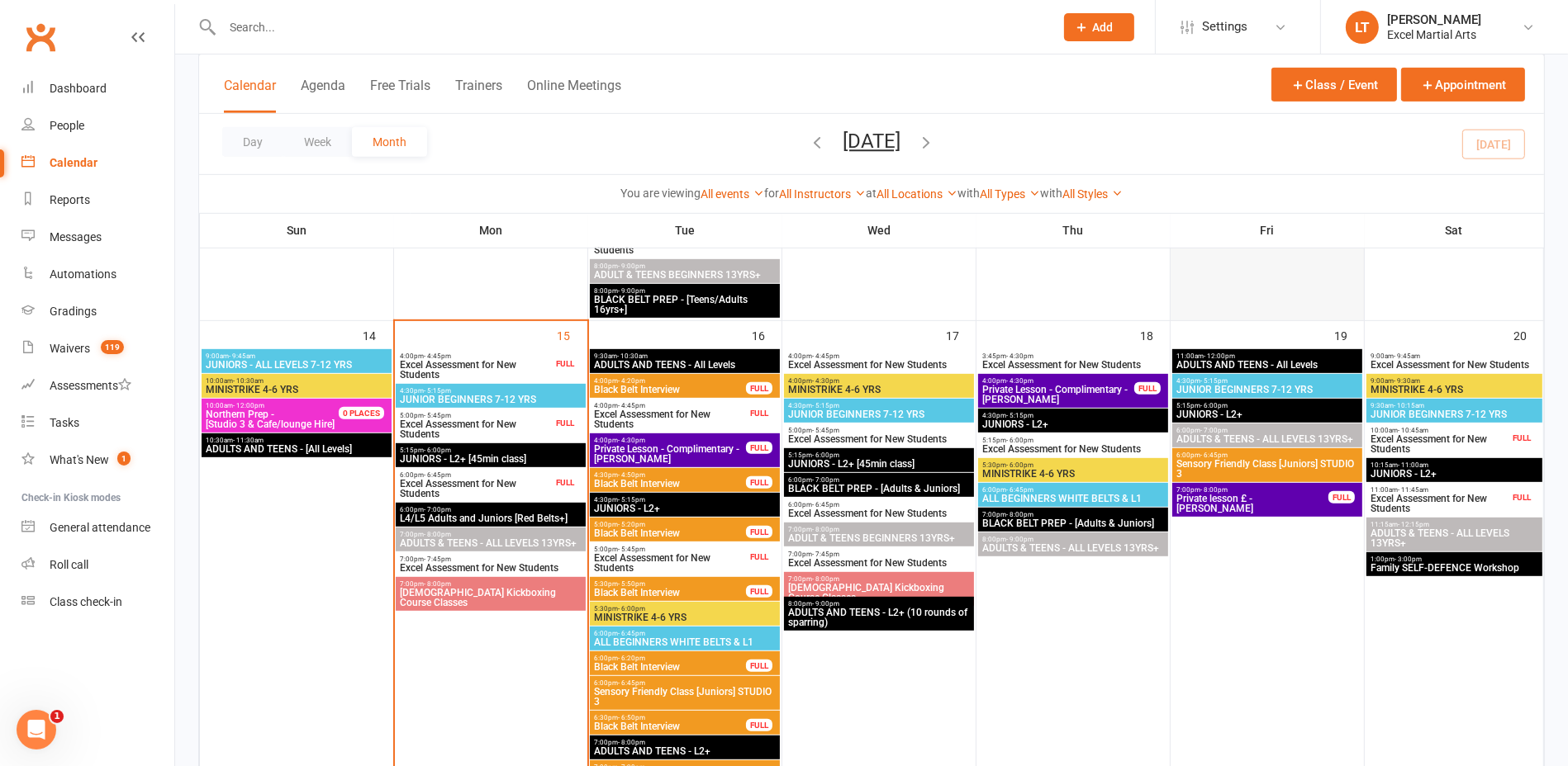
scroll to position [929, 0]
click at [1225, 353] on span "- 12:00pm" at bounding box center [1220, 356] width 32 height 7
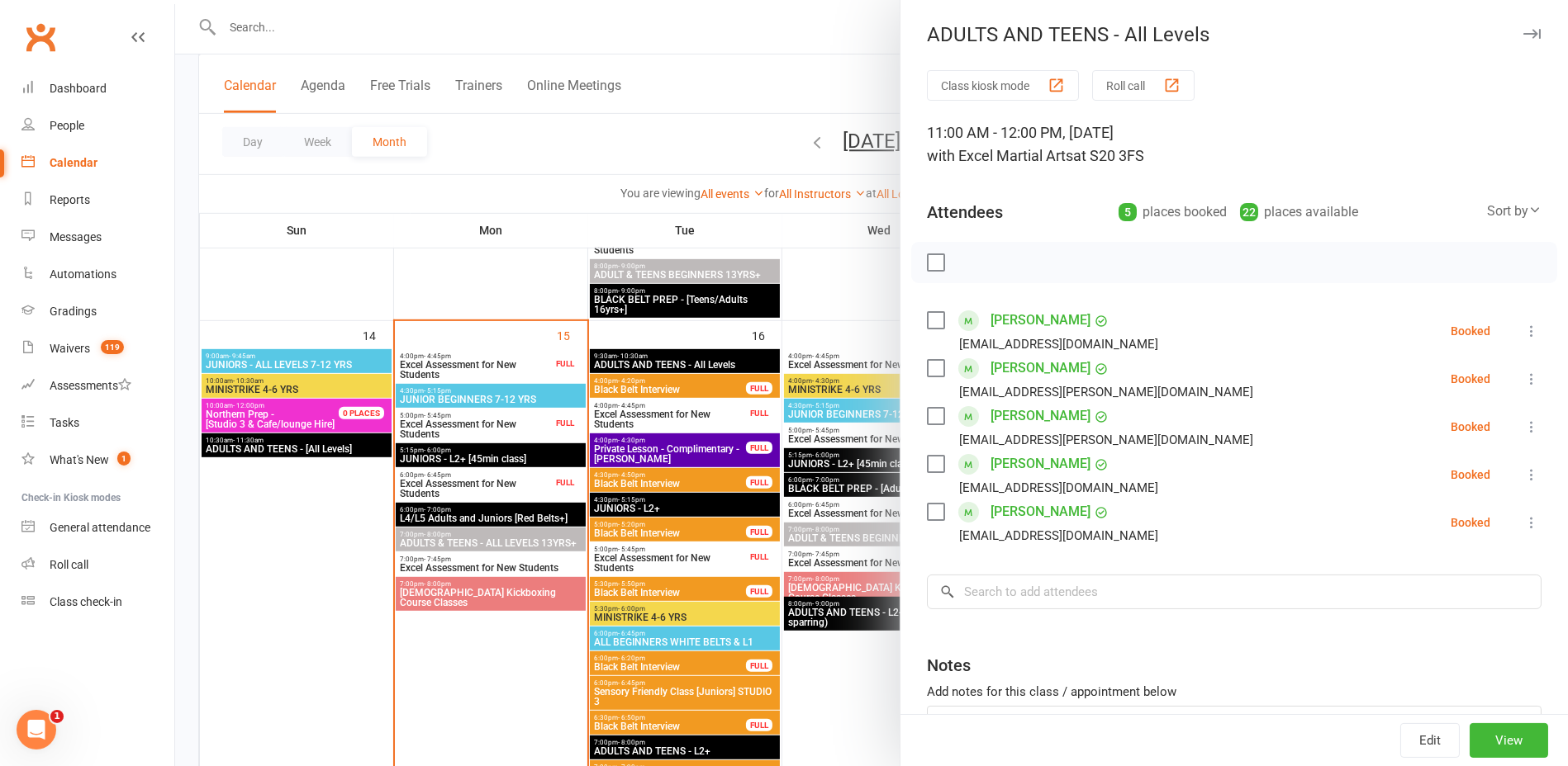
click at [846, 303] on div at bounding box center [872, 383] width 1393 height 766
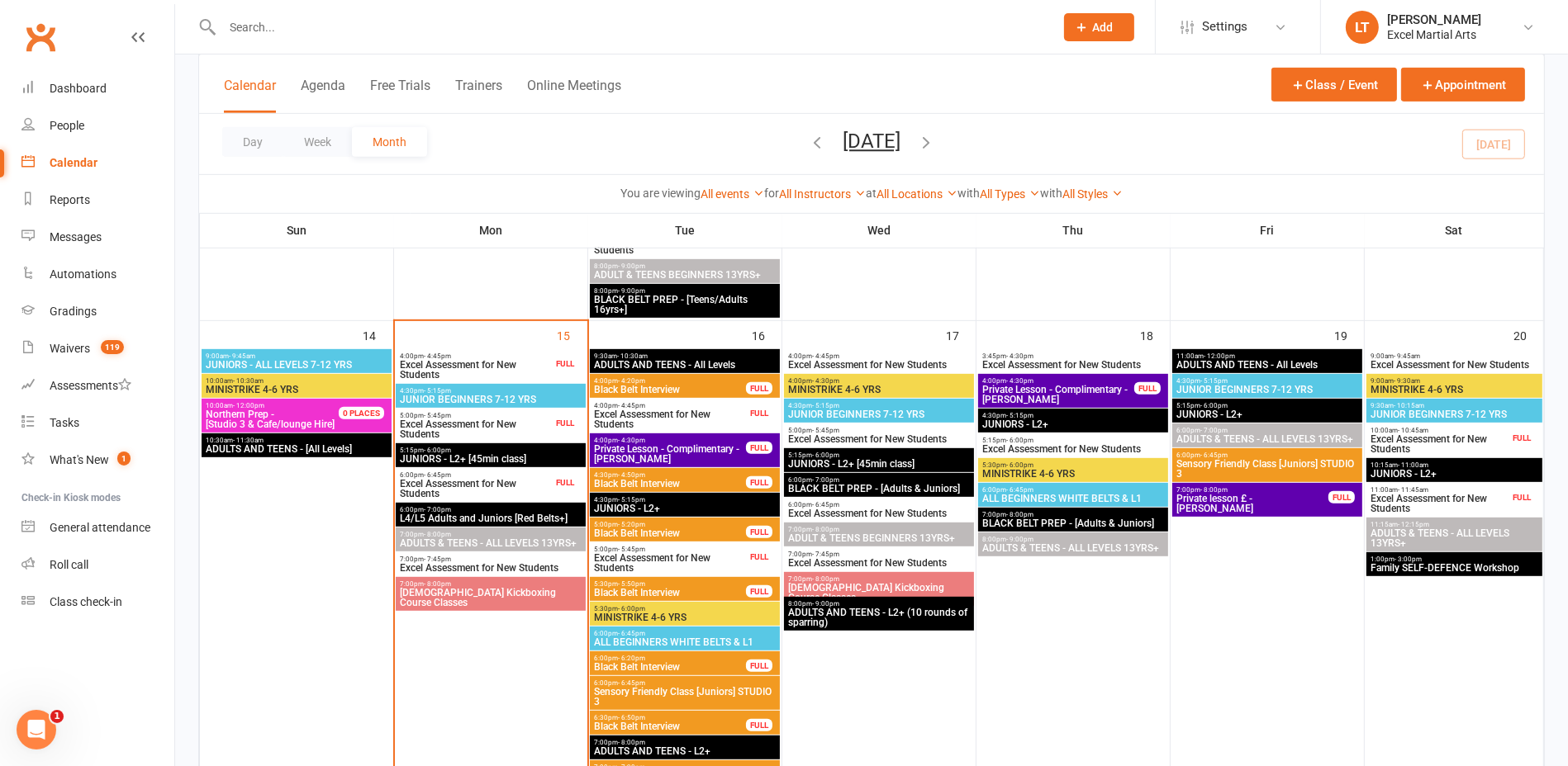
click at [713, 363] on span "ADULTS AND TEENS - All Levels" at bounding box center [685, 365] width 183 height 10
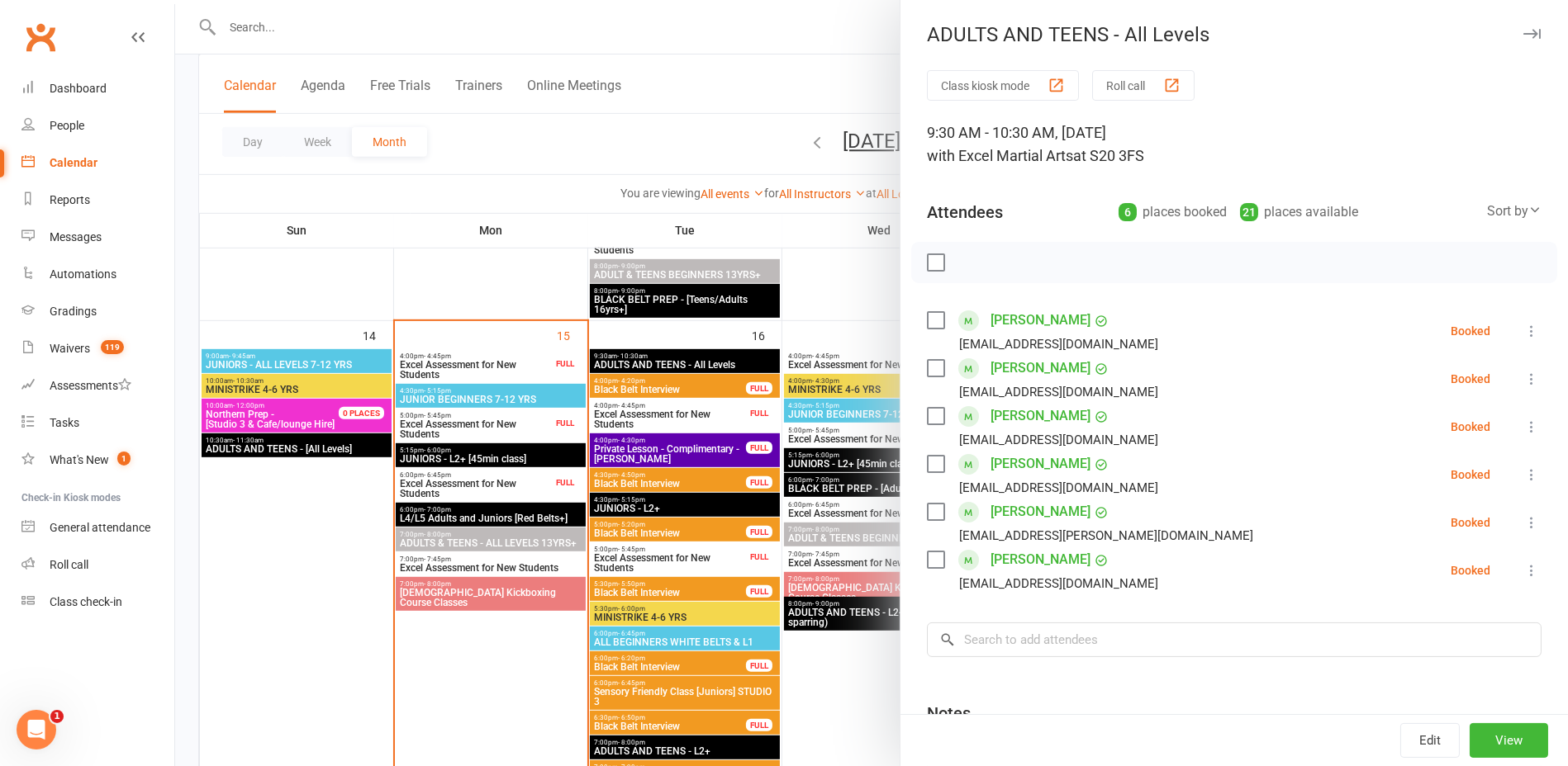
click at [575, 292] on div at bounding box center [872, 383] width 1393 height 766
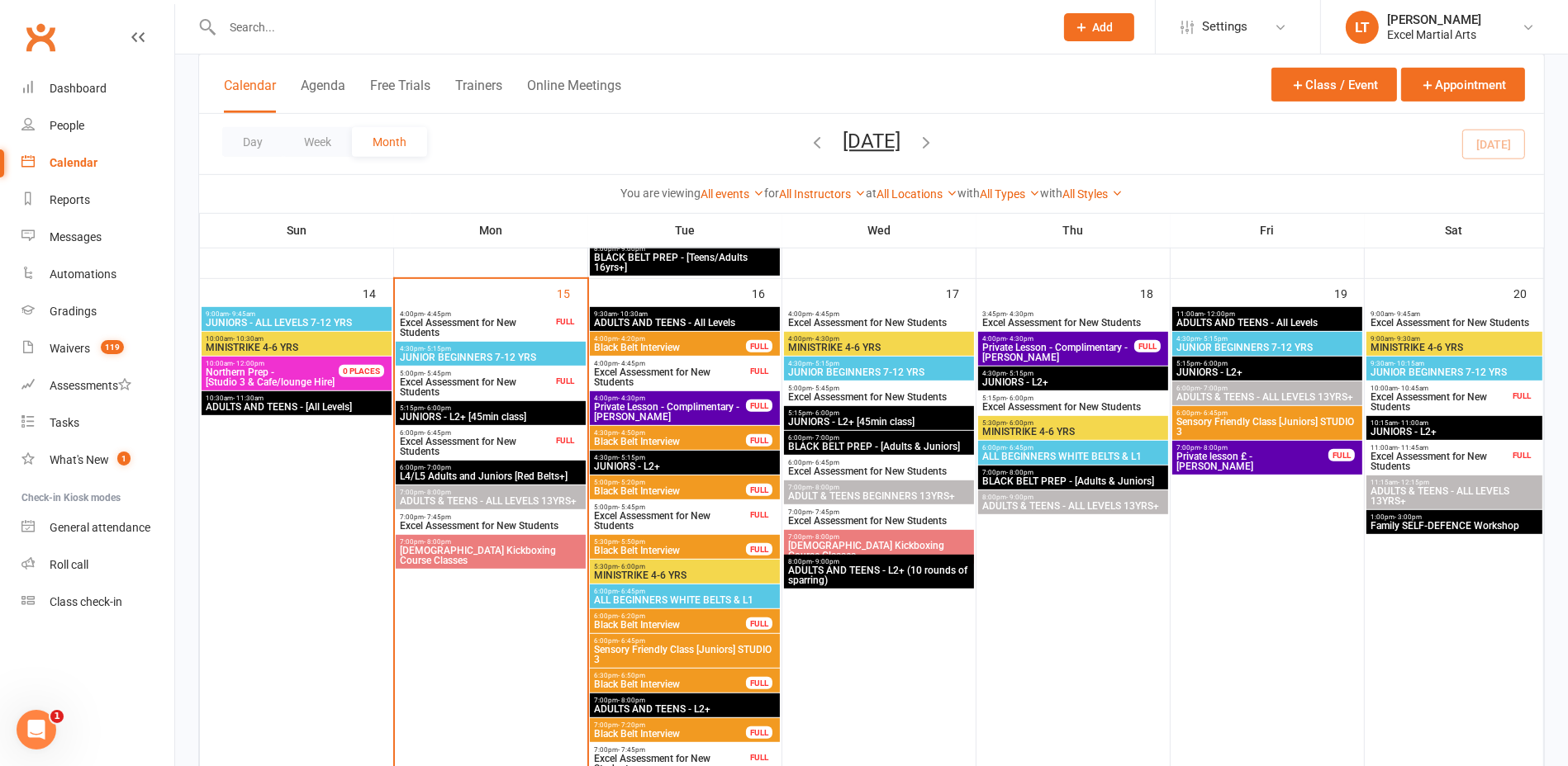
scroll to position [1032, 0]
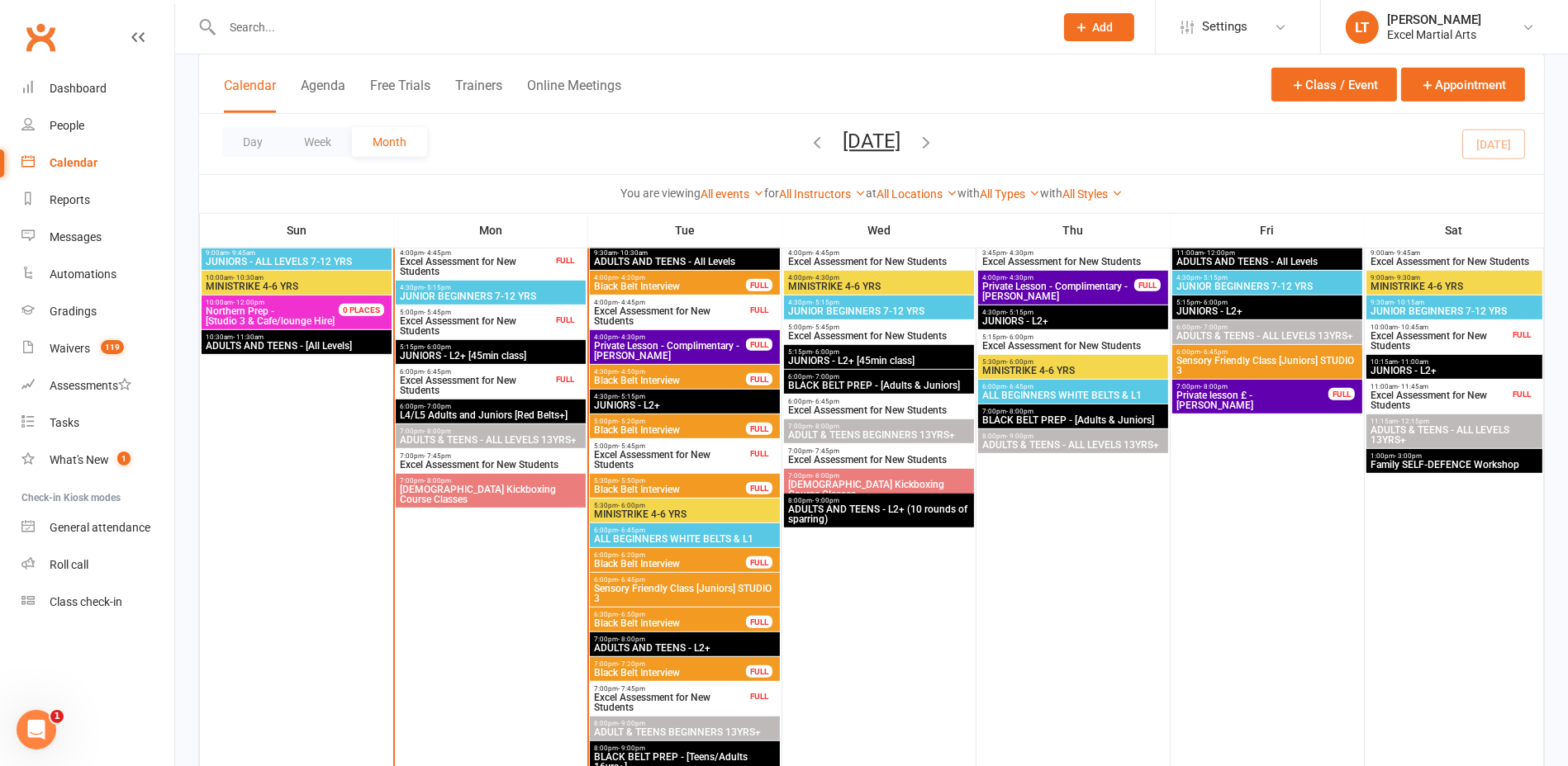
click at [508, 440] on span "ADULTS & TEENS - ALL LEVELS 13YRS+" at bounding box center [491, 440] width 183 height 10
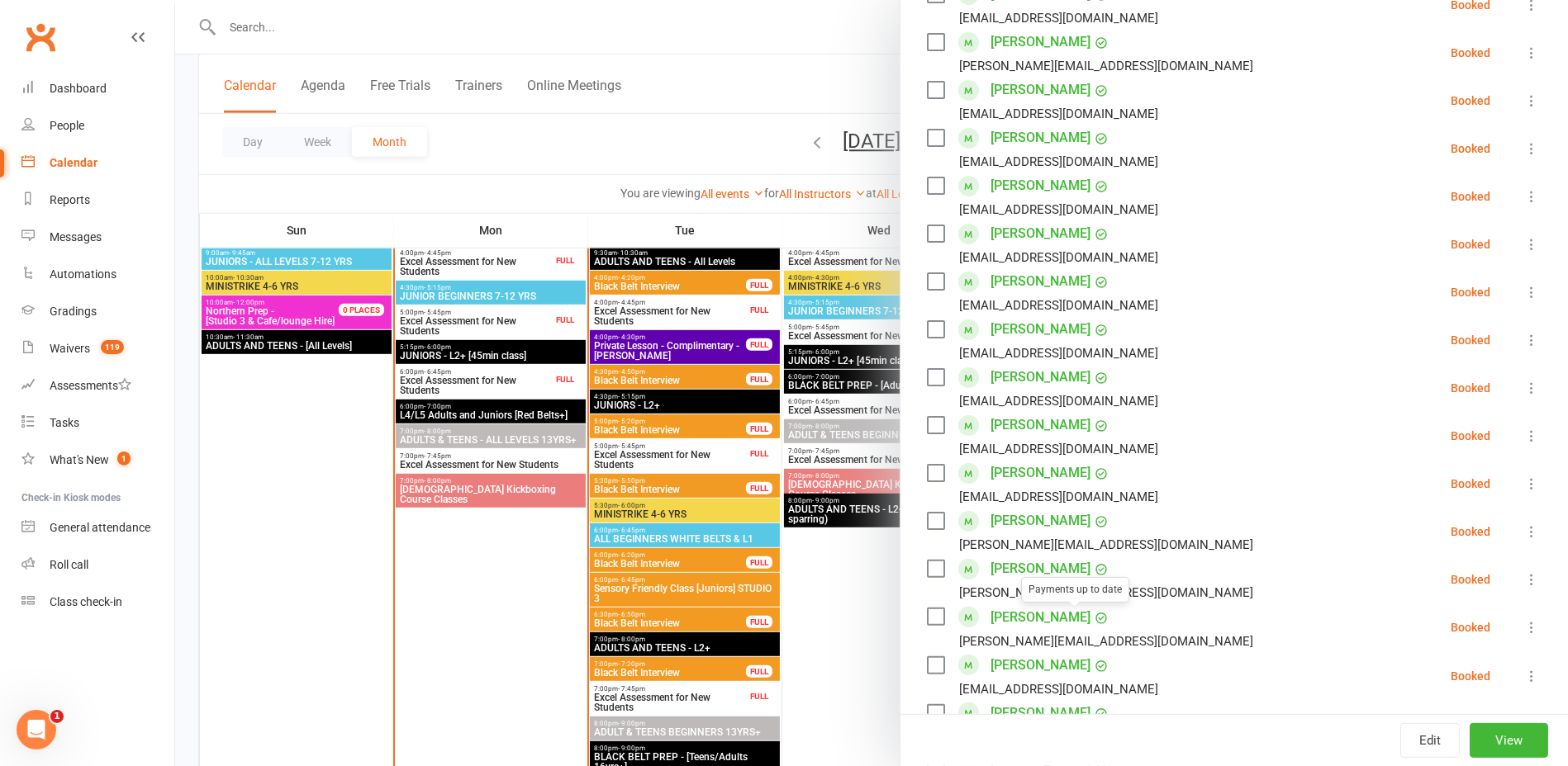
scroll to position [309, 0]
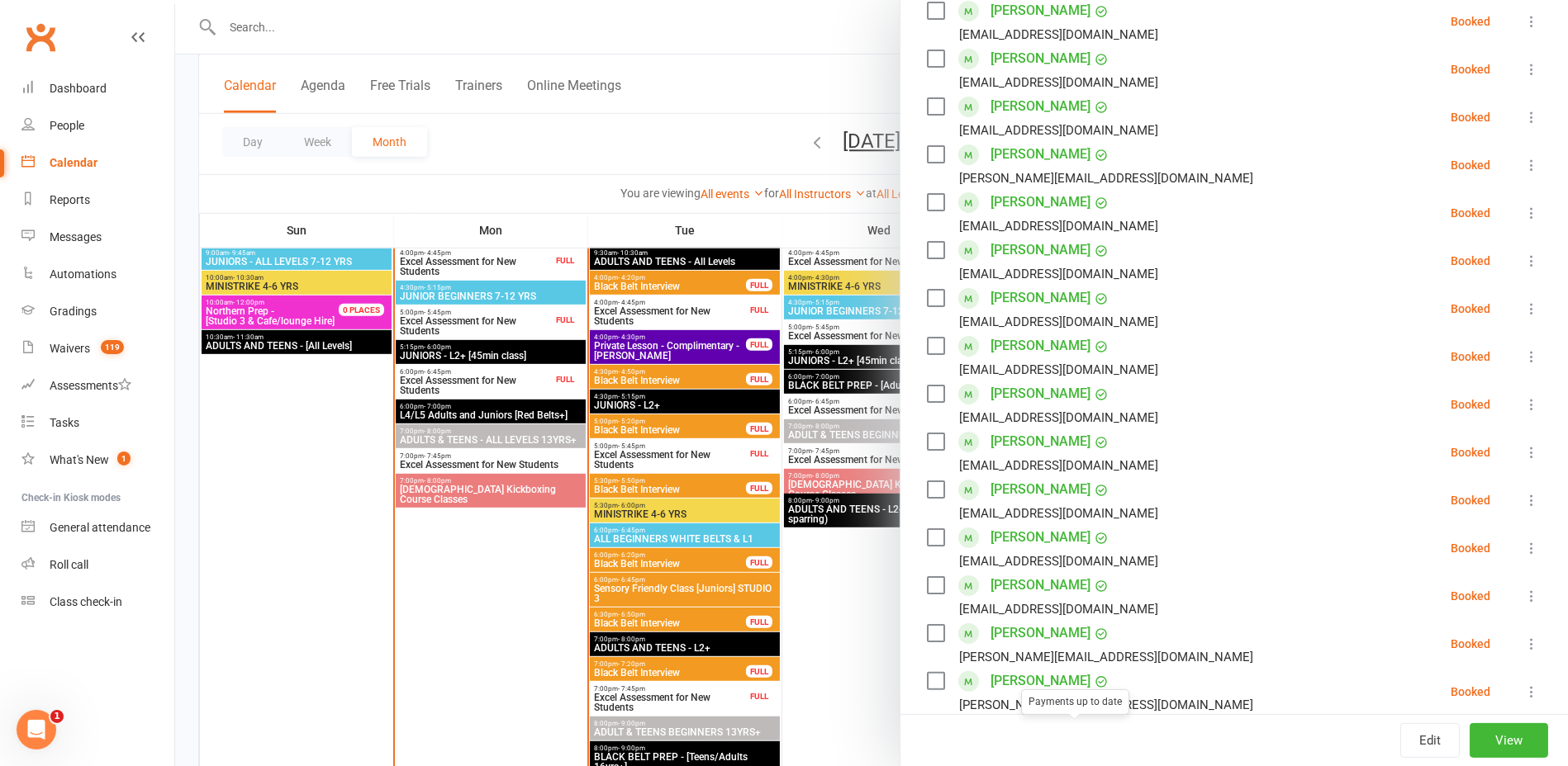
click at [501, 415] on div at bounding box center [872, 383] width 1393 height 766
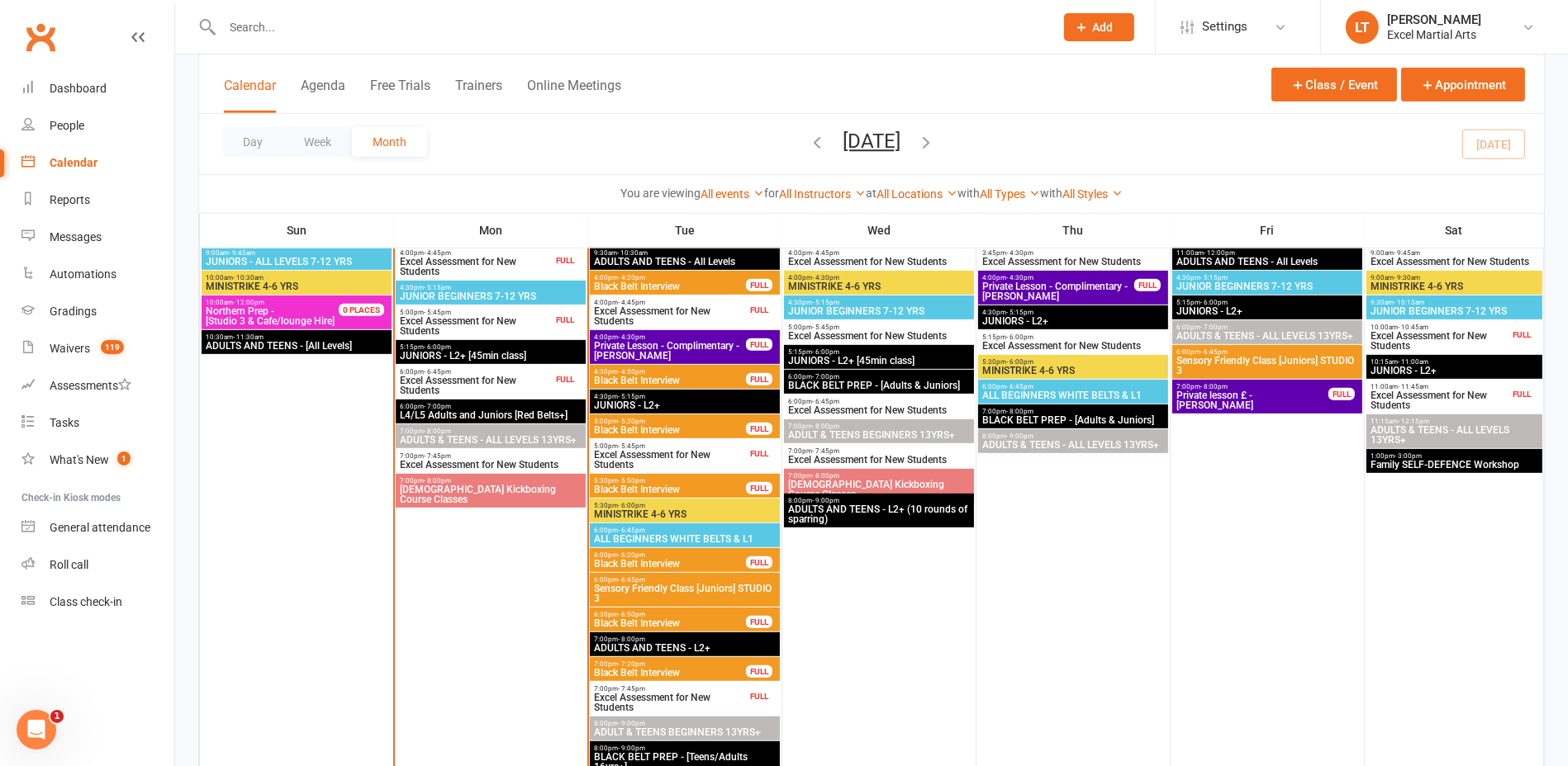
click at [505, 415] on span "L4/L5 Adults and Juniors [Red Belts+]" at bounding box center [491, 415] width 183 height 10
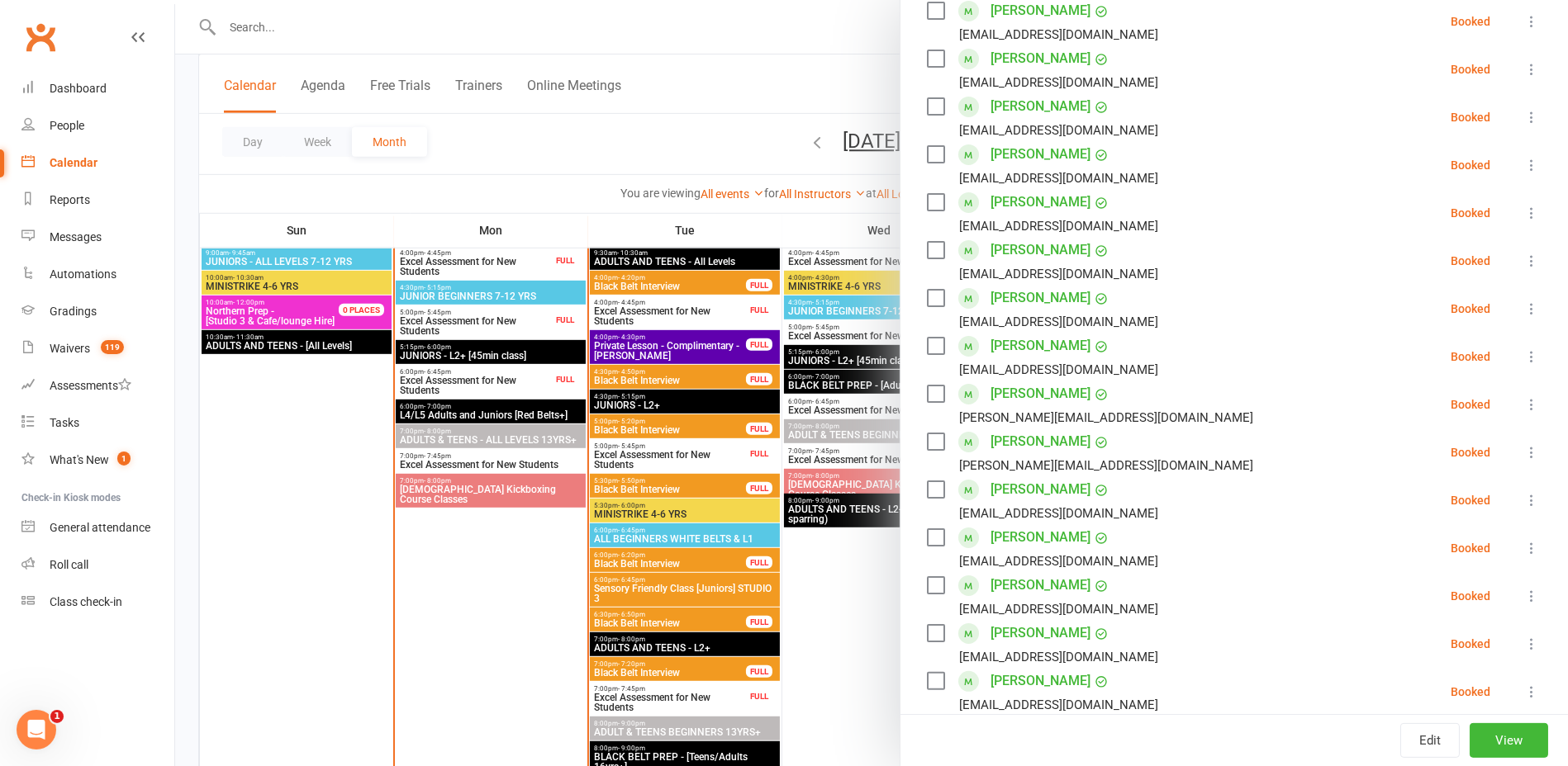
click at [506, 436] on div at bounding box center [872, 383] width 1393 height 766
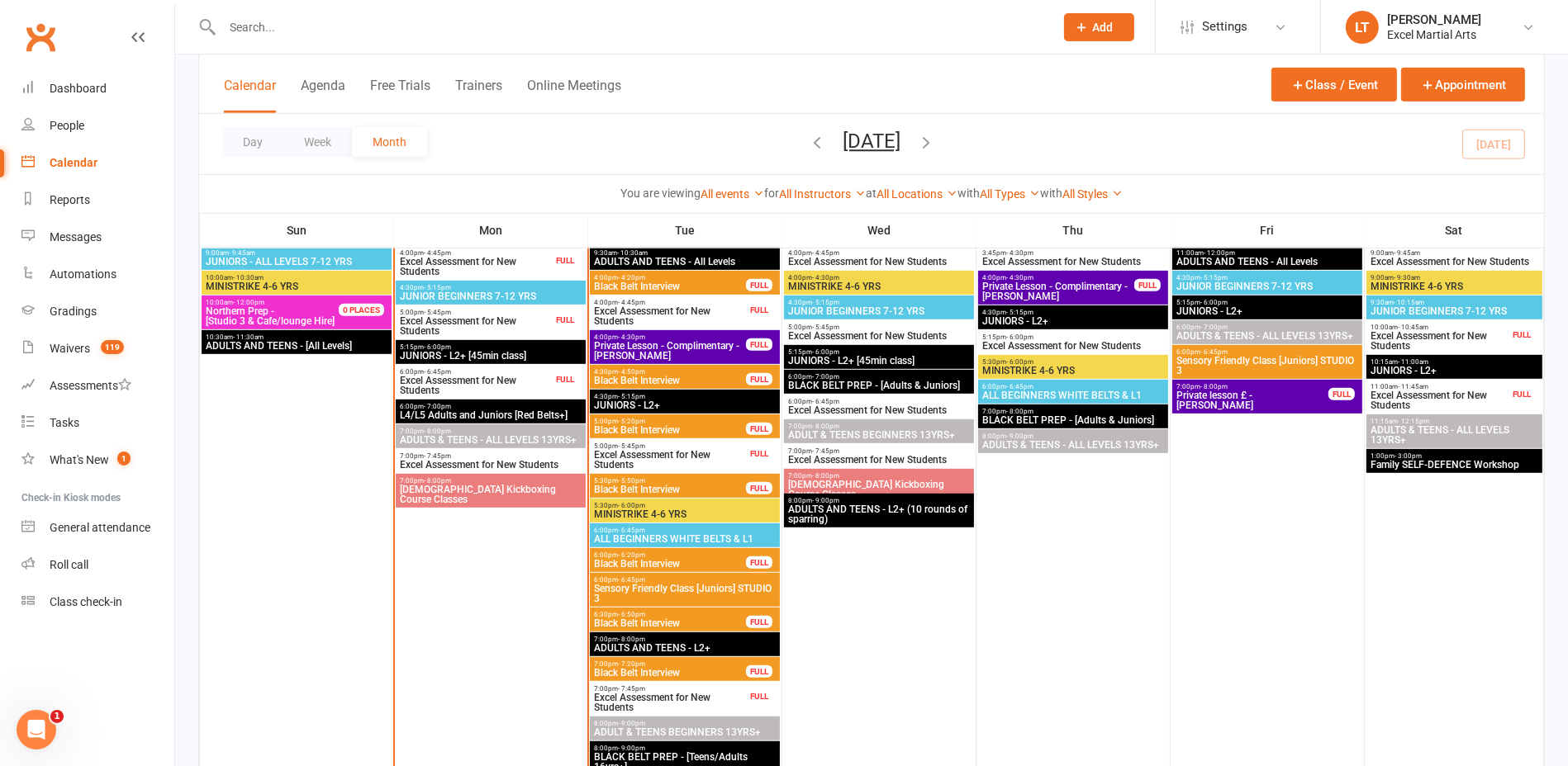
click at [506, 435] on span "ADULTS & TEENS - ALL LEVELS 13YRS+" at bounding box center [491, 440] width 183 height 10
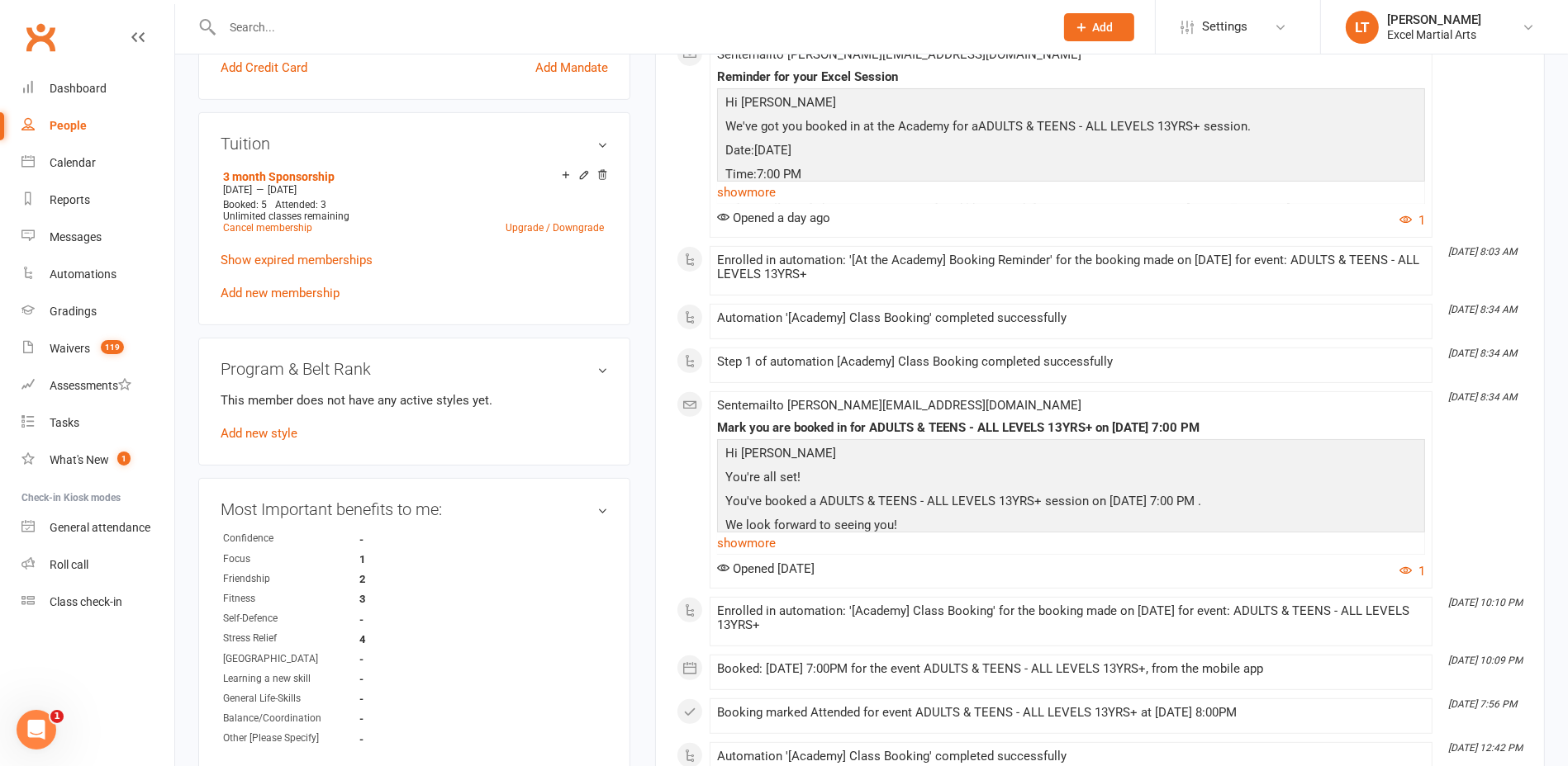
scroll to position [620, 0]
